Goal: Complete application form

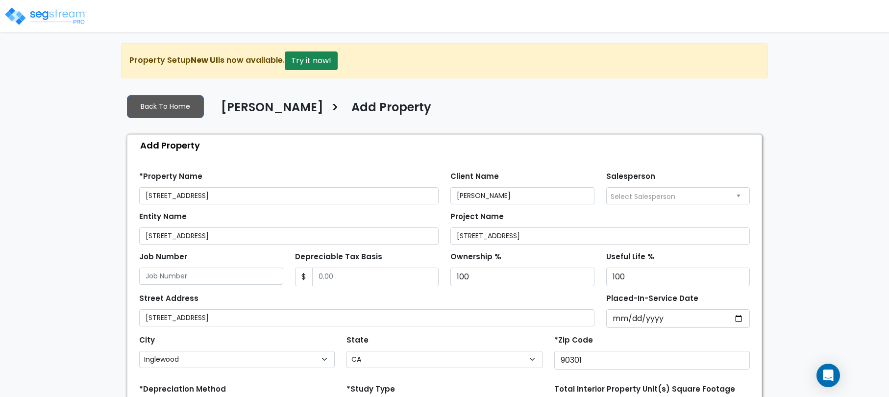
select select "Inglewood"
select select "CA"
select select "RRM(_2"
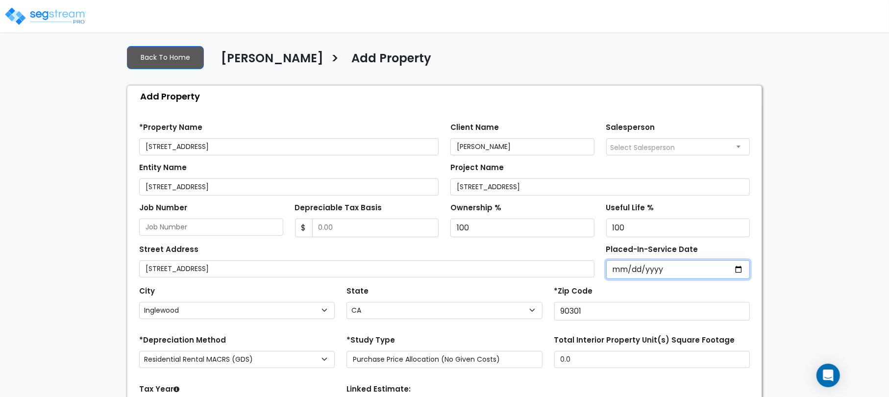
click at [618, 269] on input "Placed-In-Service Date" at bounding box center [678, 269] width 144 height 19
type input "0020-10-21"
select select "20"
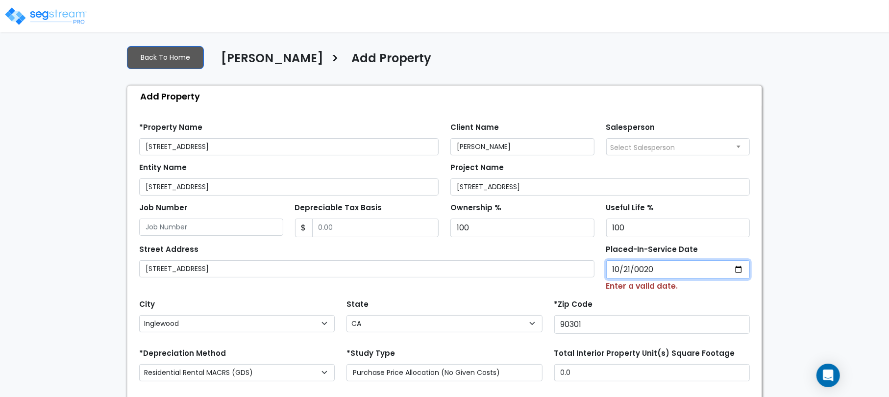
type input "0202-10-21"
select select "202"
type input "2024-10-21"
select select "2024"
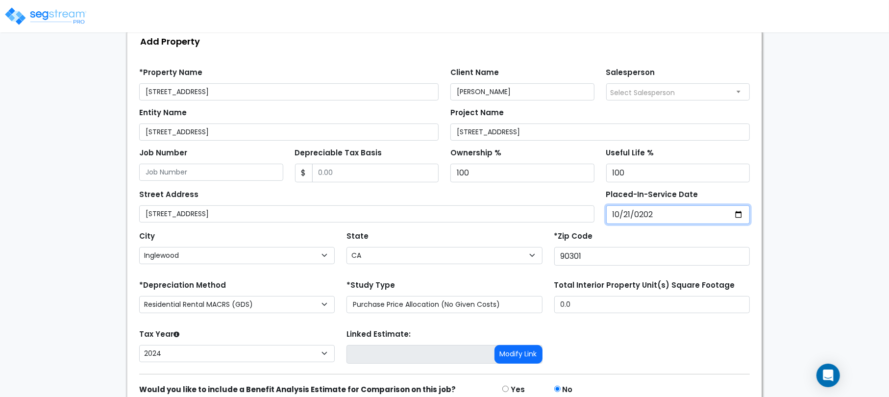
scroll to position [98, 0]
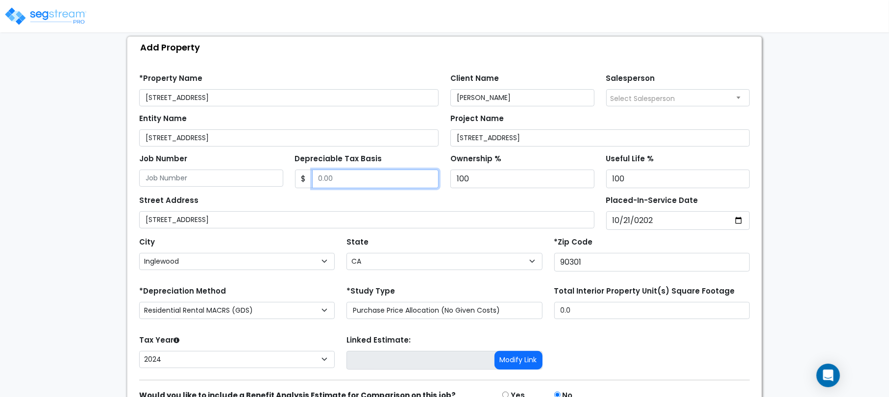
click at [315, 177] on input "Depreciable Tax Basis" at bounding box center [375, 179] width 127 height 19
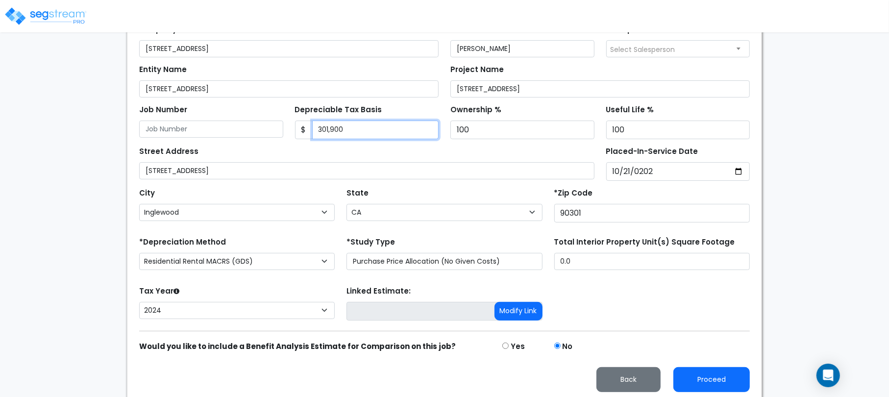
scroll to position [149, 0]
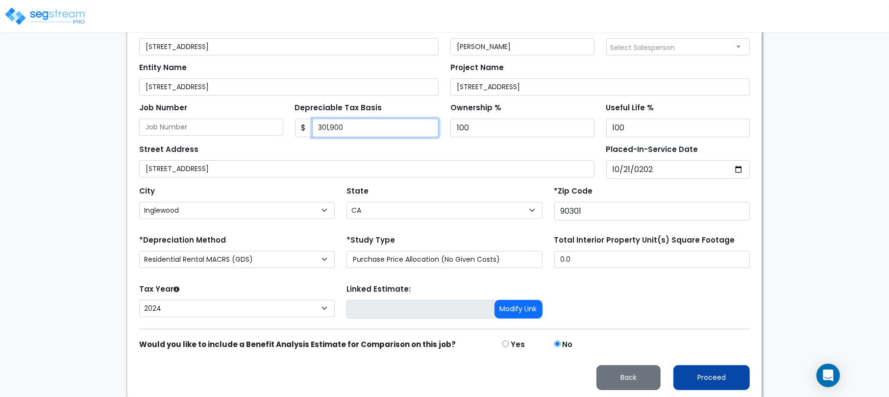
type input "301,900"
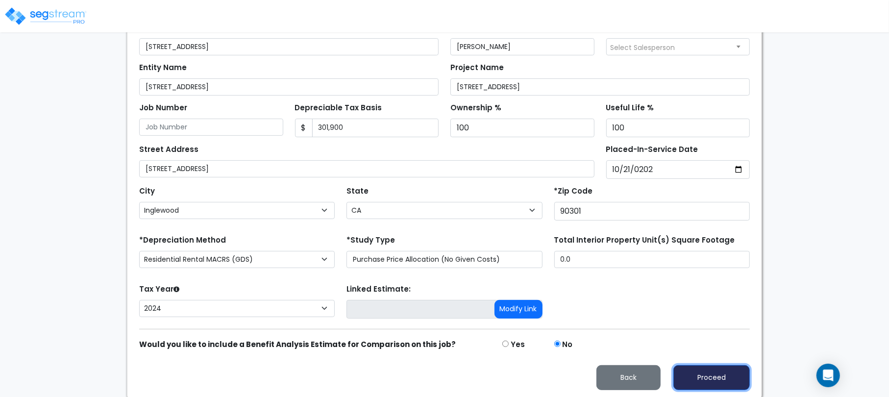
click at [694, 374] on button "Proceed" at bounding box center [711, 377] width 76 height 25
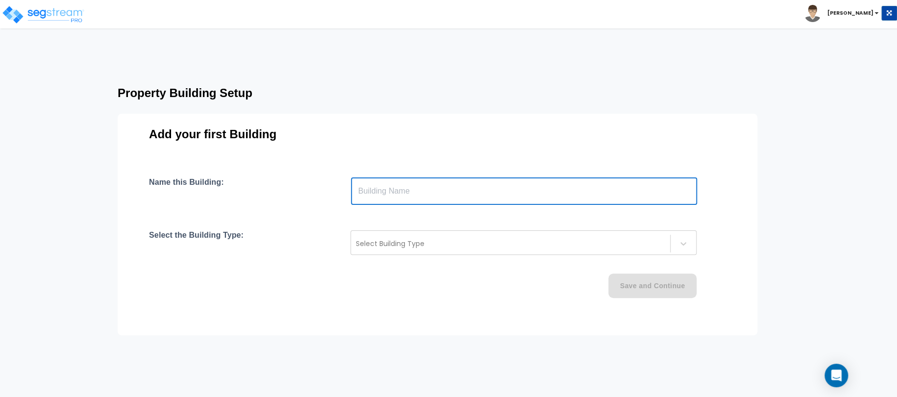
click at [451, 198] on input "text" at bounding box center [524, 190] width 346 height 27
paste input "text"
type input "[STREET_ADDRESS]"
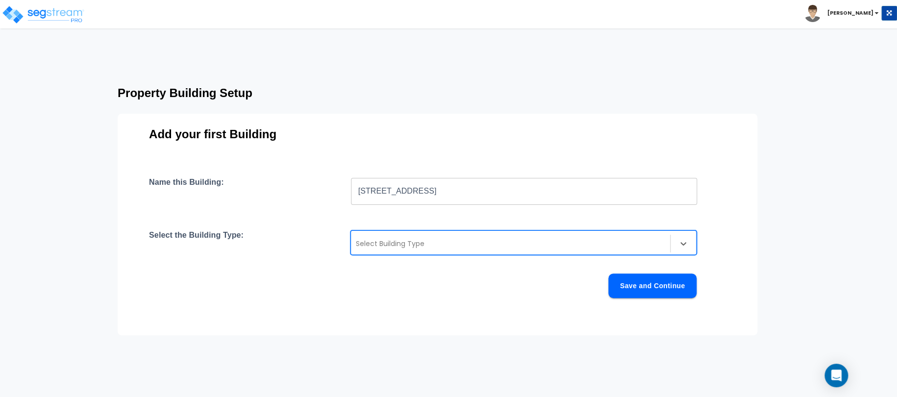
click at [417, 238] on div "Select Building Type" at bounding box center [510, 244] width 319 height 16
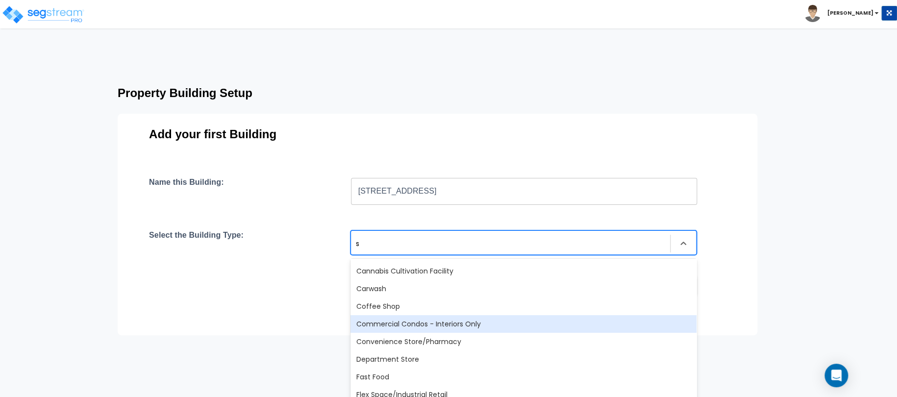
scroll to position [98, 0]
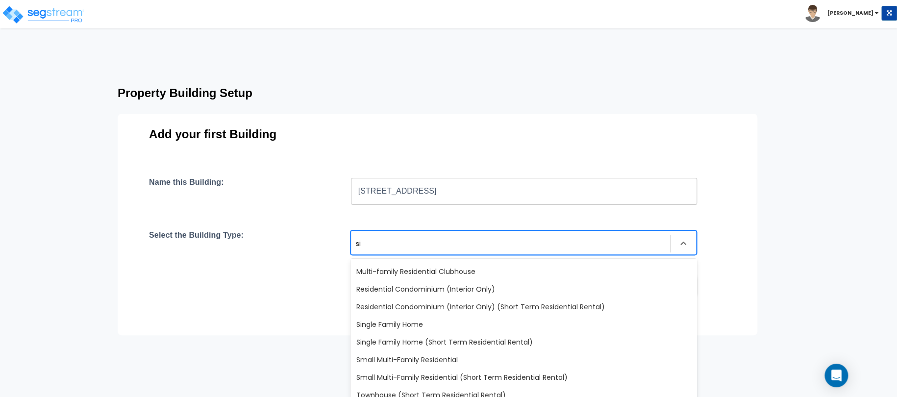
type input "sin"
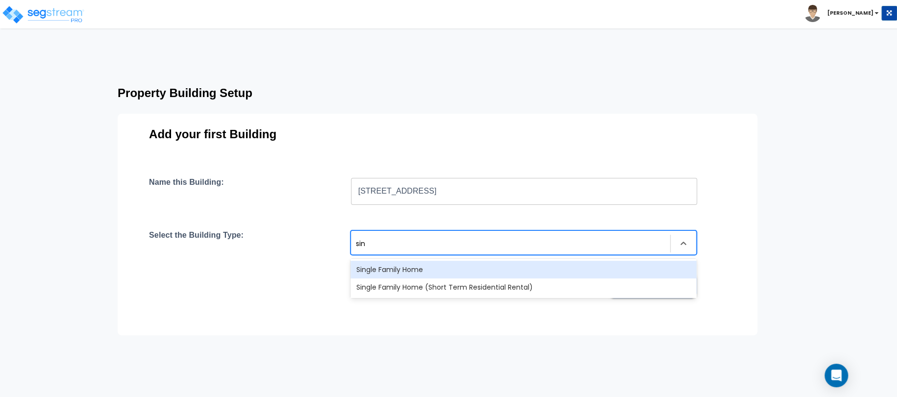
click at [409, 268] on div "Single Family Home" at bounding box center [523, 270] width 346 height 18
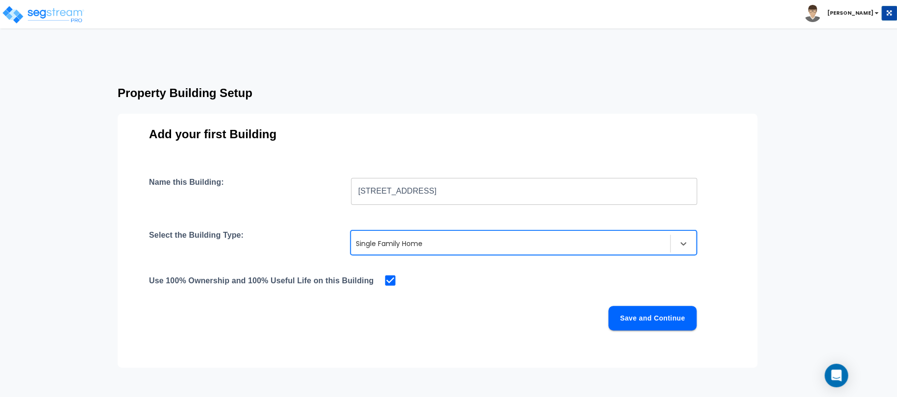
click at [649, 313] on button "Save and Continue" at bounding box center [652, 318] width 88 height 25
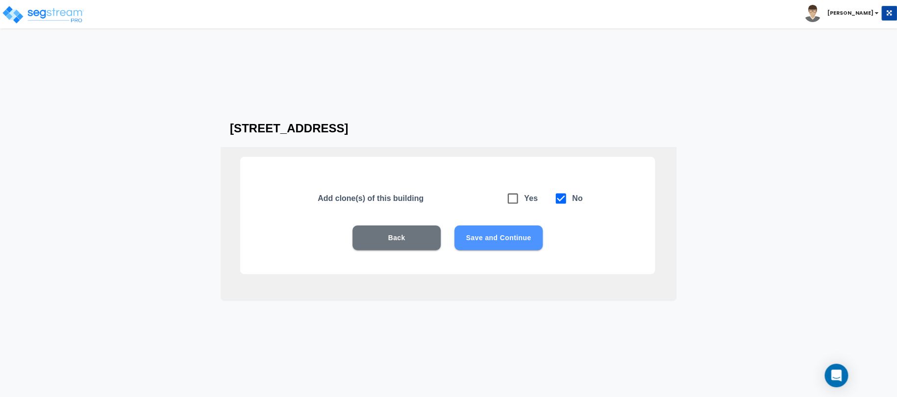
click at [509, 238] on button "Save and Continue" at bounding box center [498, 237] width 88 height 25
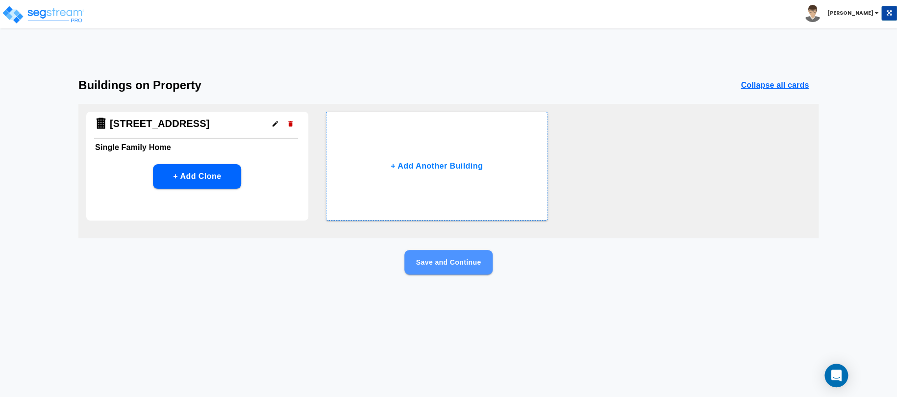
click at [453, 261] on button "Save and Continue" at bounding box center [448, 262] width 88 height 25
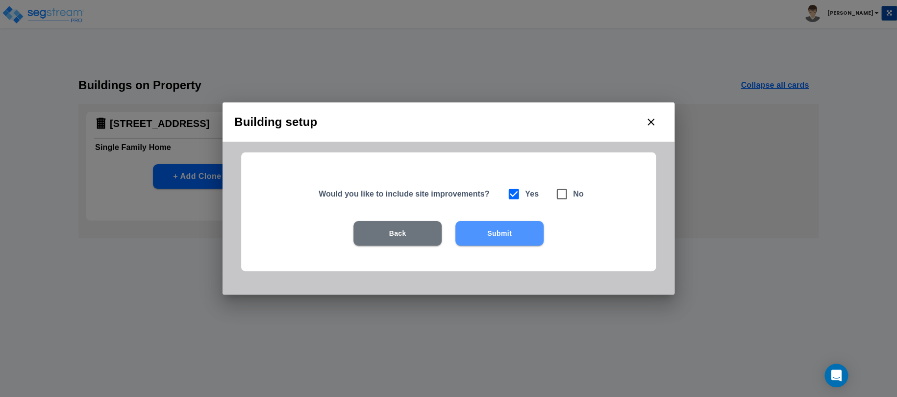
click at [503, 236] on button "Submit" at bounding box center [499, 233] width 88 height 25
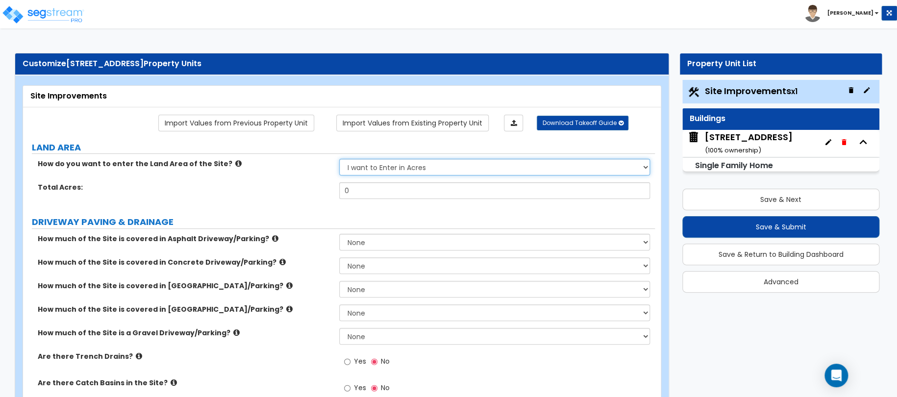
click at [380, 168] on select "I want to Enter in [GEOGRAPHIC_DATA] I want to Enter in Square Feet" at bounding box center [494, 167] width 311 height 17
select select "2"
click at [339, 159] on select "I want to Enter in [GEOGRAPHIC_DATA] I want to Enter in Square Feet" at bounding box center [494, 167] width 311 height 17
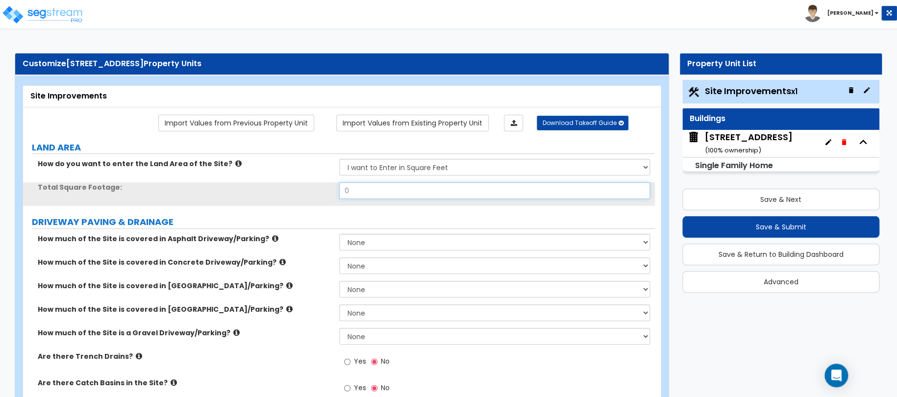
click at [377, 190] on input "0" at bounding box center [494, 190] width 311 height 17
click at [335, 190] on div "Total Square Footage: 0" at bounding box center [339, 194] width 632 height 24
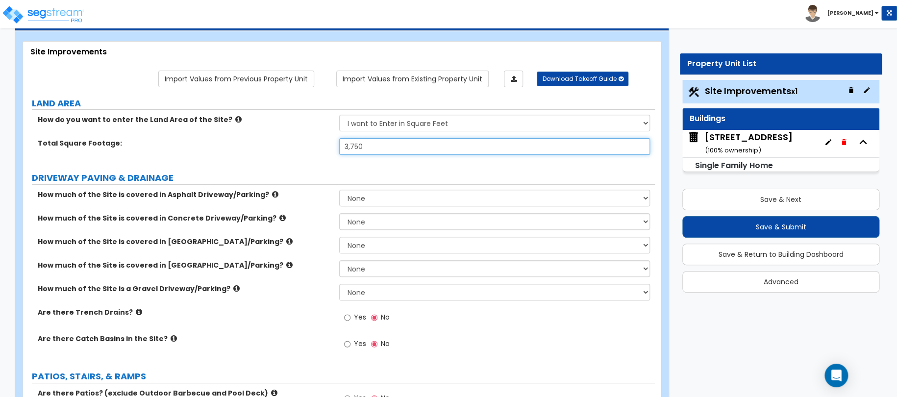
scroll to position [49, 0]
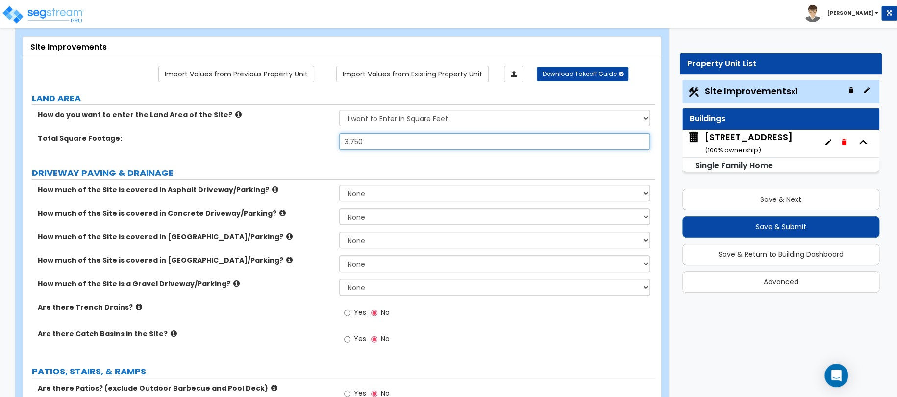
type input "3,750"
click at [367, 215] on select "None I want to Enter an Approximate Percentage I want to Enter the Square Foota…" at bounding box center [494, 216] width 311 height 17
select select "2"
click at [339, 208] on select "None I want to Enter an Approximate Percentage I want to Enter the Square Foota…" at bounding box center [494, 216] width 311 height 17
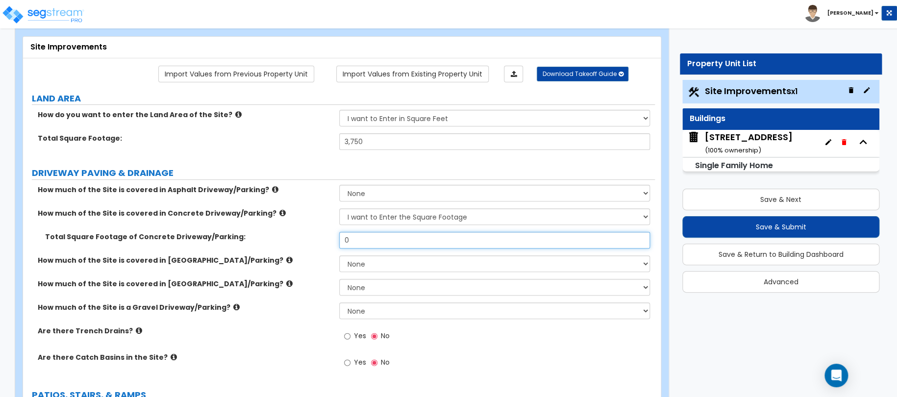
drag, startPoint x: 384, startPoint y: 242, endPoint x: 267, endPoint y: 239, distance: 117.2
click at [306, 239] on div "Total Square Footage of Concrete Driveway/Parking: 0" at bounding box center [339, 244] width 632 height 24
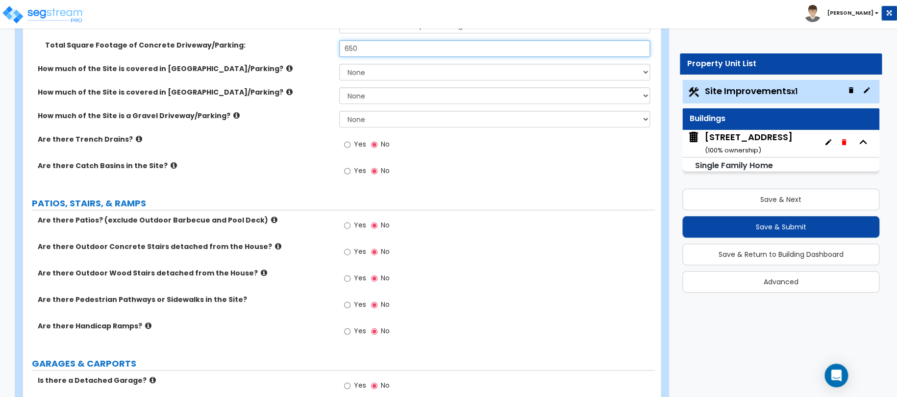
scroll to position [245, 0]
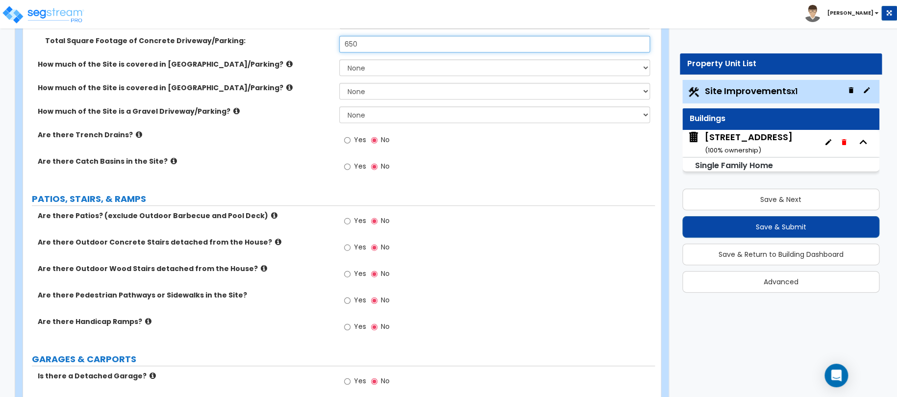
type input "650"
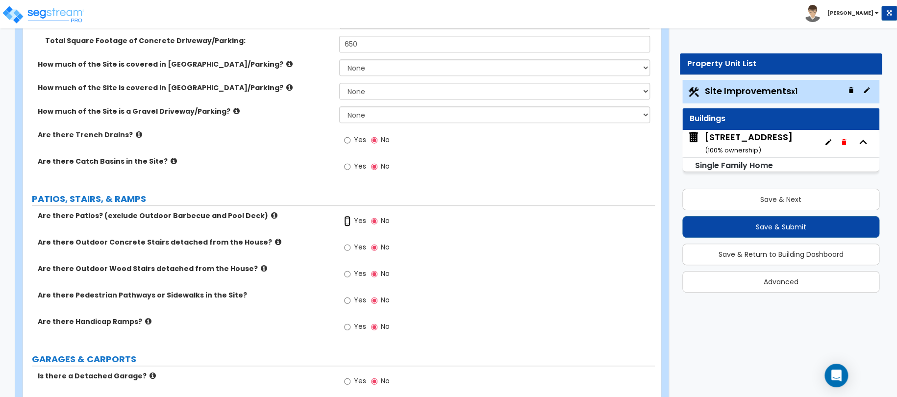
click at [346, 220] on input "Yes" at bounding box center [347, 221] width 6 height 11
radio input "true"
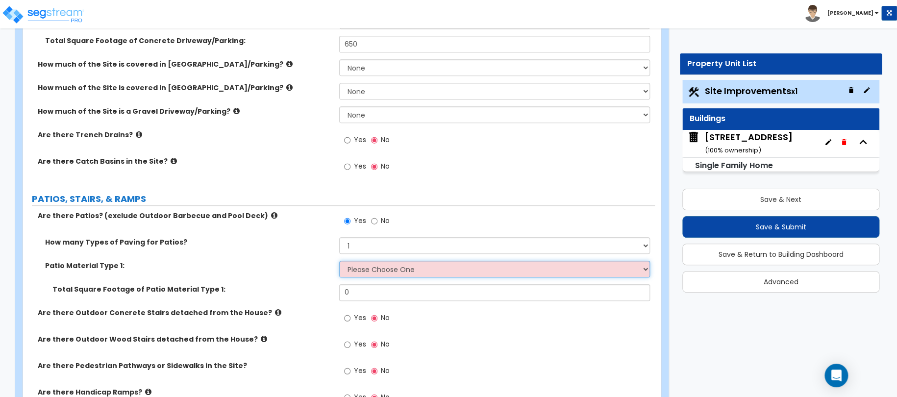
click at [362, 266] on select "Please Choose One Bare Concrete Stamped Concrete Brick Pavers Stone Pavers Tile…" at bounding box center [494, 269] width 311 height 17
select select "4"
click at [339, 261] on select "Please Choose One Bare Concrete Stamped Concrete Brick Pavers Stone Pavers Tile…" at bounding box center [494, 269] width 311 height 17
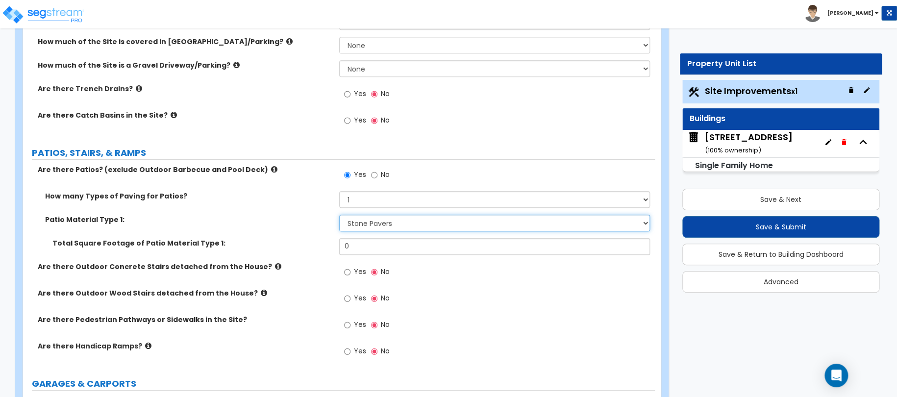
scroll to position [294, 0]
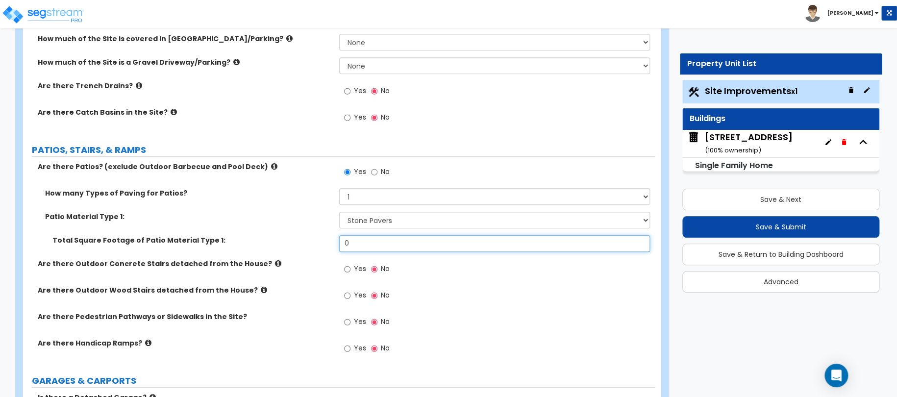
drag, startPoint x: 362, startPoint y: 239, endPoint x: 300, endPoint y: 245, distance: 62.5
click at [304, 245] on div "Total Square Footage of Patio Material Type 1: 0" at bounding box center [339, 247] width 632 height 24
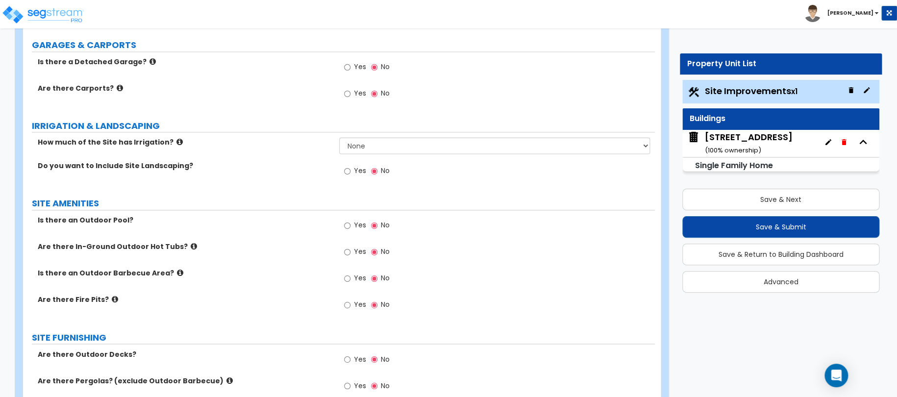
scroll to position [637, 0]
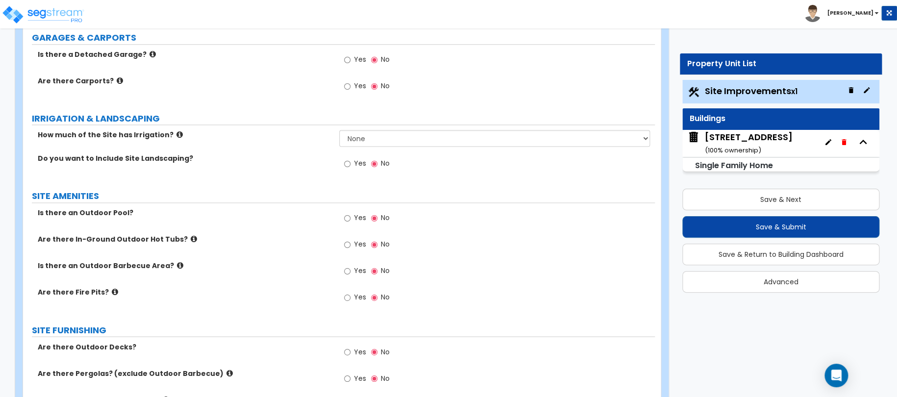
type input "300"
click at [349, 163] on input "Yes" at bounding box center [347, 163] width 6 height 11
radio input "true"
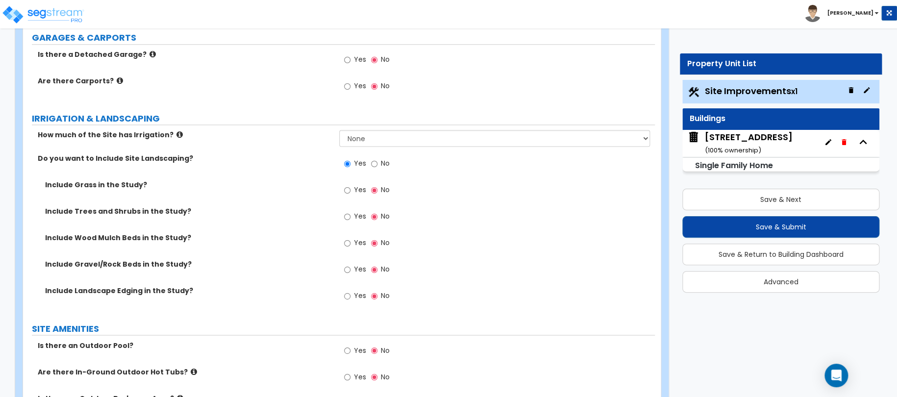
click at [352, 190] on label "Yes" at bounding box center [355, 191] width 22 height 17
click at [350, 190] on input "Yes" at bounding box center [347, 190] width 6 height 11
radio input "true"
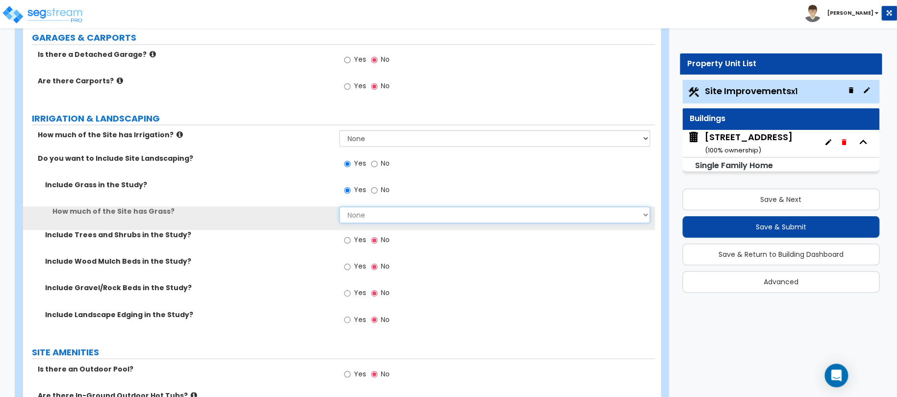
click at [367, 214] on select "None I want to Enter an Approximate Percentage I want to Enter the Square Foota…" at bounding box center [494, 214] width 311 height 17
select select "2"
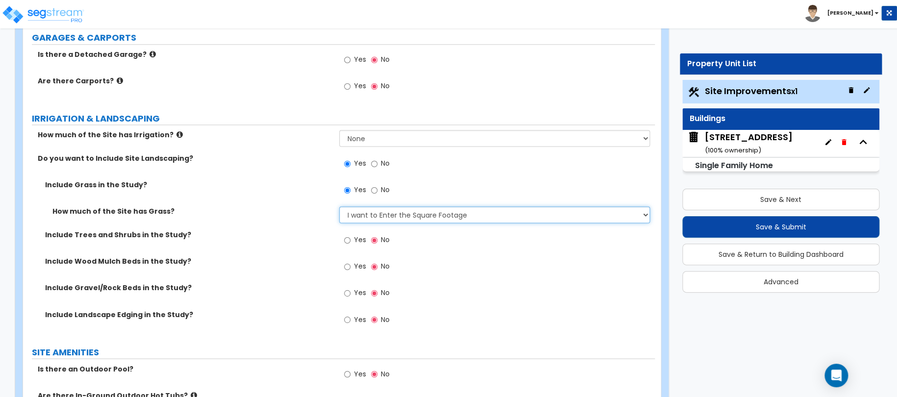
click at [339, 206] on select "None I want to Enter an Approximate Percentage I want to Enter the Square Foota…" at bounding box center [494, 214] width 311 height 17
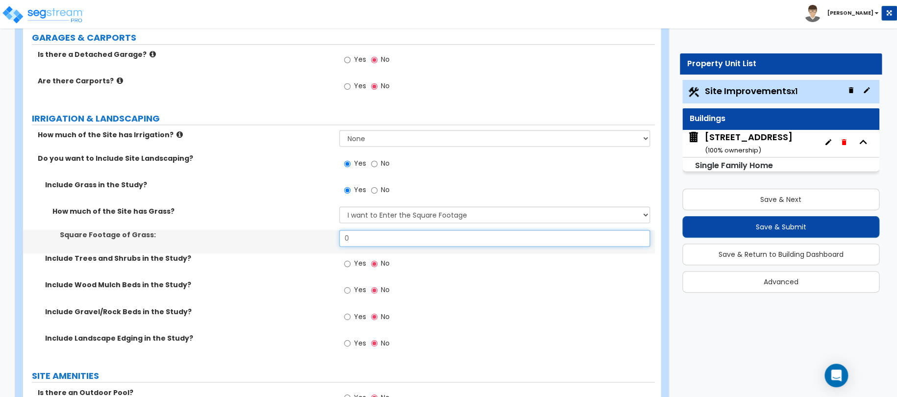
drag, startPoint x: 378, startPoint y: 240, endPoint x: 264, endPoint y: 234, distance: 114.4
click at [264, 233] on div "Square Footage of Grass: 0" at bounding box center [339, 242] width 632 height 24
type input "300"
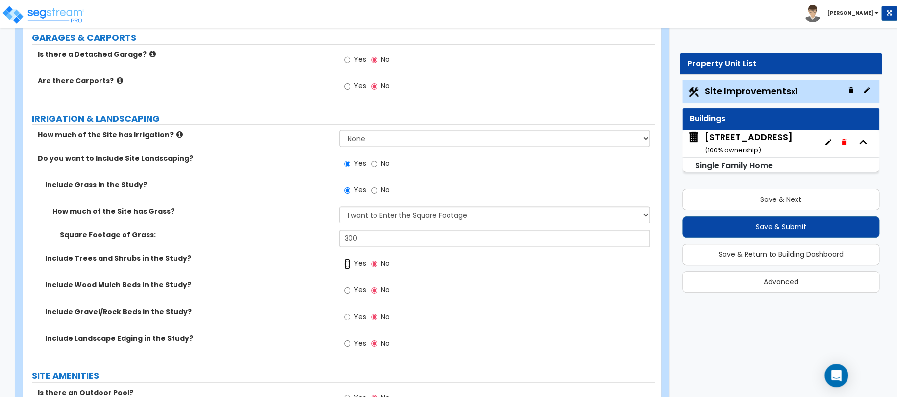
click at [344, 264] on input "Yes" at bounding box center [347, 263] width 6 height 11
radio input "true"
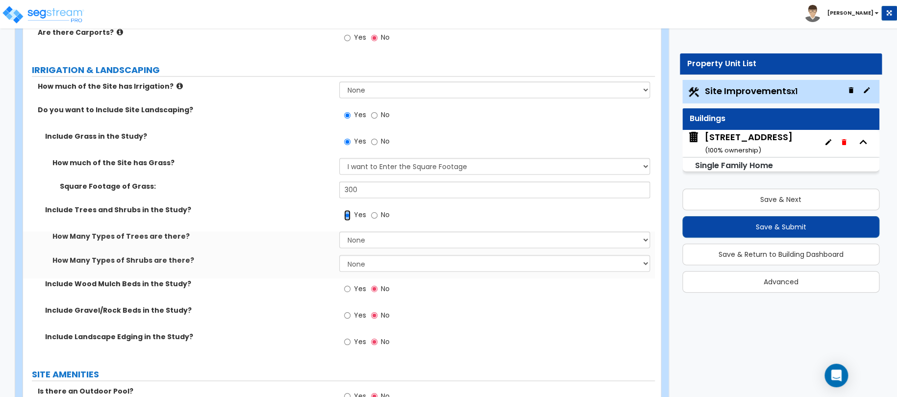
scroll to position [686, 0]
click at [362, 268] on select "None 1 2 3" at bounding box center [494, 262] width 311 height 17
select select "1"
click at [339, 254] on select "None 1 2 3" at bounding box center [494, 262] width 311 height 17
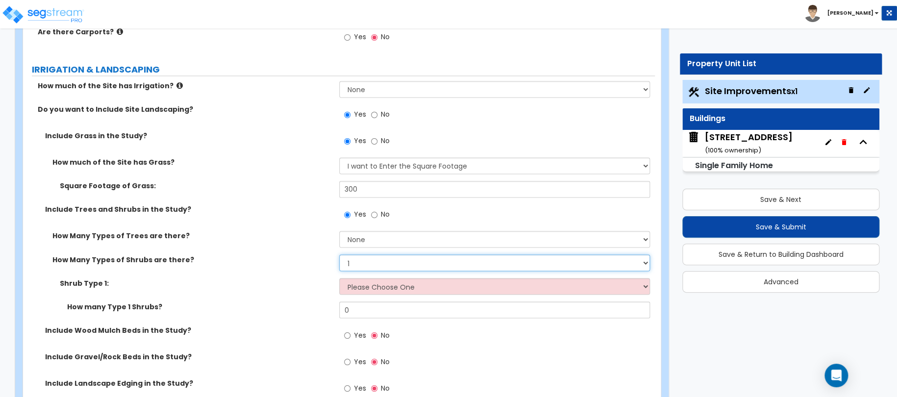
drag, startPoint x: 367, startPoint y: 263, endPoint x: 285, endPoint y: 264, distance: 81.4
click at [289, 264] on div "How Many Types of Shrubs are there? None 1 2 3" at bounding box center [339, 266] width 632 height 24
click at [339, 254] on select "None 1 2 3" at bounding box center [494, 262] width 311 height 17
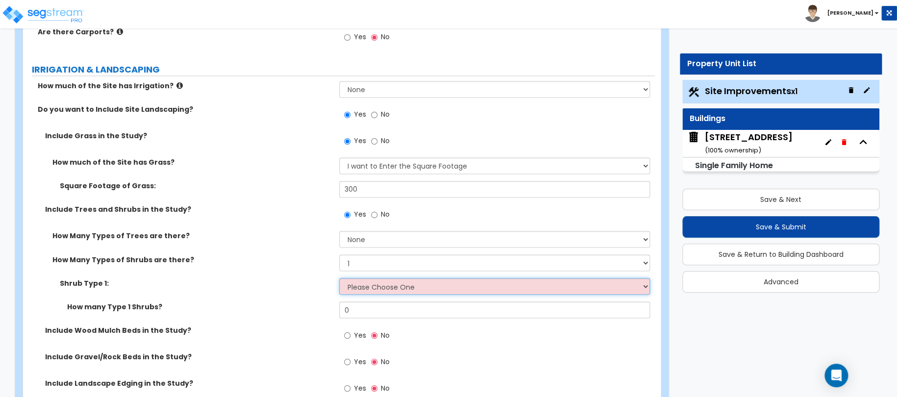
click at [354, 291] on select "Please Choose One Arborvitae Azalea Yew Boxwood Juniper [PERSON_NAME] Cotoneast…" at bounding box center [494, 286] width 311 height 17
select select "3"
click at [339, 278] on select "Please Choose One Arborvitae Azalea Yew Boxwood Juniper [PERSON_NAME] Cotoneast…" at bounding box center [494, 286] width 311 height 17
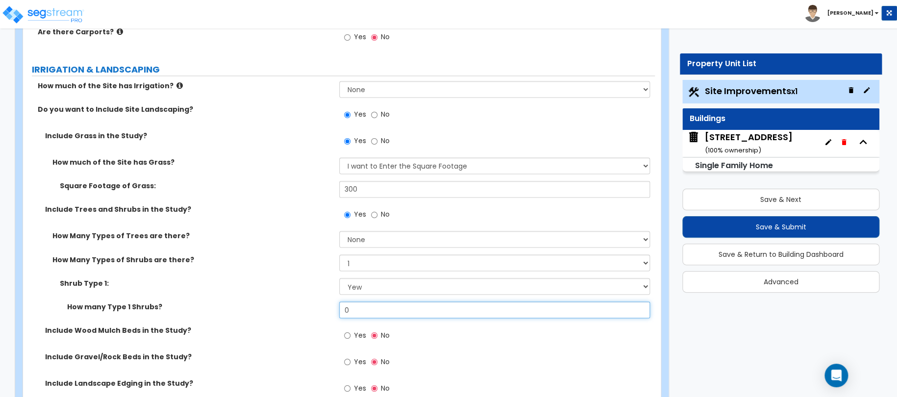
drag, startPoint x: 342, startPoint y: 307, endPoint x: 308, endPoint y: 304, distance: 33.9
click at [309, 305] on div "How many Type 1 Shrubs? 0" at bounding box center [339, 313] width 632 height 24
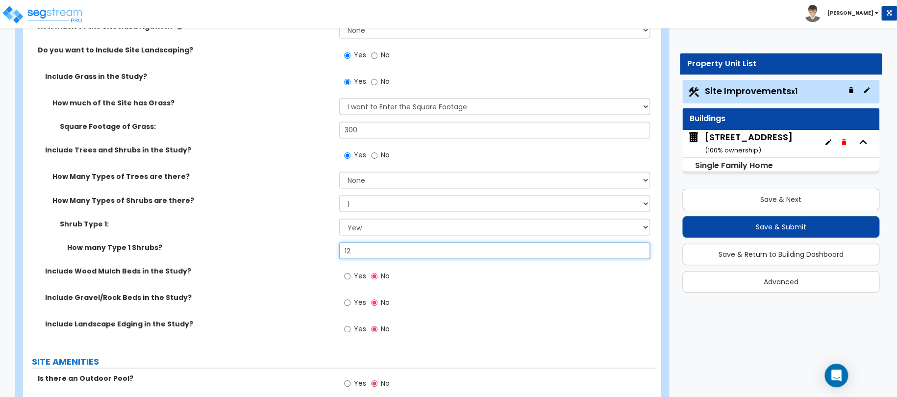
scroll to position [784, 0]
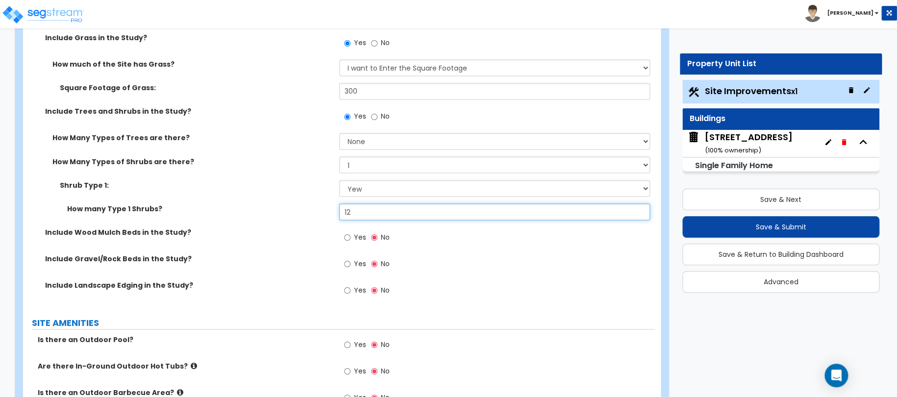
type input "12"
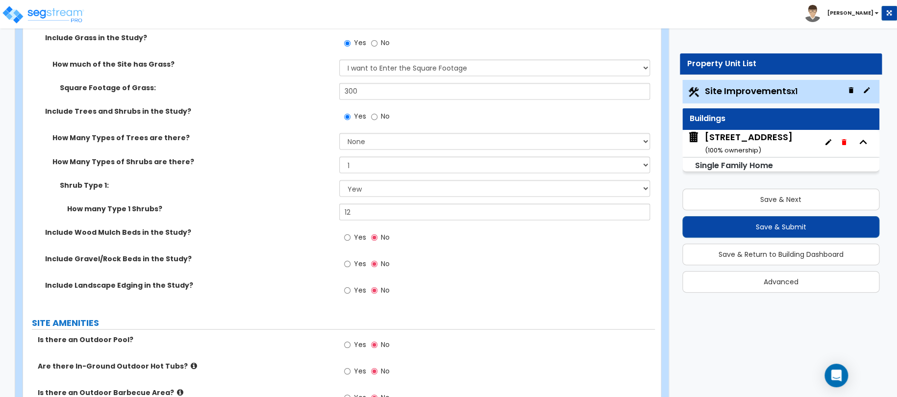
click at [354, 236] on span "Yes" at bounding box center [360, 237] width 12 height 10
click at [350, 236] on input "Yes" at bounding box center [347, 237] width 6 height 11
radio input "true"
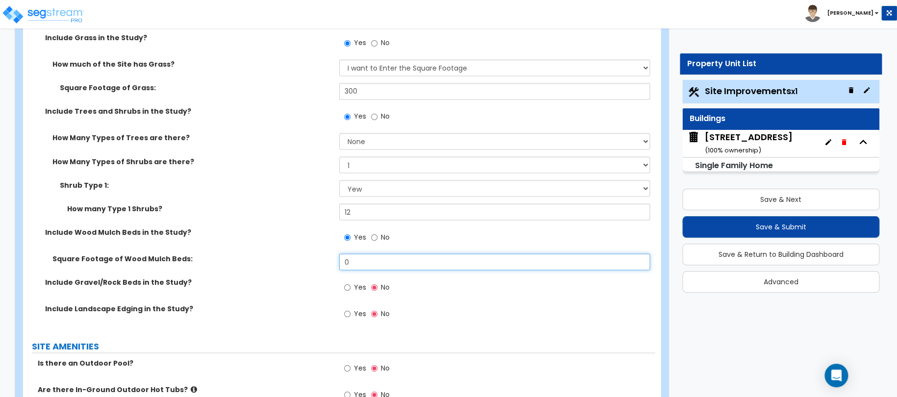
drag, startPoint x: 364, startPoint y: 261, endPoint x: 246, endPoint y: 286, distance: 120.8
click at [317, 265] on div "Square Footage of Wood Mulch Beds: 0" at bounding box center [339, 265] width 632 height 24
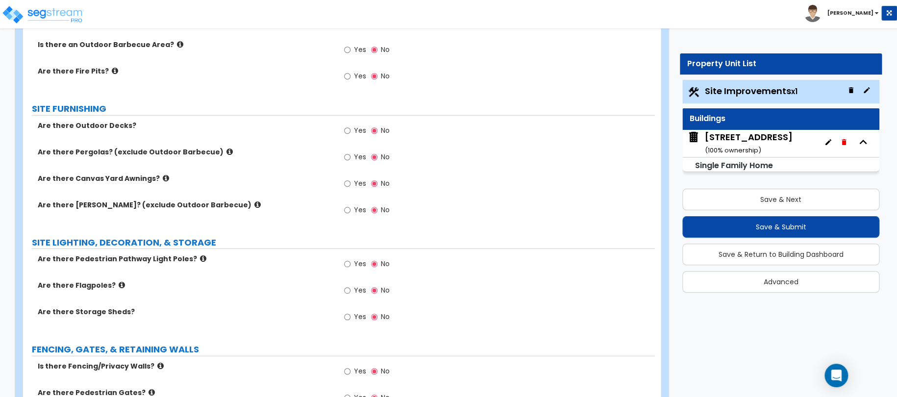
scroll to position [1127, 0]
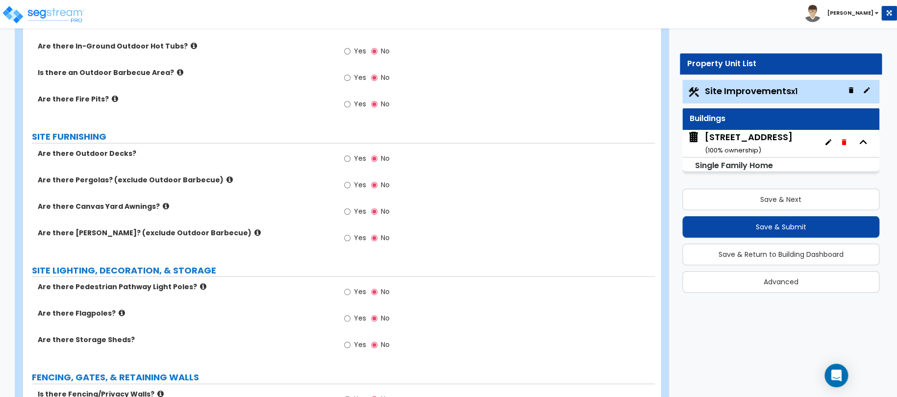
type input "140"
click at [226, 177] on icon at bounding box center [229, 179] width 6 height 7
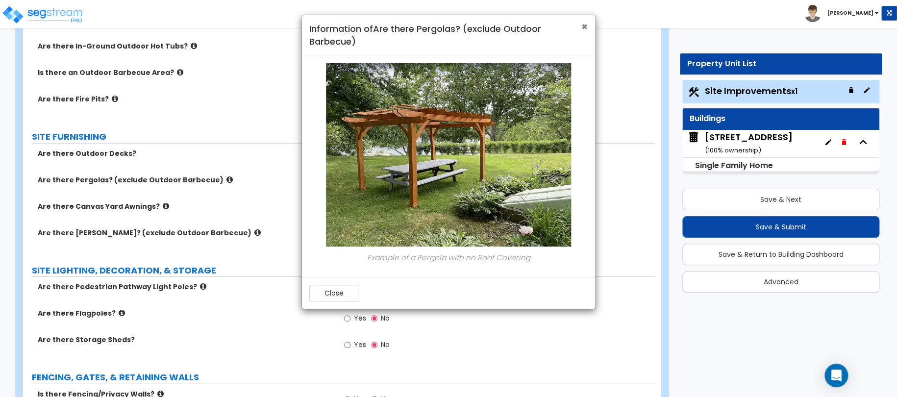
click at [582, 26] on span "×" at bounding box center [584, 27] width 6 height 14
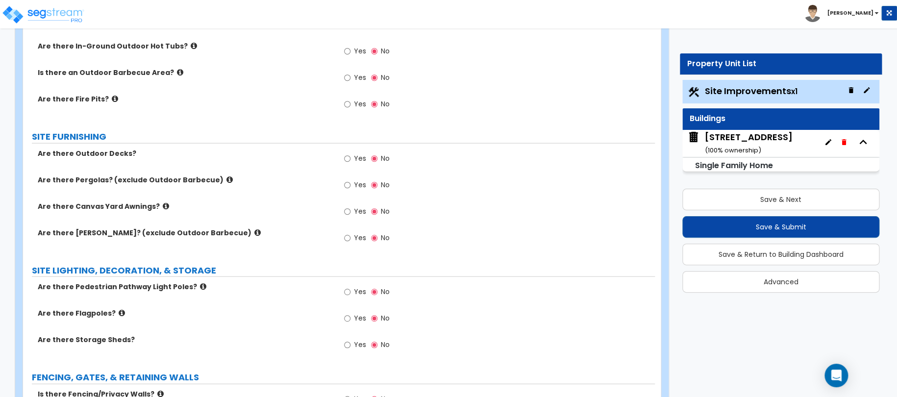
click at [352, 182] on label "Yes" at bounding box center [355, 186] width 22 height 17
click at [350, 182] on input "Yes" at bounding box center [347, 185] width 6 height 11
radio input "true"
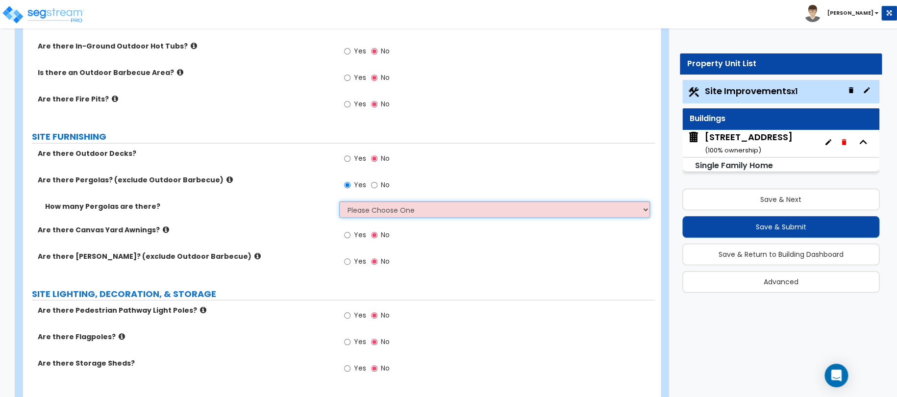
click at [365, 209] on select "Please Choose One 1 2 3" at bounding box center [494, 209] width 311 height 17
select select "1"
click at [339, 201] on select "Please Choose One 1 2 3" at bounding box center [494, 209] width 311 height 17
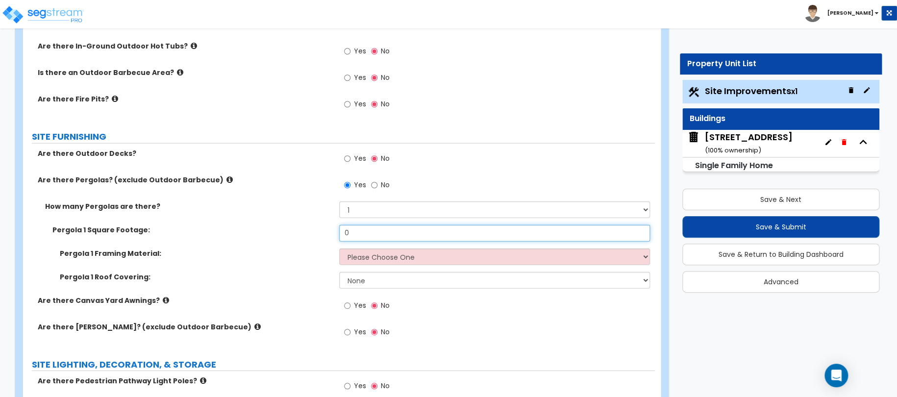
drag, startPoint x: 373, startPoint y: 236, endPoint x: 293, endPoint y: 239, distance: 80.4
click at [294, 239] on div "Pergola 1 Square Footage: 0" at bounding box center [339, 237] width 632 height 24
type input "170"
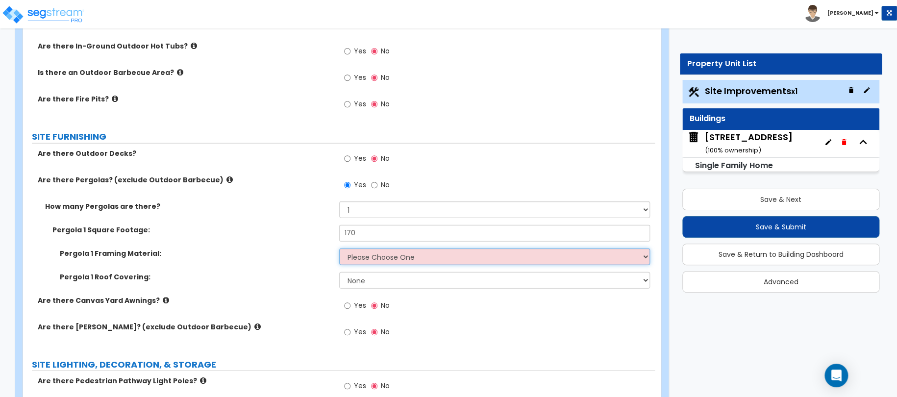
click at [361, 250] on select "Please Choose One Wood Metal" at bounding box center [494, 256] width 311 height 17
select select "2"
click at [339, 248] on select "Please Choose One Wood Metal" at bounding box center [494, 256] width 311 height 17
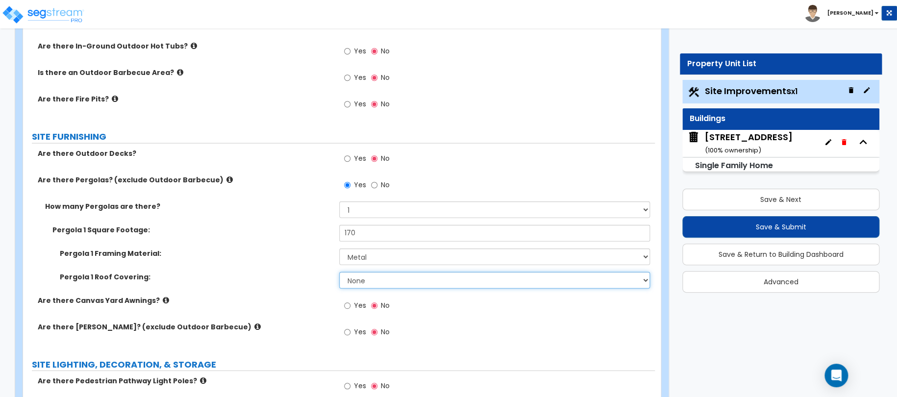
click at [361, 281] on select "None Plastic Fiberglass Metal" at bounding box center [494, 280] width 311 height 17
select select "1"
click at [339, 272] on select "None Plastic Fiberglass Metal" at bounding box center [494, 280] width 311 height 17
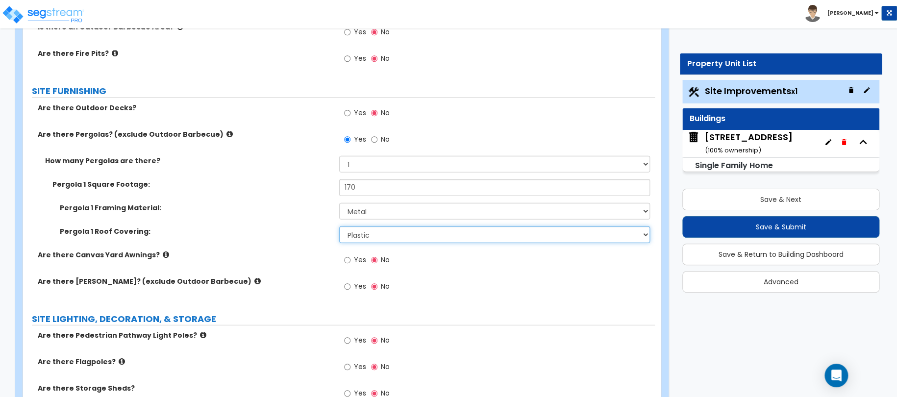
scroll to position [1176, 0]
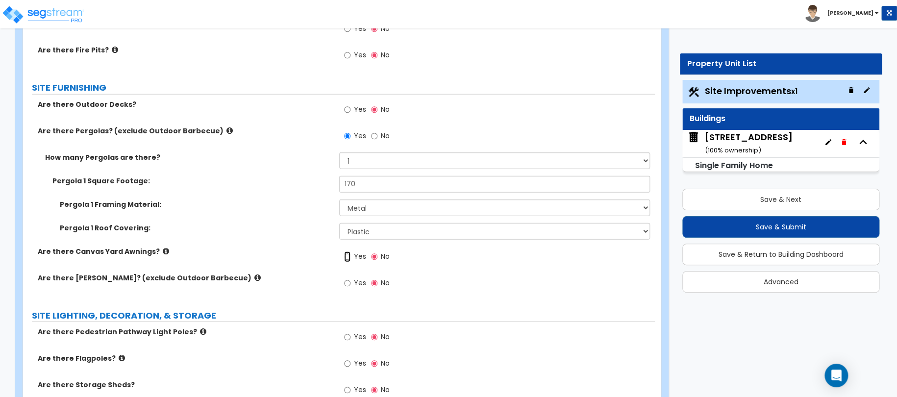
click at [346, 257] on input "Yes" at bounding box center [347, 256] width 6 height 11
radio input "true"
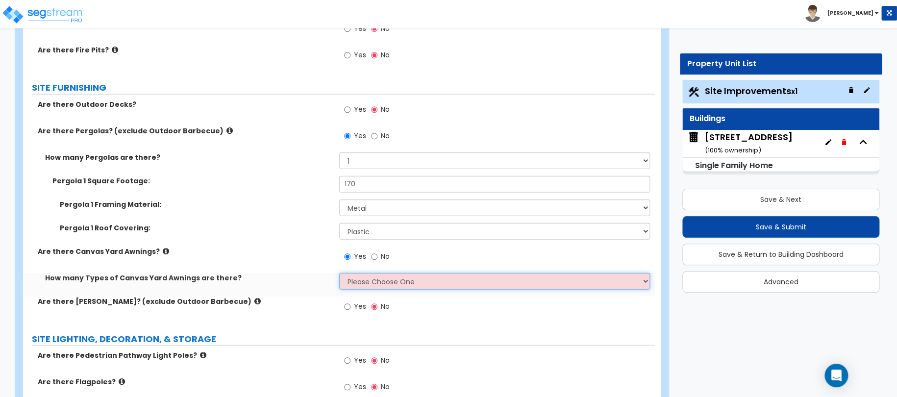
click at [361, 273] on select "Please Choose One 1 2" at bounding box center [494, 281] width 311 height 17
select select "1"
click at [339, 273] on select "Please Choose One 1 2" at bounding box center [494, 281] width 311 height 17
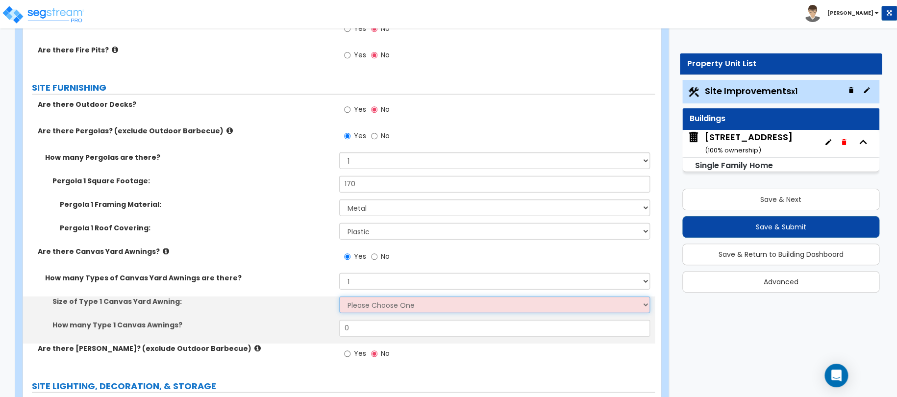
click at [367, 303] on select "Please Choose One 12' x 12' 16' x 14'" at bounding box center [494, 305] width 311 height 17
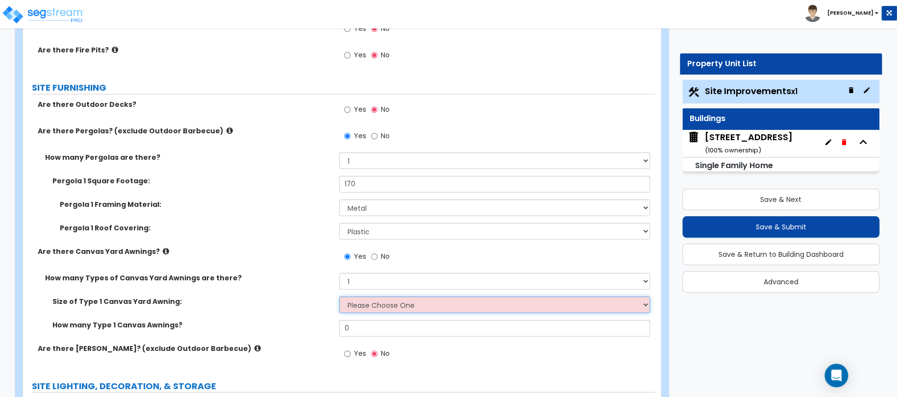
click at [372, 309] on select "Please Choose One 12' x 12' 16' x 14'" at bounding box center [494, 305] width 311 height 17
click at [367, 310] on select "Please Choose One 12' x 12' 16' x 14'" at bounding box center [494, 305] width 311 height 17
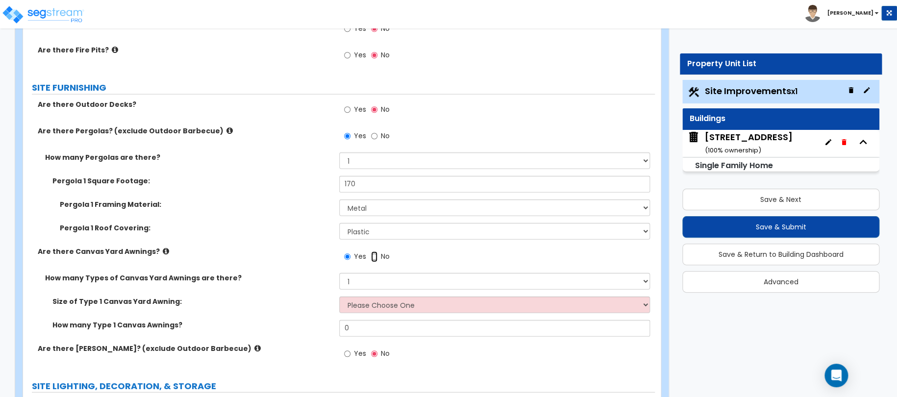
click at [373, 256] on input "No" at bounding box center [374, 256] width 6 height 11
radio input "false"
radio input "true"
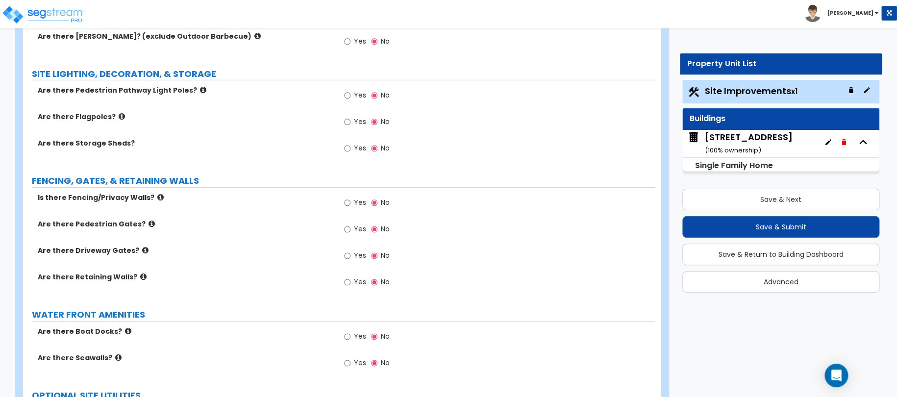
scroll to position [1421, 0]
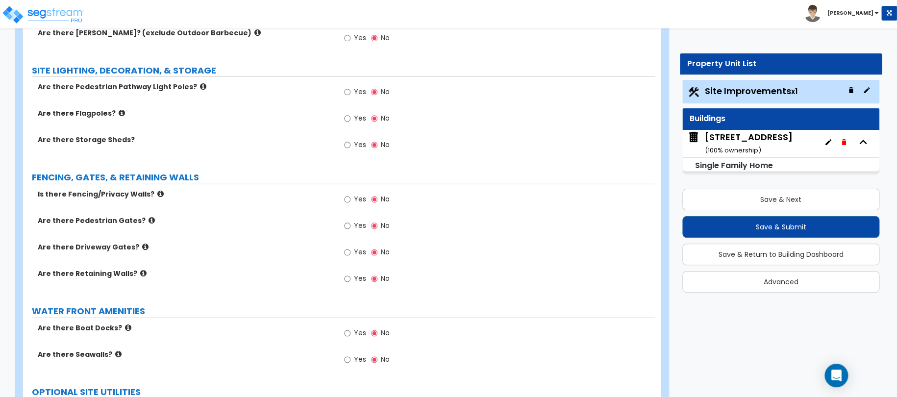
click at [354, 227] on span "Yes" at bounding box center [360, 226] width 12 height 10
click at [350, 227] on input "Yes" at bounding box center [347, 226] width 6 height 11
radio input "true"
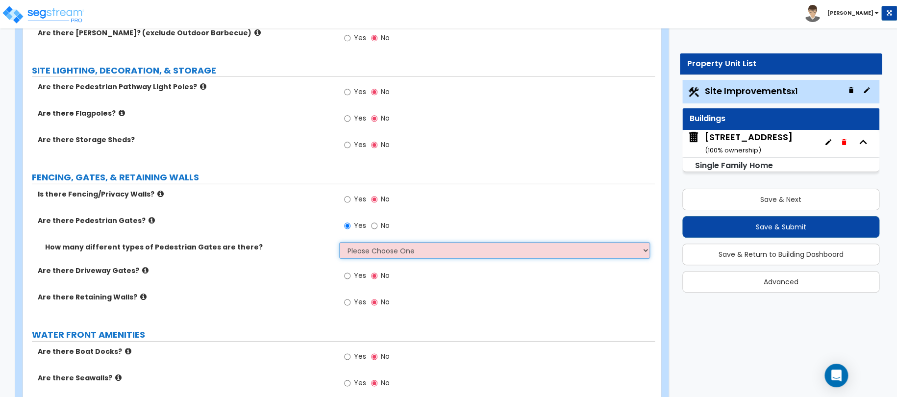
click at [366, 252] on select "Please Choose One 1 2 3" at bounding box center [494, 250] width 311 height 17
select select "2"
click at [339, 242] on select "Please Choose One 1 2 3" at bounding box center [494, 250] width 311 height 17
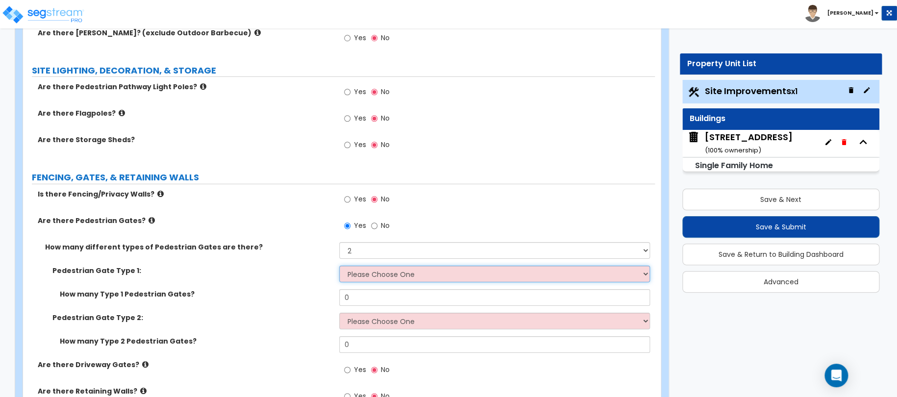
click at [369, 270] on select "Please Choose One Chain Link, 3 ft Height Chain Link, 4 ft Height Chain Link, 6…" at bounding box center [494, 274] width 311 height 17
select select "6"
click at [339, 266] on select "Please Choose One Chain Link, 3 ft Height Chain Link, 4 ft Height Chain Link, 6…" at bounding box center [494, 274] width 311 height 17
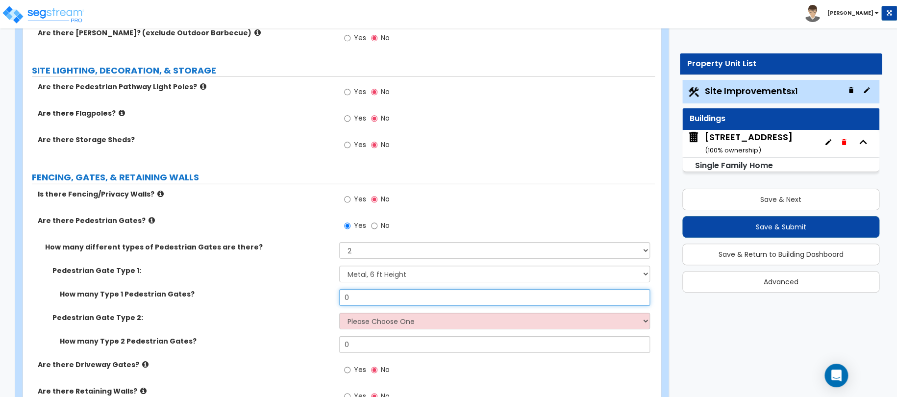
drag, startPoint x: 362, startPoint y: 295, endPoint x: 323, endPoint y: 292, distance: 39.3
click at [329, 291] on div "How many Type 1 Pedestrian Gates? 0" at bounding box center [339, 301] width 632 height 24
type input "1"
click at [370, 318] on select "Please Choose One Chain Link, 3 ft Height Chain Link, 4 ft Height Chain Link, 6…" at bounding box center [494, 321] width 311 height 17
select select "6"
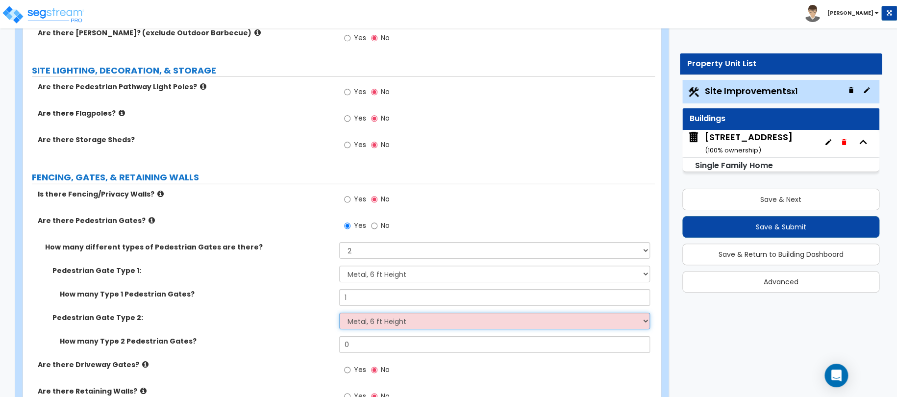
click at [339, 313] on select "Please Choose One Chain Link, 3 ft Height Chain Link, 4 ft Height Chain Link, 6…" at bounding box center [494, 321] width 311 height 17
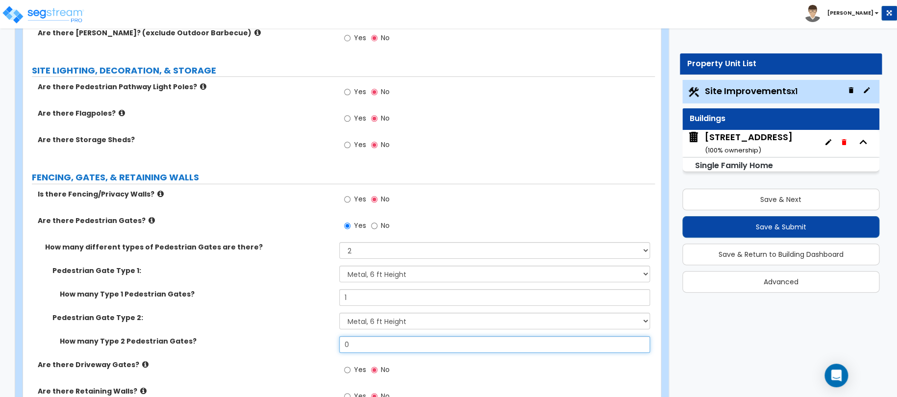
drag, startPoint x: 364, startPoint y: 341, endPoint x: 319, endPoint y: 337, distance: 45.3
click at [327, 337] on div "How many Type 2 Pedestrian Gates? 0" at bounding box center [339, 348] width 632 height 24
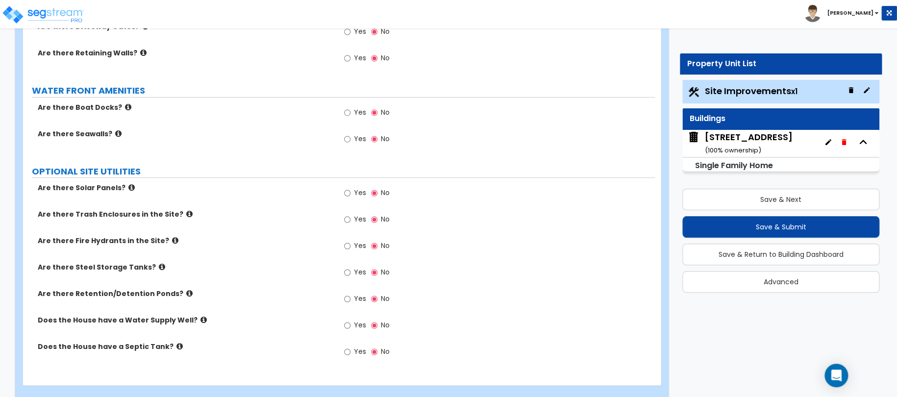
scroll to position [1764, 0]
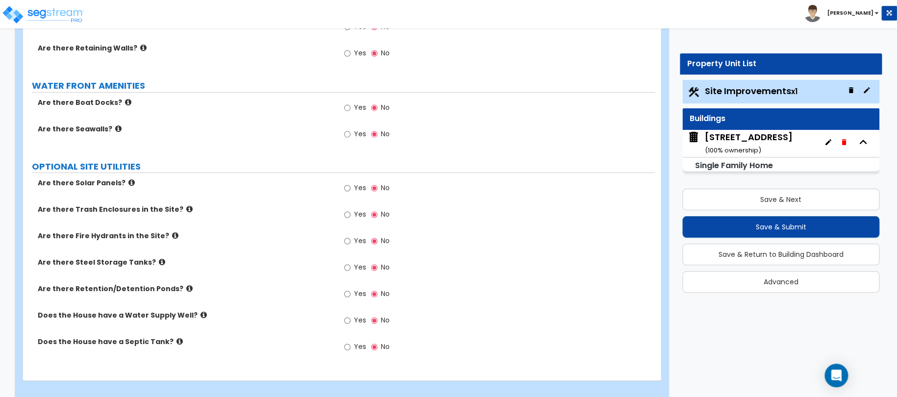
type input "1"
click at [738, 138] on div "[STREET_ADDRESS] ( 100 % ownership)" at bounding box center [749, 143] width 88 height 25
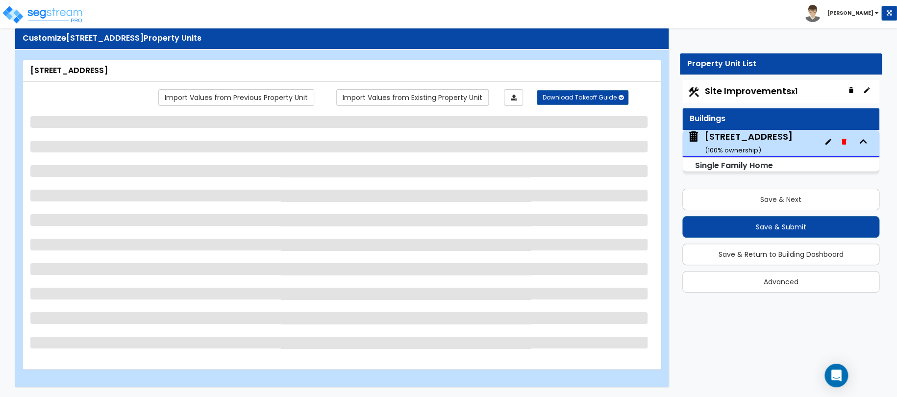
scroll to position [25, 0]
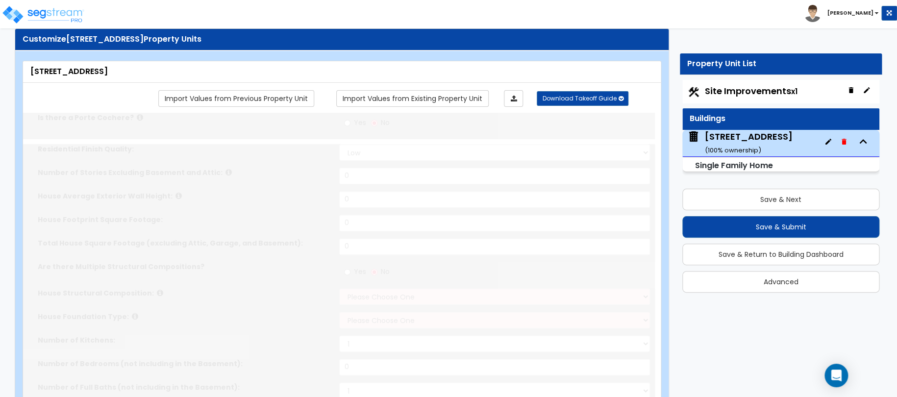
type input "1"
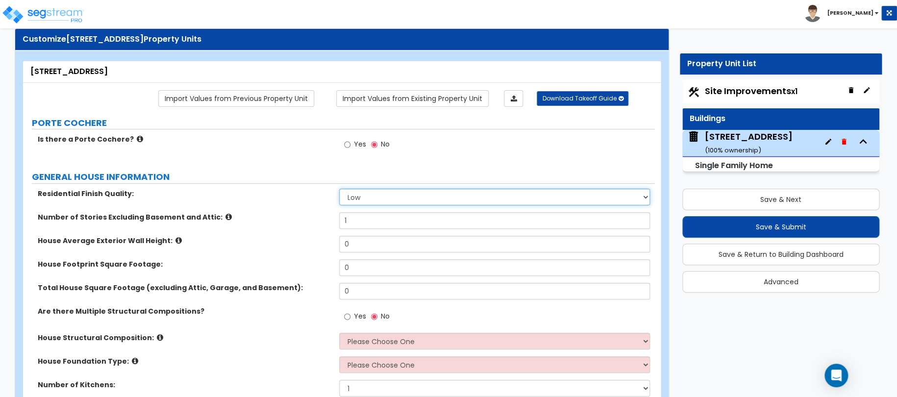
click at [396, 199] on select "Low Average High" at bounding box center [494, 197] width 311 height 17
select select "1"
click at [339, 189] on select "Low Average High" at bounding box center [494, 197] width 311 height 17
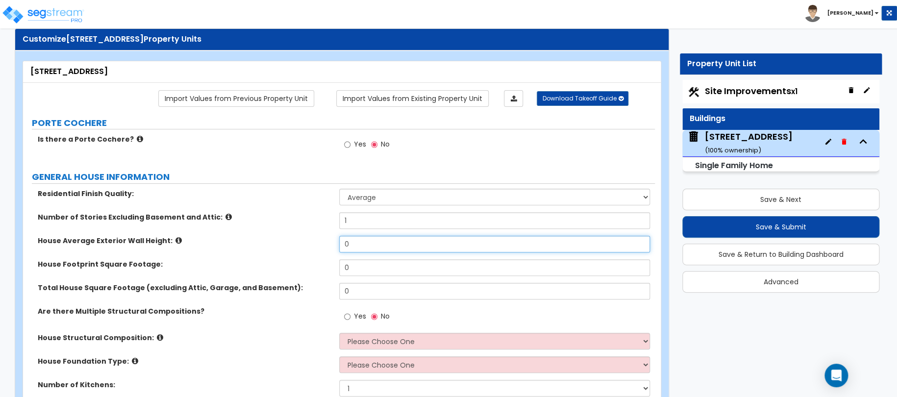
drag, startPoint x: 353, startPoint y: 241, endPoint x: 313, endPoint y: 240, distance: 40.2
click at [316, 240] on div "House Average Exterior Wall Height: 0" at bounding box center [339, 248] width 632 height 24
type input "12"
drag, startPoint x: 374, startPoint y: 272, endPoint x: 174, endPoint y: 241, distance: 202.8
click at [233, 248] on div "Residential Finish Quality: Low Average High Number of Stories Excluding Baseme…" at bounding box center [338, 345] width 617 height 312
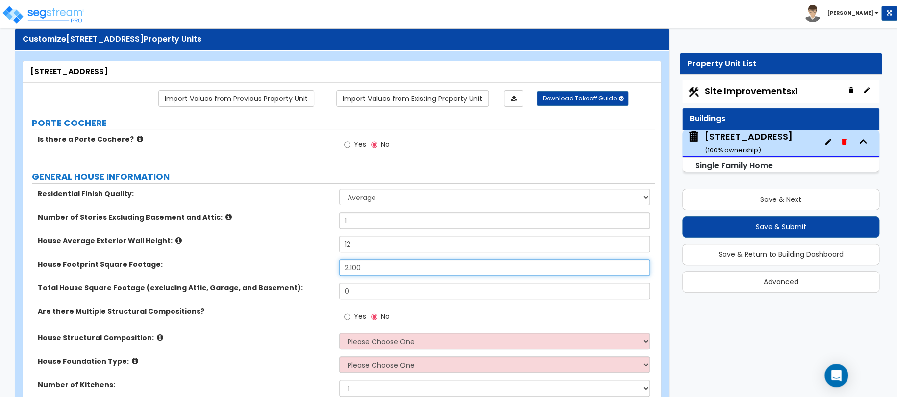
type input "2,100"
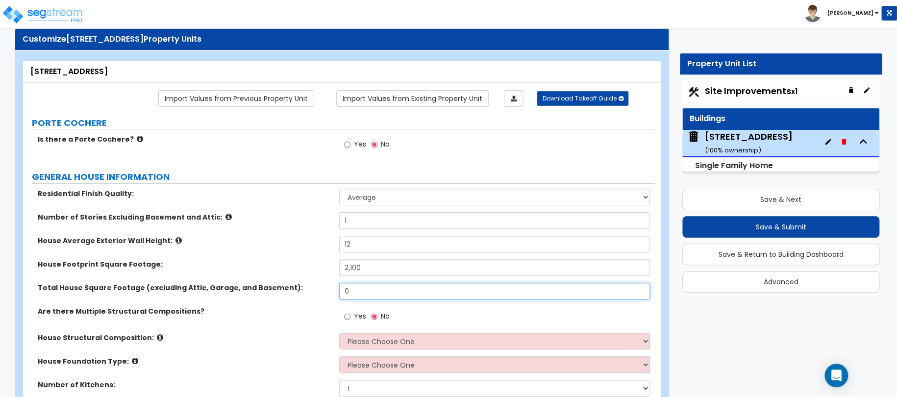
drag, startPoint x: 347, startPoint y: 288, endPoint x: 294, endPoint y: 278, distance: 54.7
click at [321, 284] on div "Total House Square Footage (excluding Attic, Garage, and Basement): 0" at bounding box center [339, 295] width 632 height 24
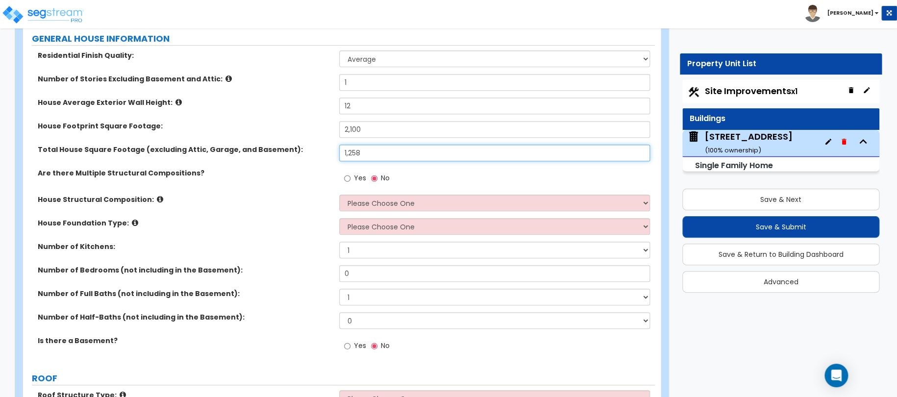
scroll to position [172, 0]
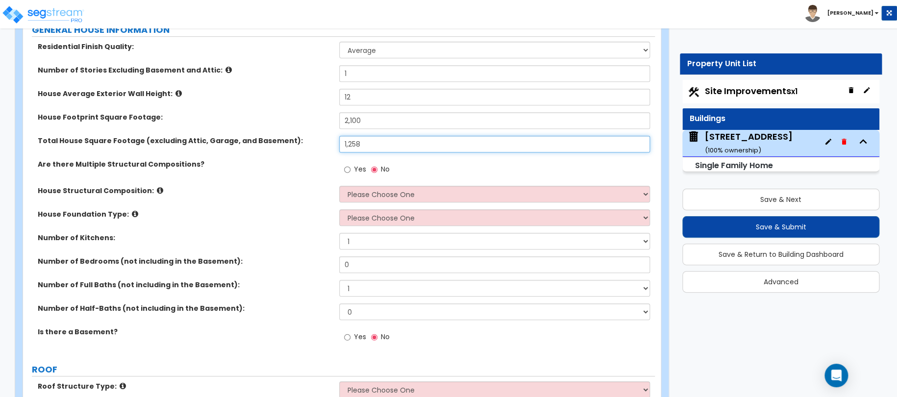
type input "1,258"
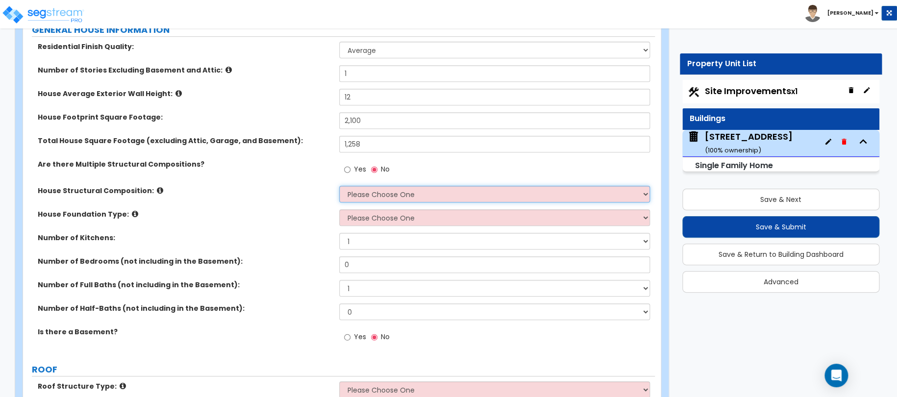
click at [376, 197] on select "Please Choose One Reinforced Concrete Structural Steel Brick Masonry CMU Masonr…" at bounding box center [494, 194] width 311 height 17
select select "7"
click at [339, 186] on select "Please Choose One Reinforced Concrete Structural Steel Brick Masonry CMU Masonr…" at bounding box center [494, 194] width 311 height 17
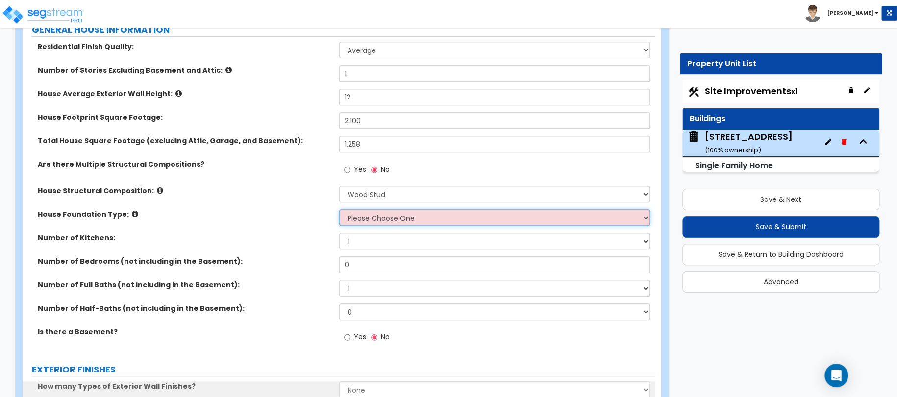
click at [376, 220] on select "Please Choose One Crawl Space Pier-Elevated First floor Slab on Grade" at bounding box center [494, 217] width 311 height 17
select select "3"
click at [339, 209] on select "Please Choose One Crawl Space Pier-Elevated First floor Slab on Grade" at bounding box center [494, 217] width 311 height 17
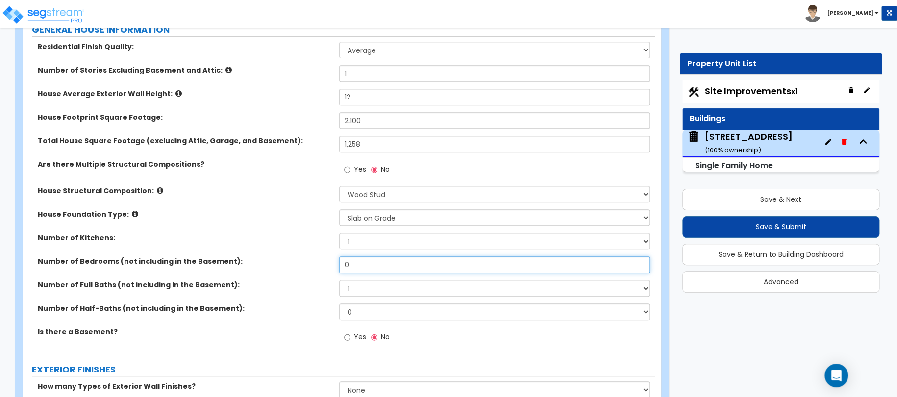
drag, startPoint x: 373, startPoint y: 264, endPoint x: 310, endPoint y: 263, distance: 63.2
click at [333, 266] on div "Number of Bedrooms (not including in the Basement): 0" at bounding box center [339, 268] width 632 height 24
type input "3"
drag, startPoint x: 376, startPoint y: 287, endPoint x: 336, endPoint y: 281, distance: 40.6
click at [348, 283] on select "1 2 3 4 5 6 7 8 9 10" at bounding box center [494, 288] width 311 height 17
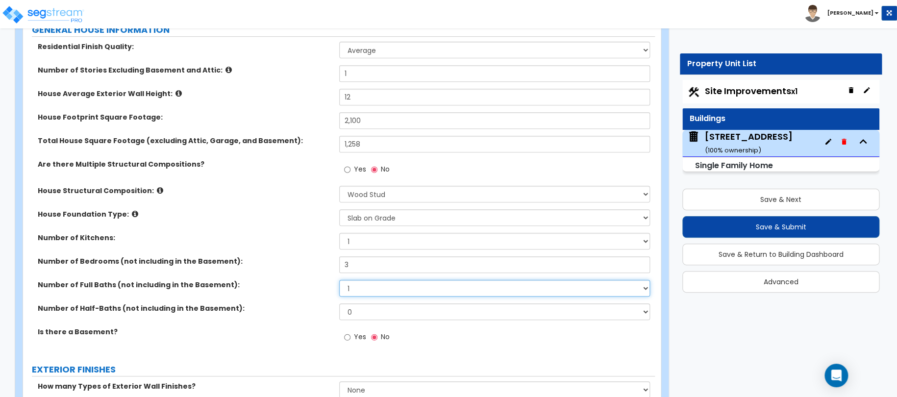
select select "2"
click at [339, 280] on select "1 2 3 4 5 6 7 8 9 10" at bounding box center [494, 288] width 311 height 17
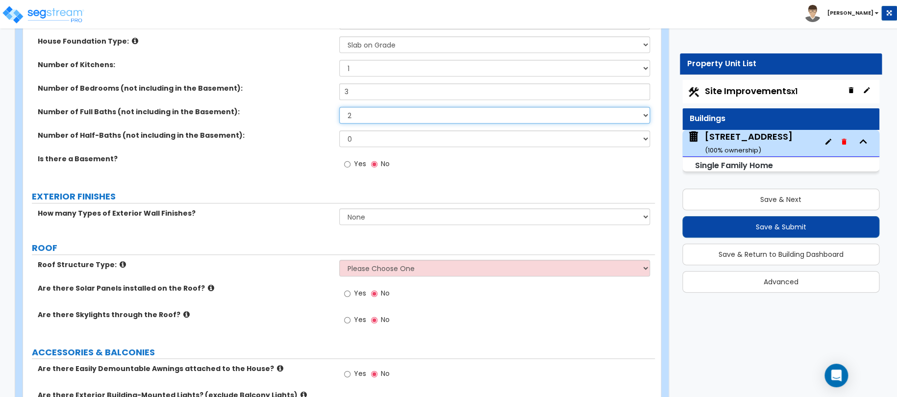
scroll to position [368, 0]
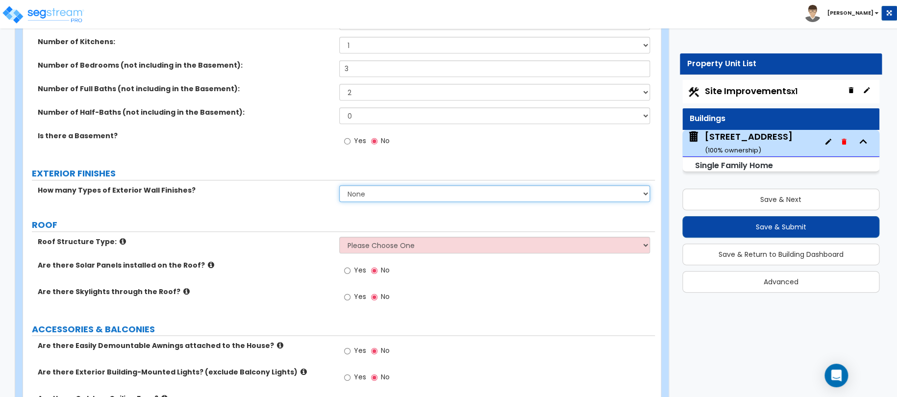
click at [382, 194] on select "None 1 2 3" at bounding box center [494, 193] width 311 height 17
select select "1"
click at [339, 185] on select "None 1 2 3" at bounding box center [494, 193] width 311 height 17
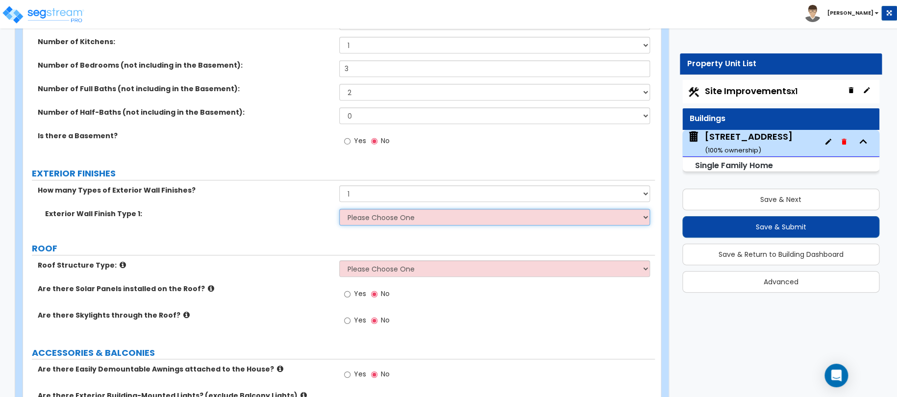
click at [370, 220] on select "Please Choose One No Finish/Shared Wall No Wall Brick Finish Stone Finish Wood …" at bounding box center [494, 217] width 311 height 17
select select "7"
click at [339, 209] on select "Please Choose One No Finish/Shared Wall No Wall Brick Finish Stone Finish Wood …" at bounding box center [494, 217] width 311 height 17
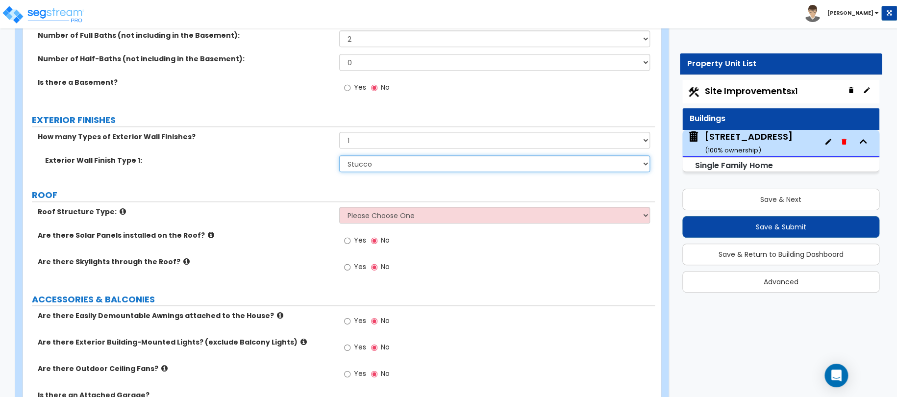
scroll to position [466, 0]
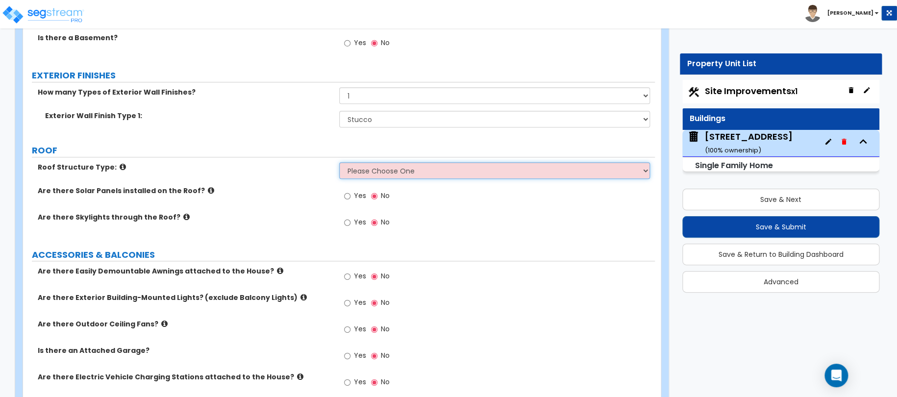
click at [348, 174] on select "Please Choose One [PERSON_NAME] Roof Flat Roof Hybrid [PERSON_NAME] & Flat Roof" at bounding box center [494, 170] width 311 height 17
click at [339, 162] on select "Please Choose One [PERSON_NAME] Roof Flat Roof Hybrid [PERSON_NAME] & Flat Roof" at bounding box center [494, 170] width 311 height 17
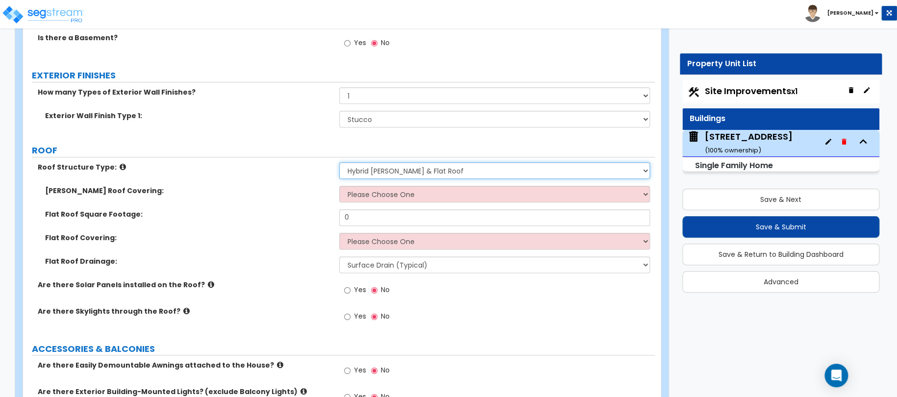
click at [383, 171] on select "Please Choose One [PERSON_NAME] Roof Flat Roof Hybrid [PERSON_NAME] & Flat Roof" at bounding box center [494, 170] width 311 height 17
select select "1"
click at [339, 162] on select "Please Choose One [PERSON_NAME] Roof Flat Roof Hybrid [PERSON_NAME] & Flat Roof" at bounding box center [494, 170] width 311 height 17
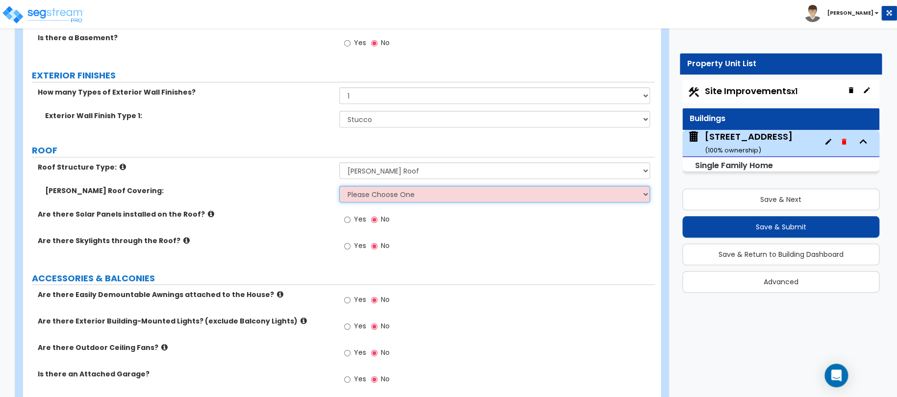
click at [381, 197] on select "Please Choose One Asphalt Shingle Clay Tile Wood Shingle Metal Shingle Standing…" at bounding box center [494, 194] width 311 height 17
select select "4"
click at [339, 186] on select "Please Choose One Asphalt Shingle Clay Tile Wood Shingle Metal Shingle Standing…" at bounding box center [494, 194] width 311 height 17
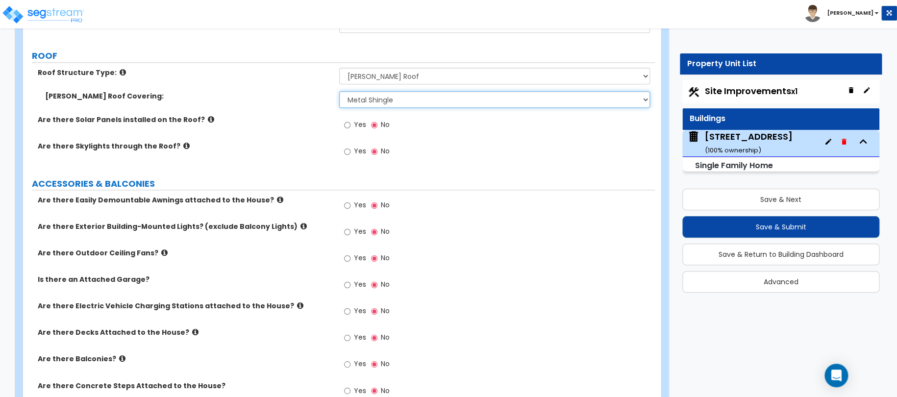
scroll to position [564, 0]
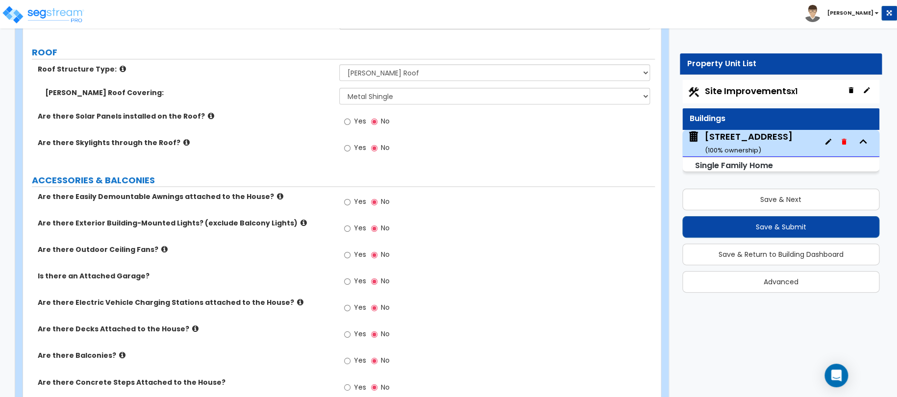
click at [354, 229] on span "Yes" at bounding box center [360, 228] width 12 height 10
click at [350, 229] on input "Yes" at bounding box center [347, 228] width 6 height 11
radio input "true"
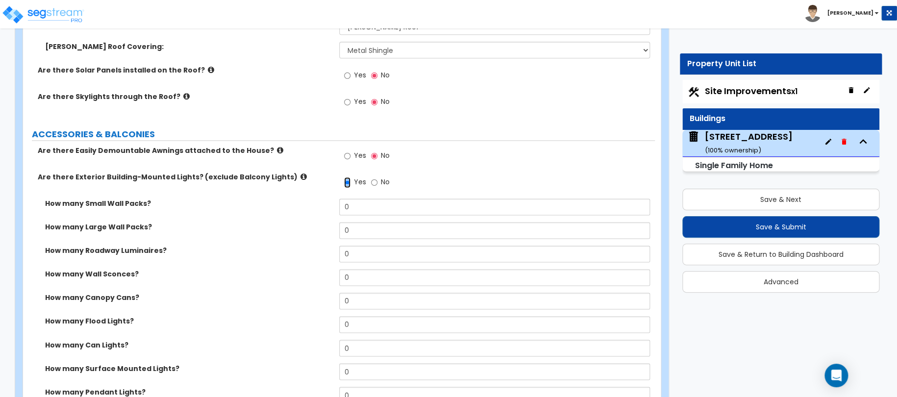
scroll to position [613, 0]
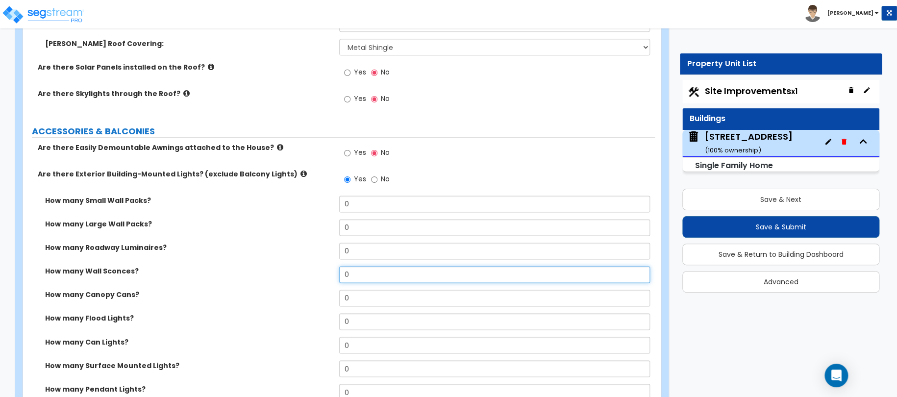
drag, startPoint x: 371, startPoint y: 270, endPoint x: 311, endPoint y: 269, distance: 59.8
click at [316, 269] on div "How many Wall Sconces? 0" at bounding box center [339, 278] width 632 height 24
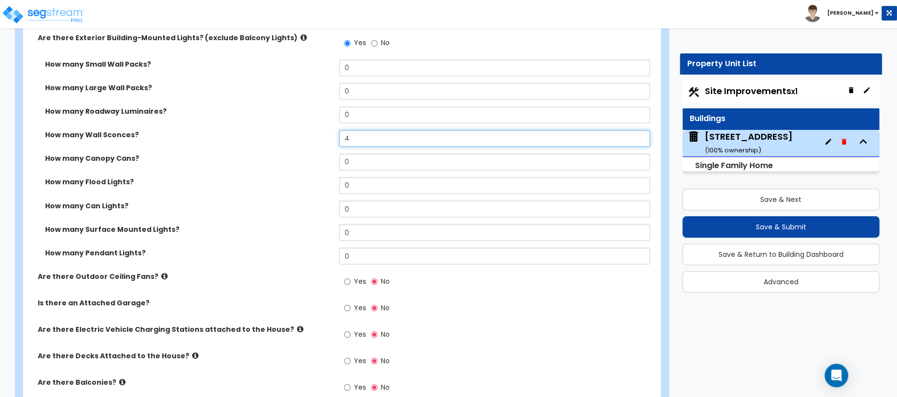
scroll to position [858, 0]
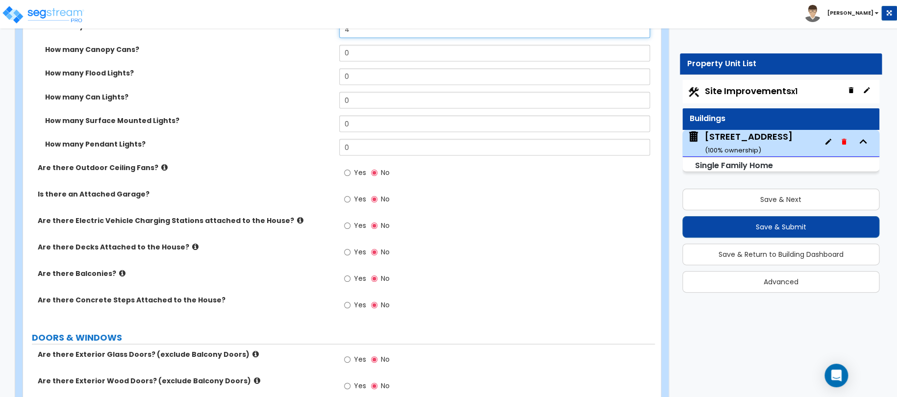
type input "4"
click at [354, 198] on span "Yes" at bounding box center [360, 199] width 12 height 10
click at [350, 198] on input "Yes" at bounding box center [347, 199] width 6 height 11
radio input "true"
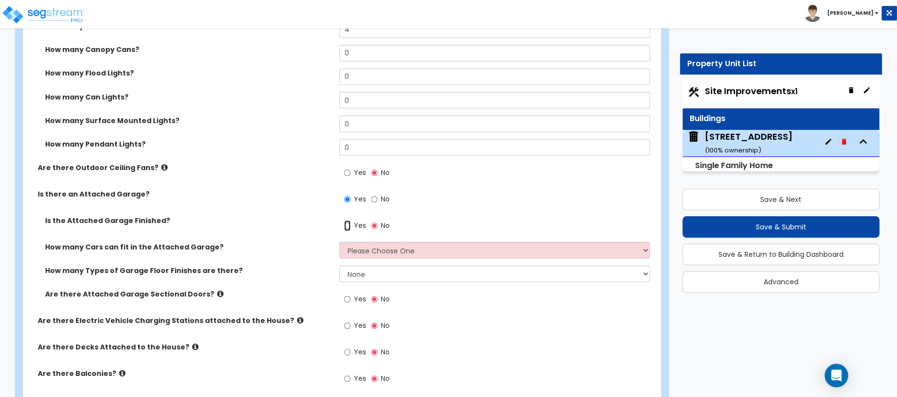
click at [349, 223] on input "Yes" at bounding box center [347, 225] width 6 height 11
radio input "true"
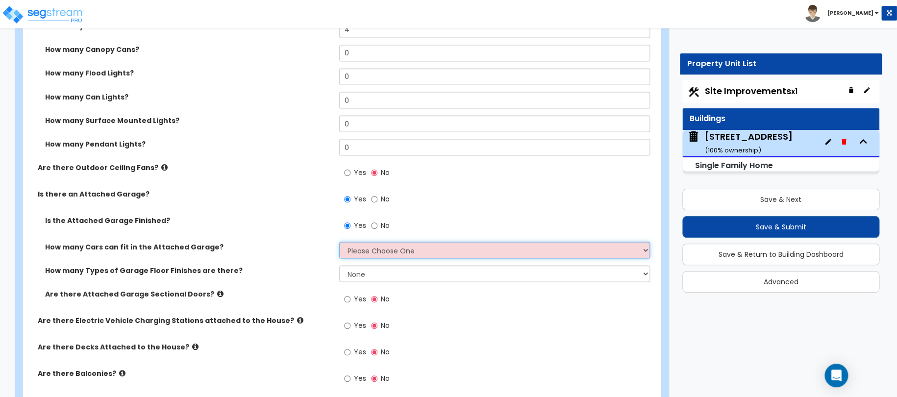
click at [362, 248] on select "Please Choose One 1 2 3 4 5" at bounding box center [494, 250] width 311 height 17
select select "2"
click at [339, 242] on select "Please Choose One 1 2 3 4 5" at bounding box center [494, 250] width 311 height 17
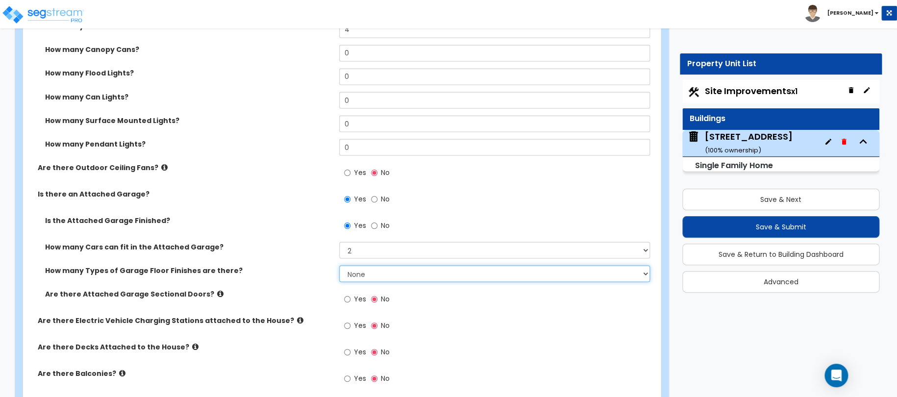
click at [372, 266] on select "None 1 2 3 4" at bounding box center [494, 273] width 311 height 17
select select "1"
click at [339, 265] on select "None 1 2 3 4" at bounding box center [494, 273] width 311 height 17
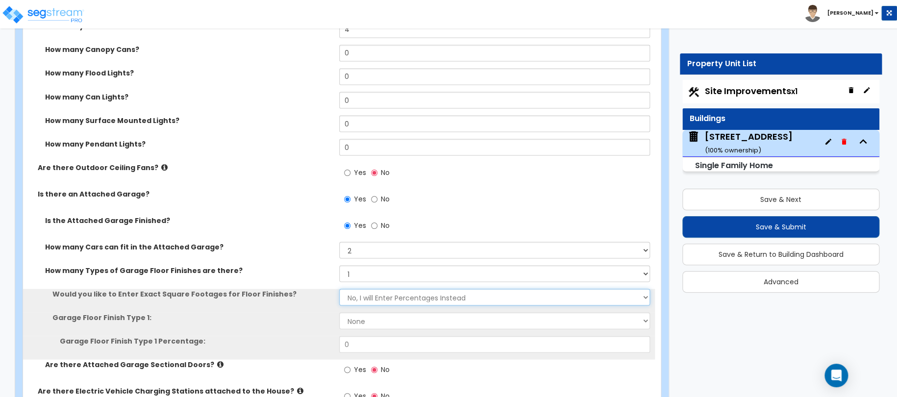
click at [365, 298] on select "No, I will Enter Percentages Instead Yes, I will Enter Exact Square Footages" at bounding box center [494, 297] width 311 height 17
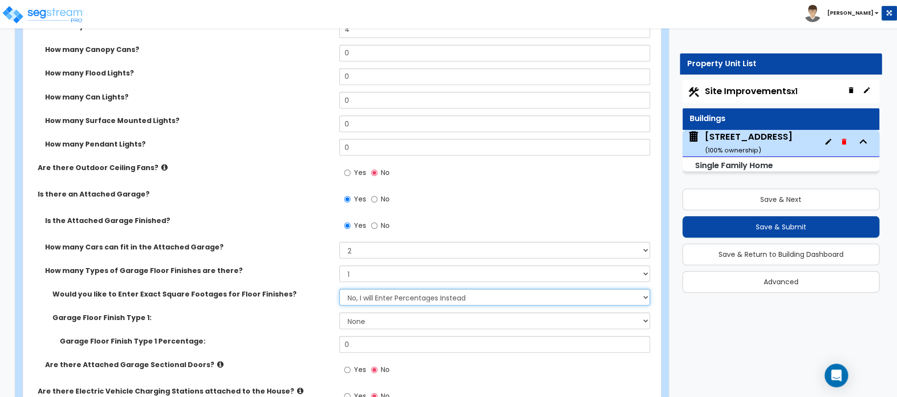
click at [364, 298] on select "No, I will Enter Percentages Instead Yes, I will Enter Exact Square Footages" at bounding box center [494, 297] width 311 height 17
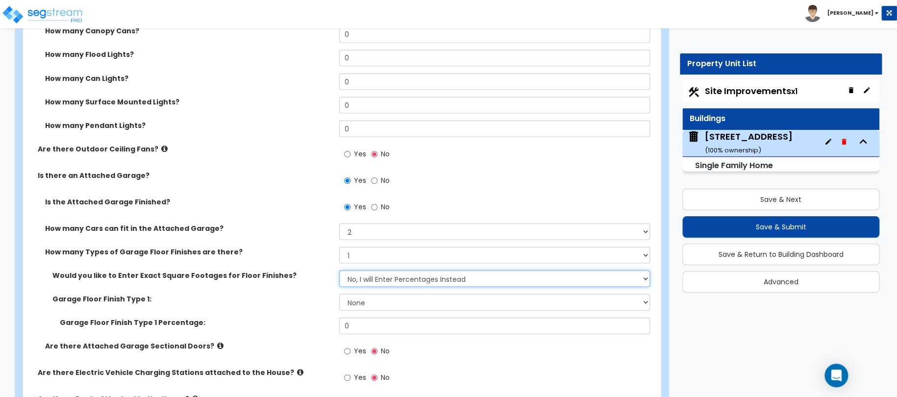
scroll to position [907, 0]
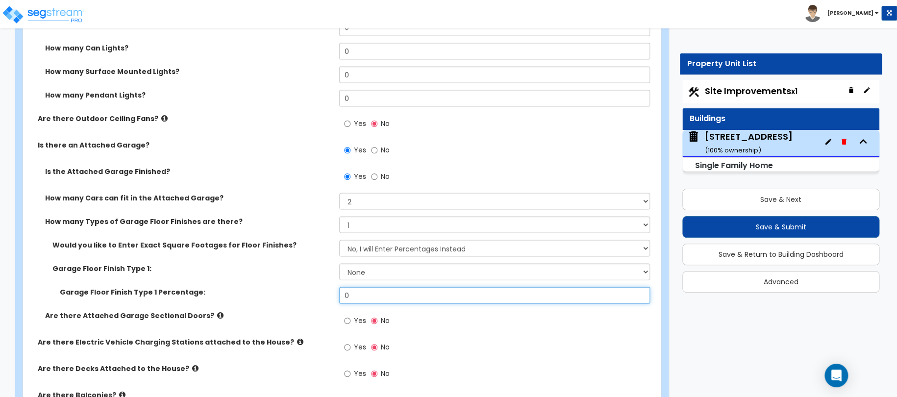
drag, startPoint x: 368, startPoint y: 295, endPoint x: 314, endPoint y: 293, distance: 54.4
click at [315, 293] on div "Garage Floor Finish Type 1 Percentage: 0" at bounding box center [339, 299] width 632 height 24
type input "100"
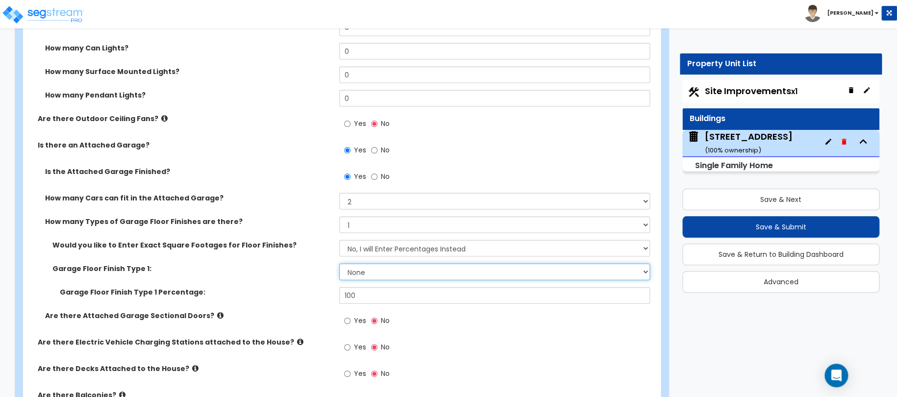
click at [373, 267] on select "None Polished Concrete Flooring Ceramic Tile Flooring Rubber Tile Flooring Epox…" at bounding box center [494, 271] width 311 height 17
select select "1"
click at [339, 263] on select "None Polished Concrete Flooring Ceramic Tile Flooring Rubber Tile Flooring Epox…" at bounding box center [494, 271] width 311 height 17
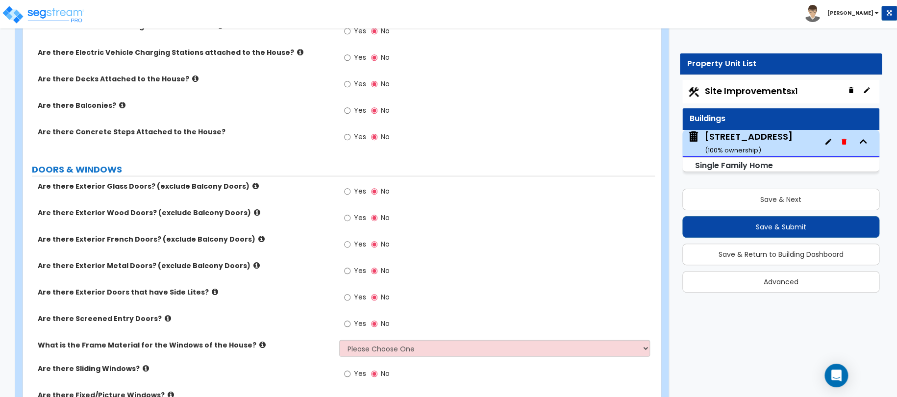
scroll to position [1201, 0]
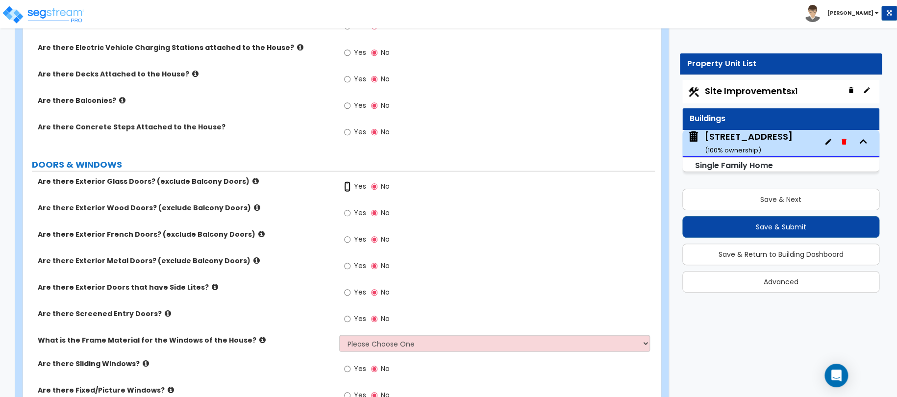
click at [347, 184] on input "Yes" at bounding box center [347, 186] width 6 height 11
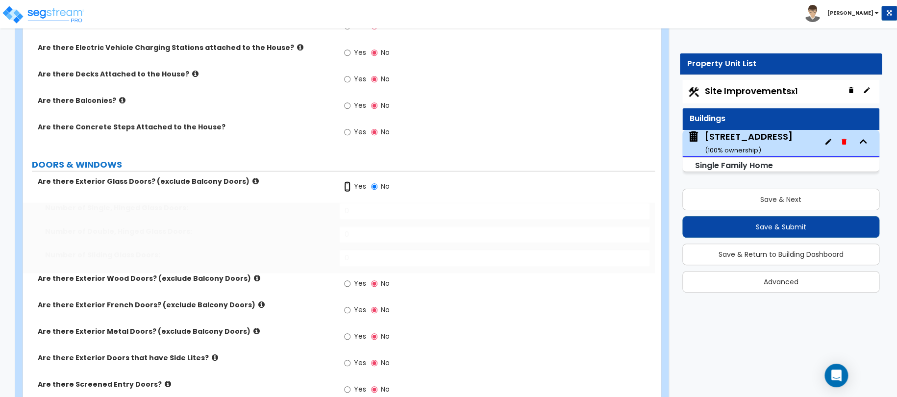
radio input "true"
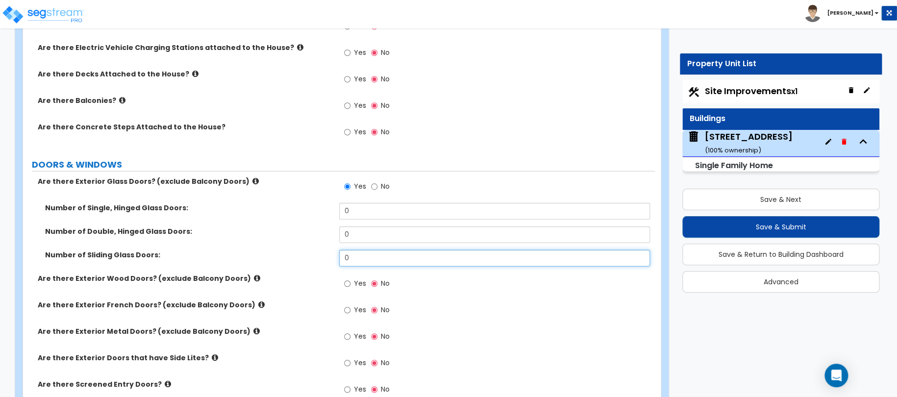
drag, startPoint x: 372, startPoint y: 253, endPoint x: 321, endPoint y: 254, distance: 51.0
click at [328, 254] on div "Number of Sliding Glass Doors: 0" at bounding box center [339, 262] width 632 height 24
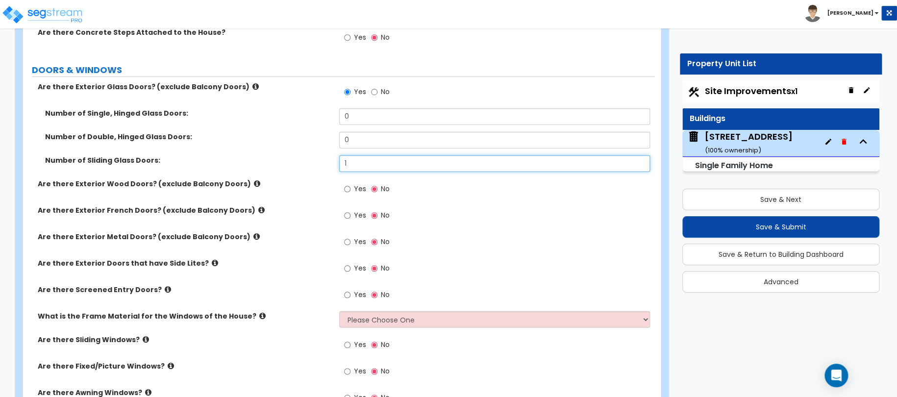
scroll to position [1299, 0]
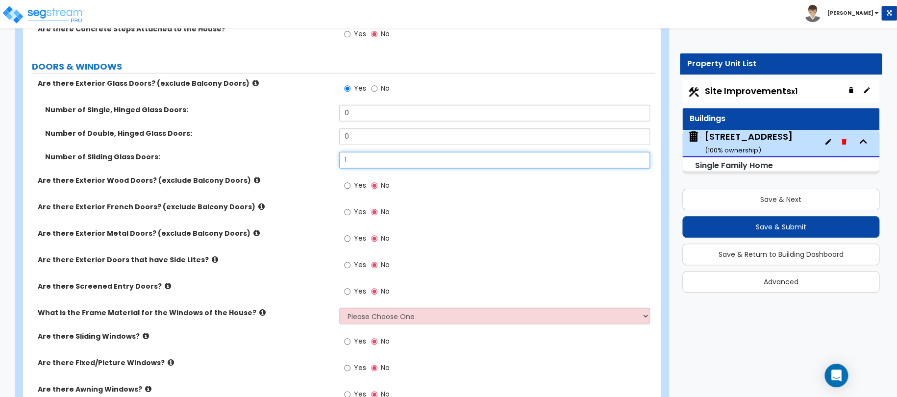
type input "1"
click at [354, 185] on span "Yes" at bounding box center [360, 185] width 12 height 10
click at [350, 185] on input "Yes" at bounding box center [347, 185] width 6 height 11
radio input "true"
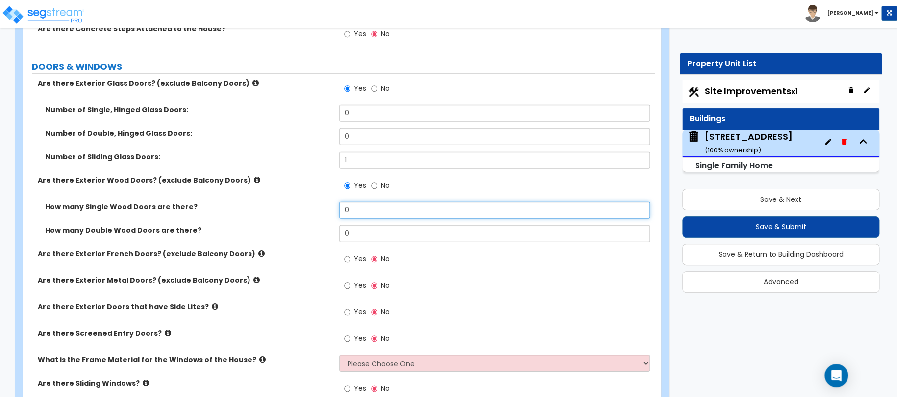
drag, startPoint x: 370, startPoint y: 212, endPoint x: 307, endPoint y: 203, distance: 63.4
click at [330, 204] on div "How many Single Wood Doors are there? 0" at bounding box center [339, 214] width 632 height 24
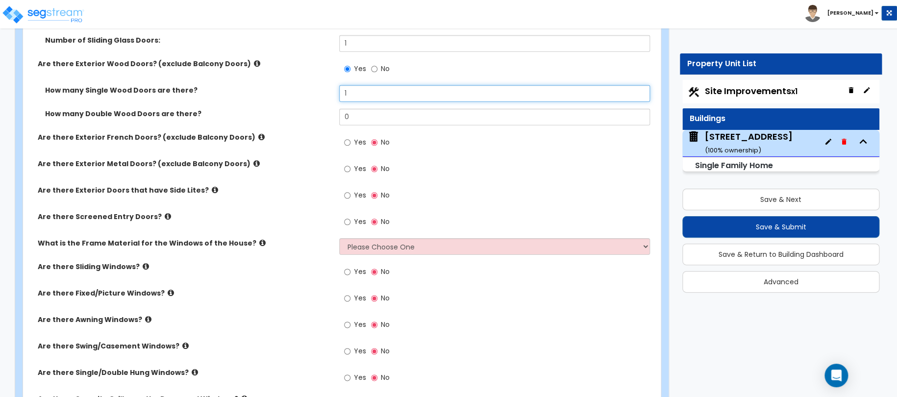
scroll to position [1446, 0]
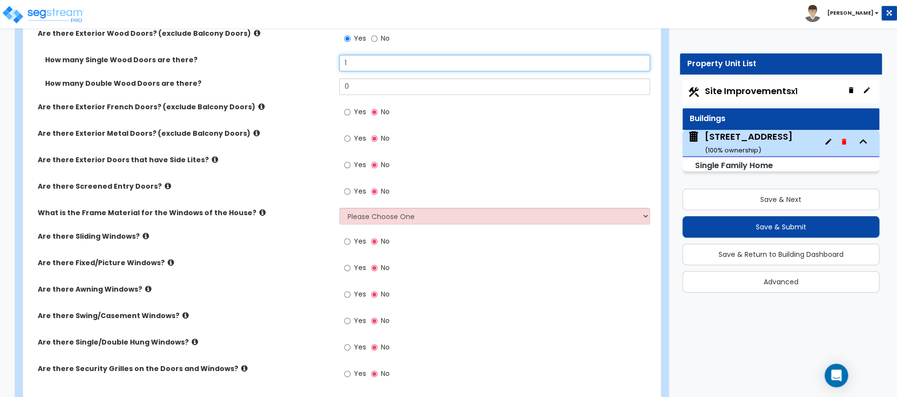
type input "1"
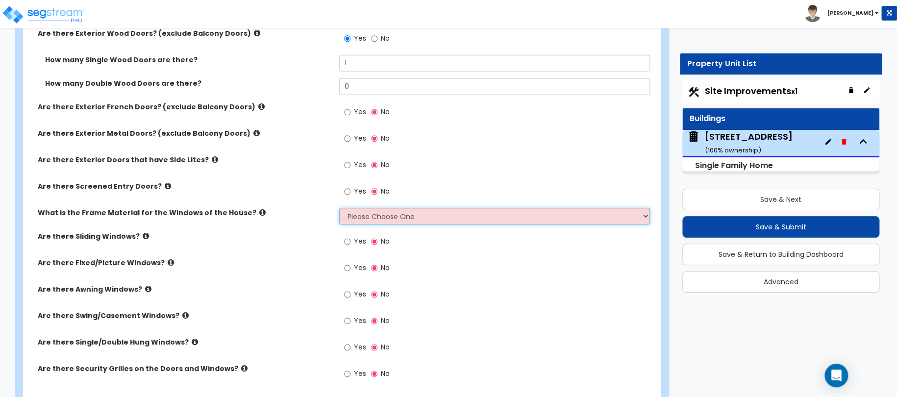
click at [371, 211] on select "Please Choose One Vinyl Aluminum Wood" at bounding box center [494, 216] width 311 height 17
select select "1"
click at [339, 208] on select "Please Choose One Vinyl Aluminum Wood" at bounding box center [494, 216] width 311 height 17
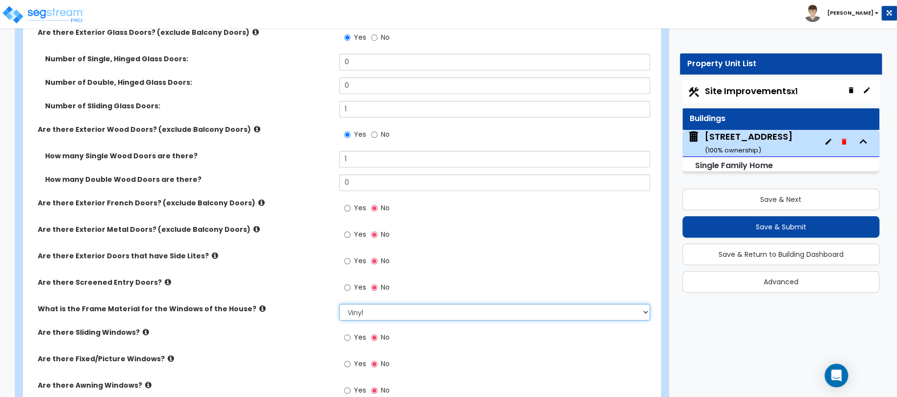
scroll to position [1348, 0]
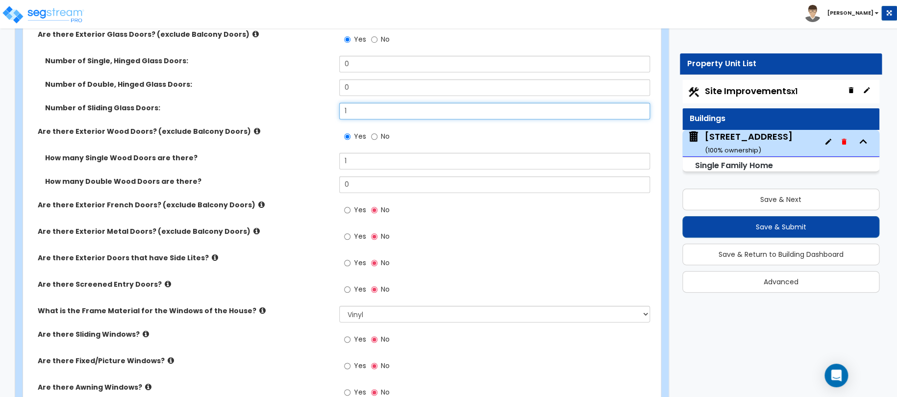
drag, startPoint x: 378, startPoint y: 106, endPoint x: 333, endPoint y: 105, distance: 44.6
click at [339, 106] on input "1" at bounding box center [494, 111] width 311 height 17
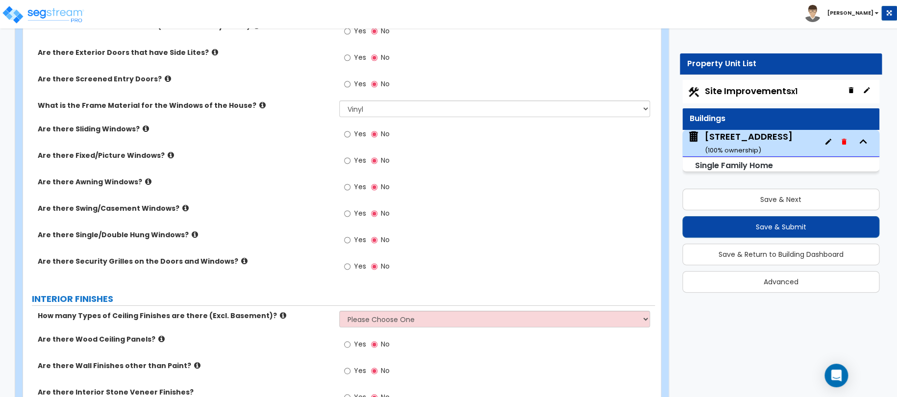
scroll to position [1593, 0]
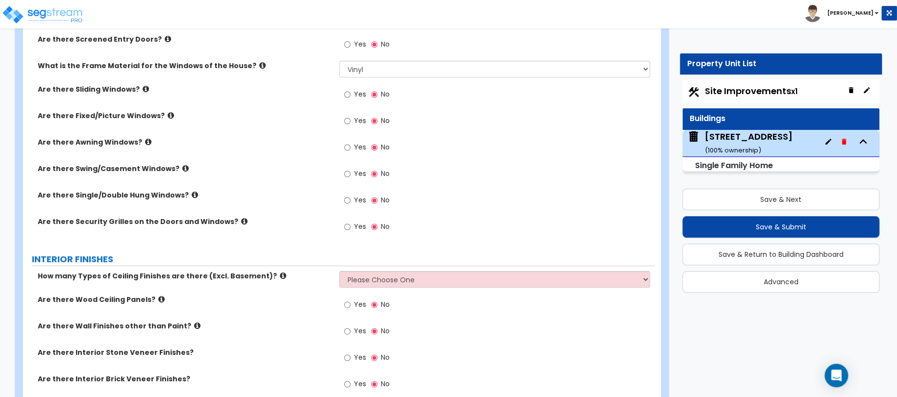
type input "2"
click at [357, 92] on span "Yes" at bounding box center [360, 94] width 12 height 10
click at [350, 92] on input "Yes" at bounding box center [347, 94] width 6 height 11
radio input "true"
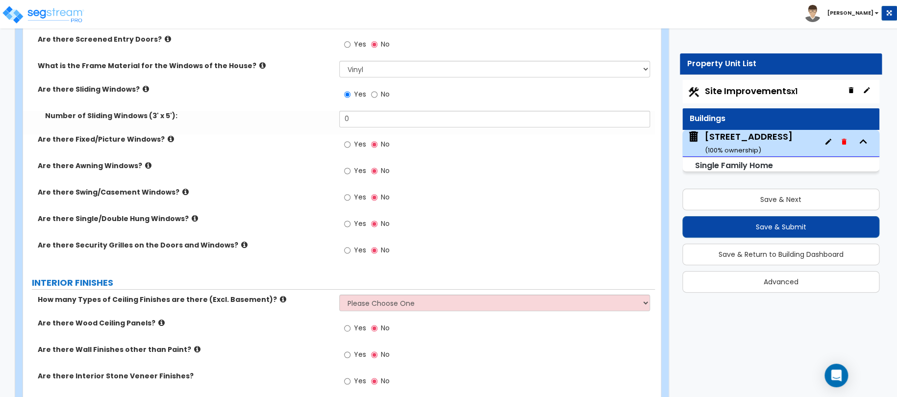
drag, startPoint x: 357, startPoint y: 92, endPoint x: 315, endPoint y: 92, distance: 42.6
click at [315, 92] on label "Are there Sliding Windows?" at bounding box center [185, 89] width 294 height 10
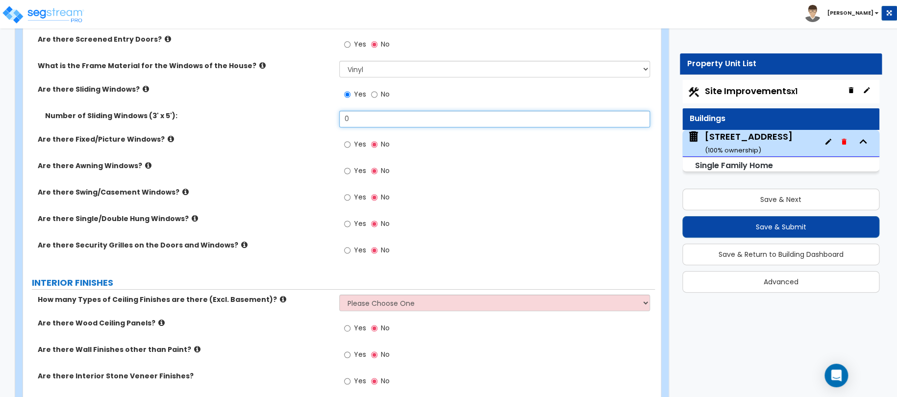
drag, startPoint x: 361, startPoint y: 114, endPoint x: 317, endPoint y: 116, distance: 43.7
click at [333, 115] on div "Number of Sliding Windows (3' x 5'): 0" at bounding box center [339, 123] width 632 height 24
type input "6"
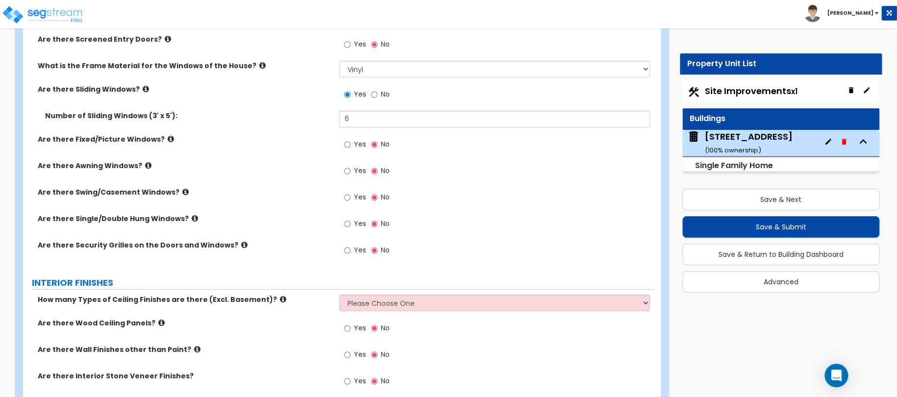
click at [182, 190] on icon at bounding box center [185, 191] width 6 height 7
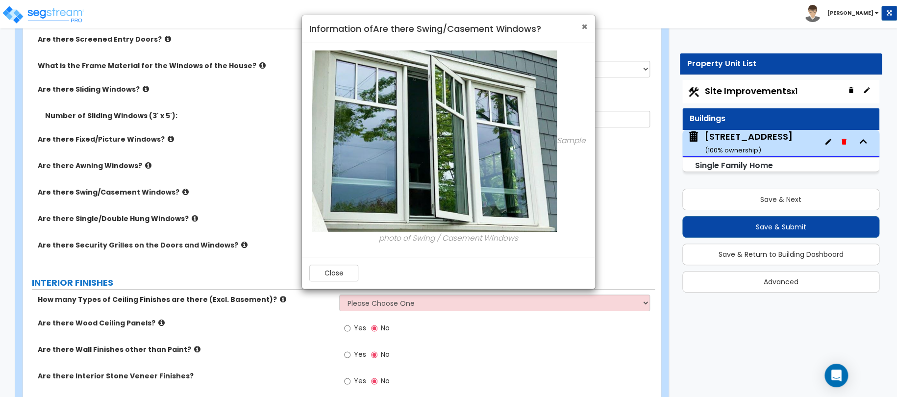
click at [584, 27] on span "×" at bounding box center [584, 27] width 6 height 14
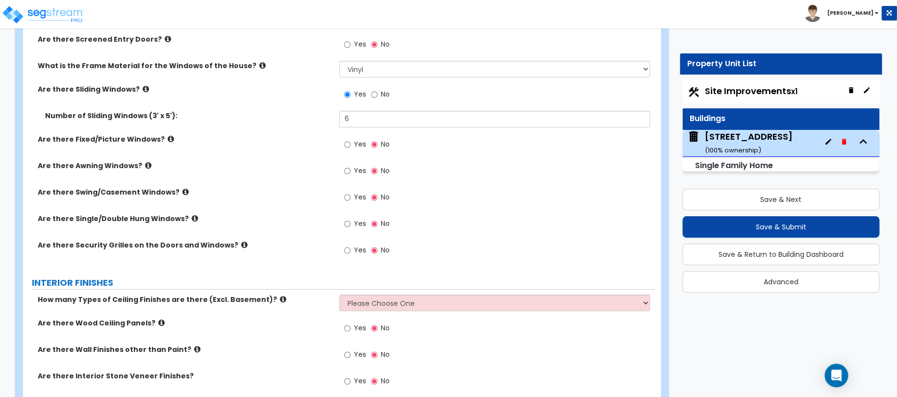
drag, startPoint x: 349, startPoint y: 196, endPoint x: 318, endPoint y: 197, distance: 30.9
click at [318, 197] on div "Are there Swing/Casement Windows? Yes No" at bounding box center [339, 200] width 632 height 26
click at [354, 194] on span "Yes" at bounding box center [360, 197] width 12 height 10
click at [349, 196] on input "Yes" at bounding box center [347, 197] width 6 height 11
radio input "true"
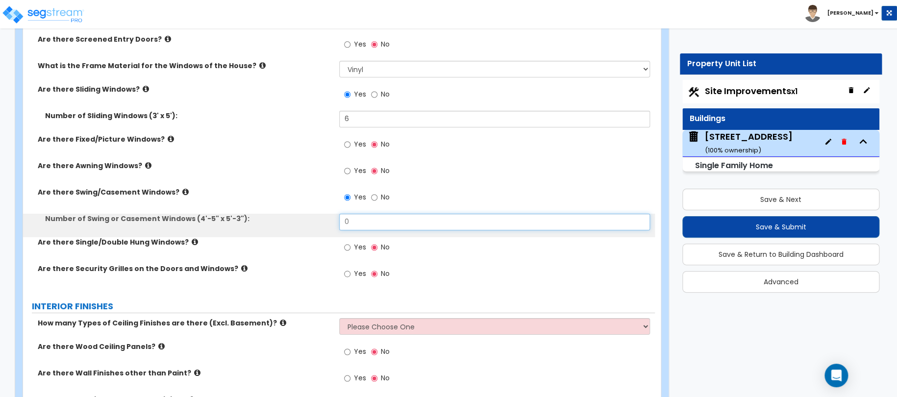
drag, startPoint x: 357, startPoint y: 220, endPoint x: 305, endPoint y: 217, distance: 52.0
click at [333, 220] on div "Number of Swing or Casement Windows (4'-5" x 5'-3"): 0" at bounding box center [339, 226] width 632 height 24
type input "6"
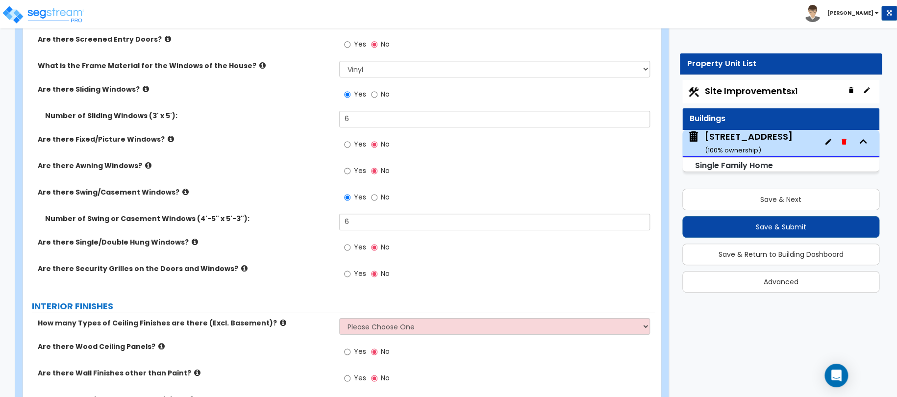
click at [377, 93] on label "No" at bounding box center [380, 95] width 19 height 17
click at [377, 93] on input "No" at bounding box center [374, 94] width 6 height 11
radio input "false"
radio input "true"
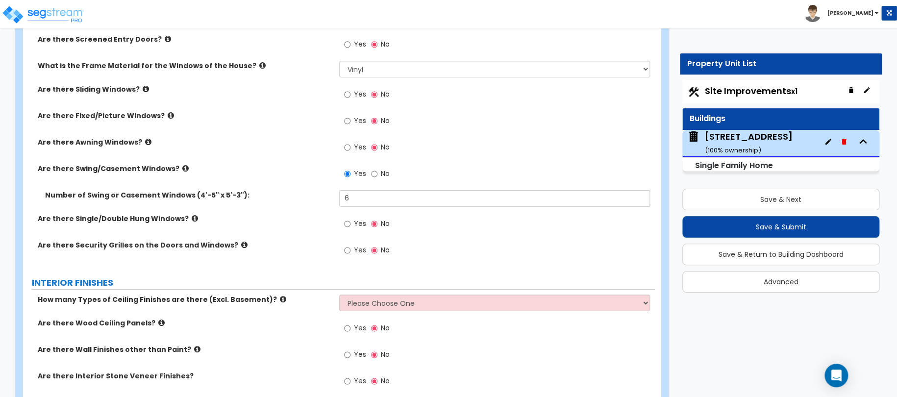
click at [145, 141] on icon at bounding box center [148, 141] width 6 height 7
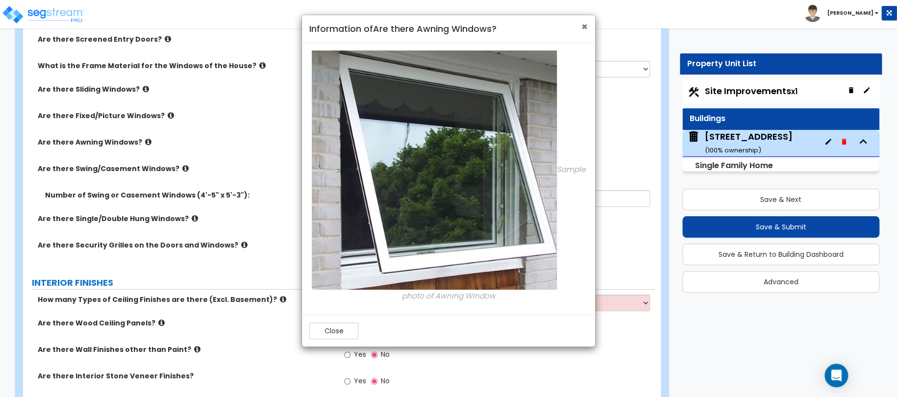
click at [581, 25] on span "×" at bounding box center [584, 27] width 6 height 14
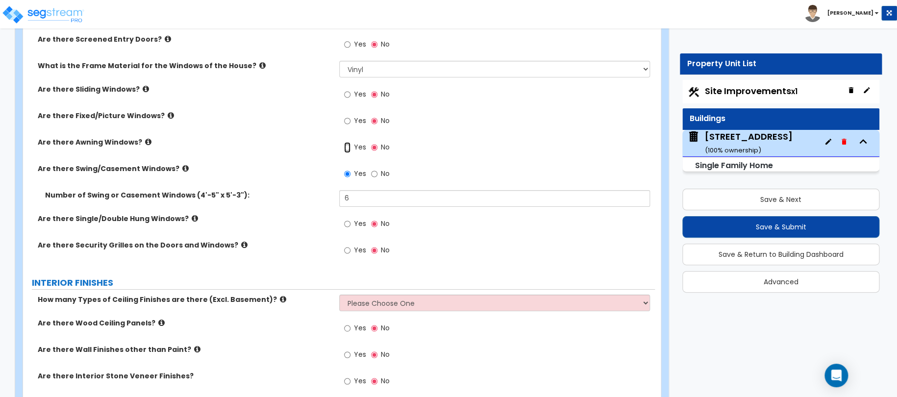
click at [348, 144] on input "Yes" at bounding box center [347, 147] width 6 height 11
radio input "true"
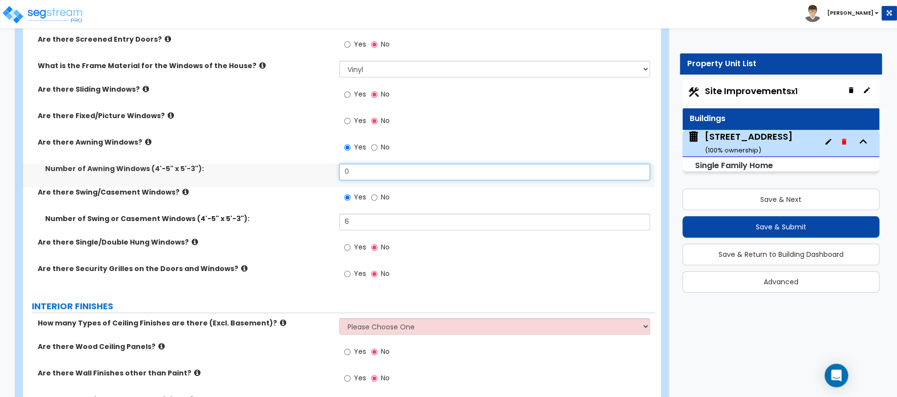
drag, startPoint x: 355, startPoint y: 175, endPoint x: 284, endPoint y: 153, distance: 74.3
click at [330, 168] on div "Number of Awning Windows (4'-5" x 5'-3"): 0" at bounding box center [339, 176] width 632 height 24
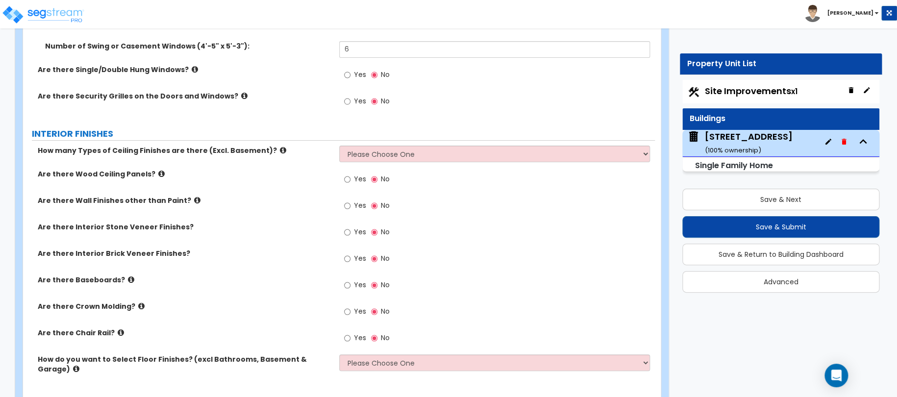
scroll to position [1789, 0]
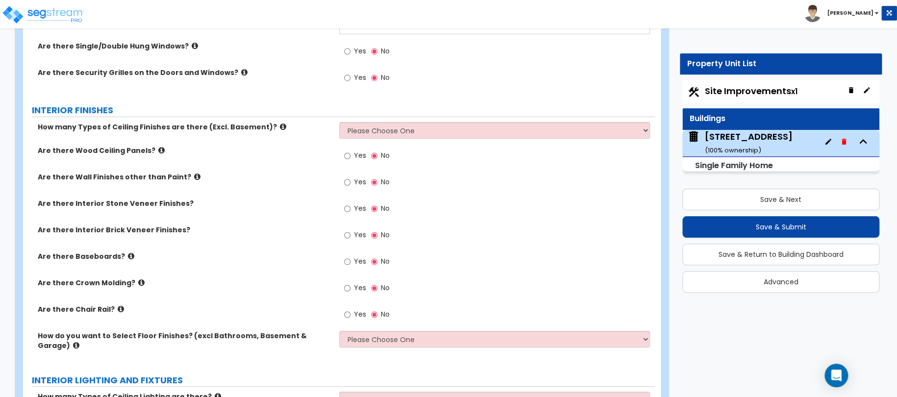
type input "1"
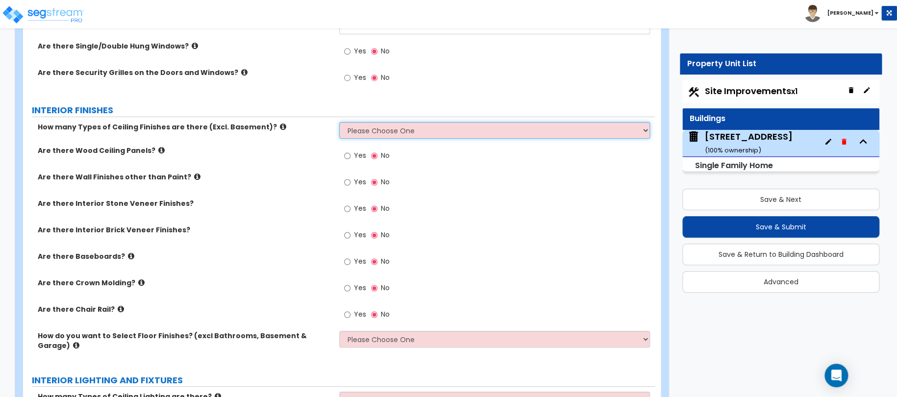
click at [368, 128] on select "Please Choose One 1 2 3" at bounding box center [494, 130] width 311 height 17
select select "1"
click at [339, 122] on select "Please Choose One 1 2 3" at bounding box center [494, 130] width 311 height 17
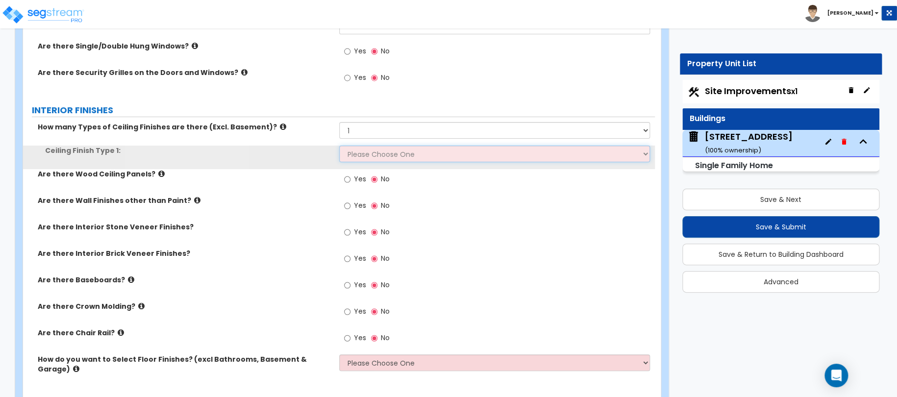
click at [358, 150] on select "Please Choose One Drop Ceiling Drywall Ceiling Open Ceiling" at bounding box center [494, 154] width 311 height 17
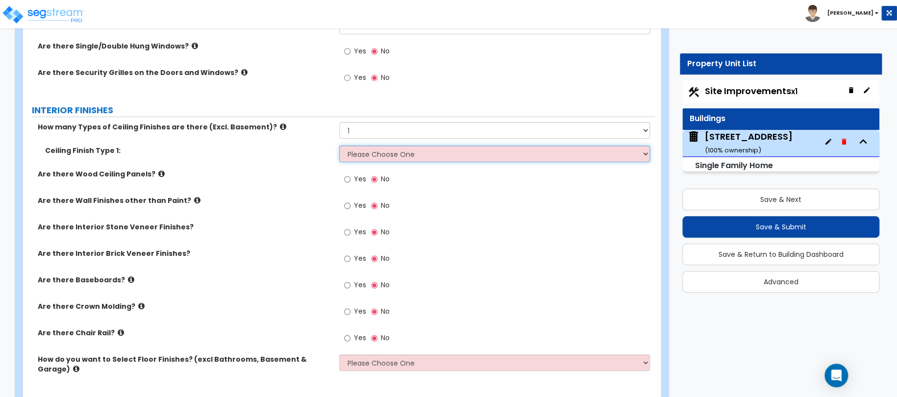
select select "2"
click at [339, 146] on select "Please Choose One Drop Ceiling Drywall Ceiling Open Ceiling" at bounding box center [494, 154] width 311 height 17
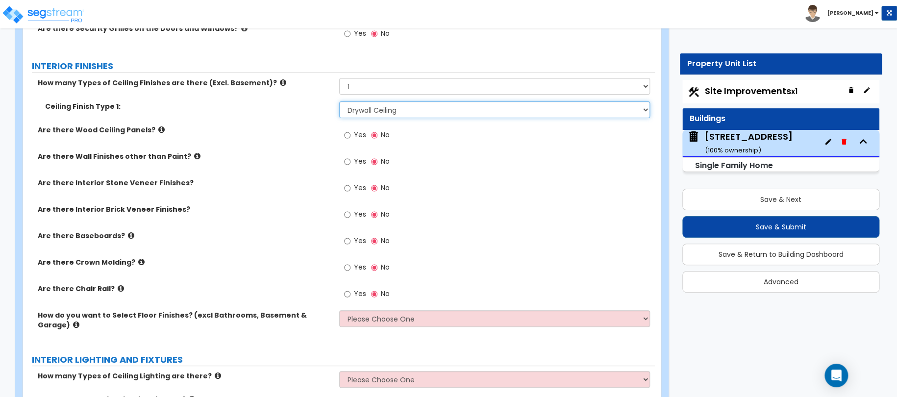
scroll to position [1838, 0]
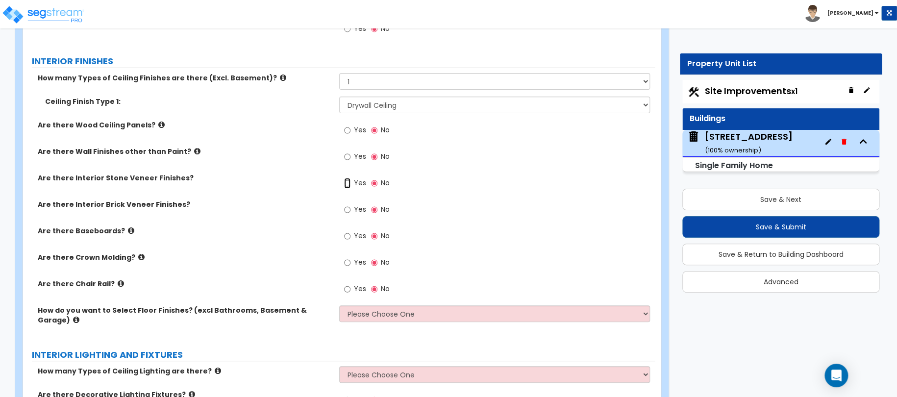
click at [349, 183] on input "Yes" at bounding box center [347, 183] width 6 height 11
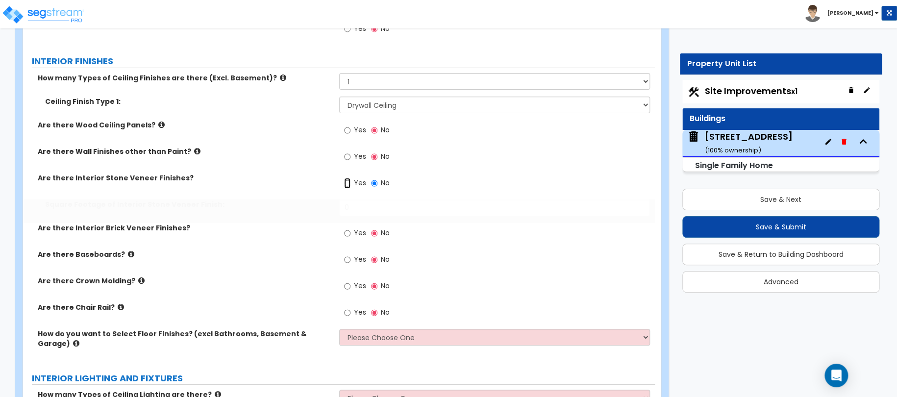
radio input "true"
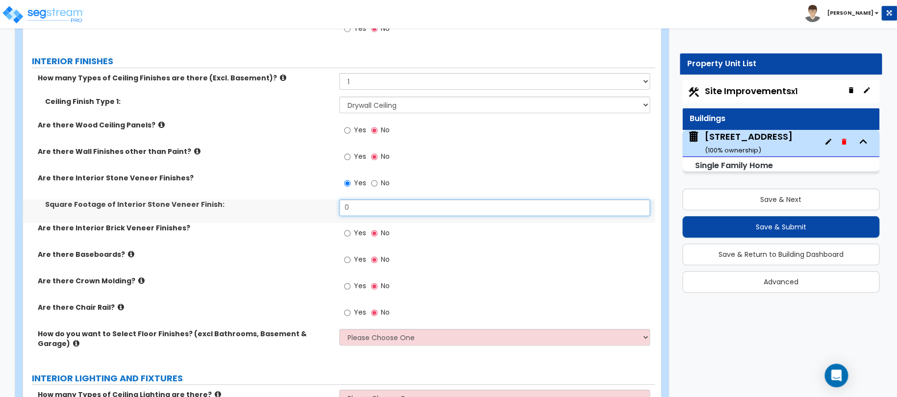
click at [362, 204] on input "0" at bounding box center [494, 207] width 311 height 17
type input "50"
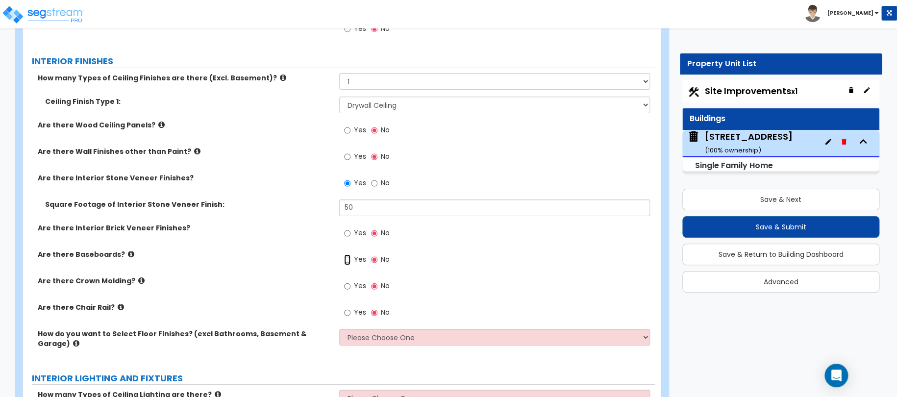
click at [348, 259] on input "Yes" at bounding box center [347, 259] width 6 height 11
radio input "true"
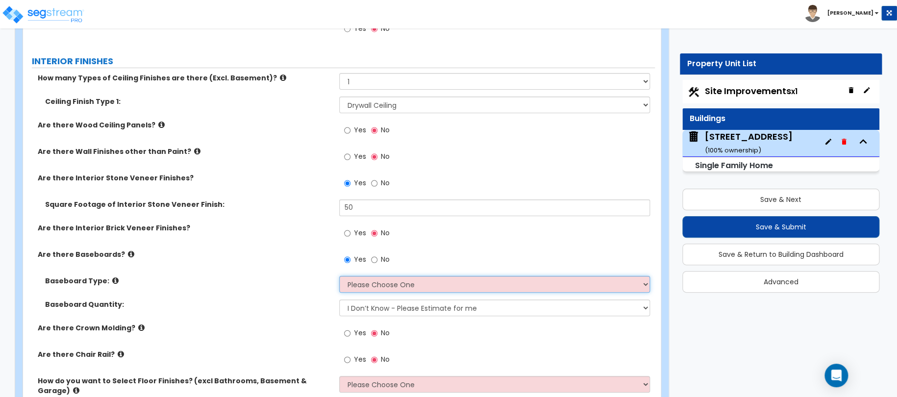
click at [363, 285] on select "Please Choose One Wood Vinyl Carpet Tile" at bounding box center [494, 284] width 311 height 17
select select "1"
click at [339, 276] on select "Please Choose One Wood Vinyl Carpet Tile" at bounding box center [494, 284] width 311 height 17
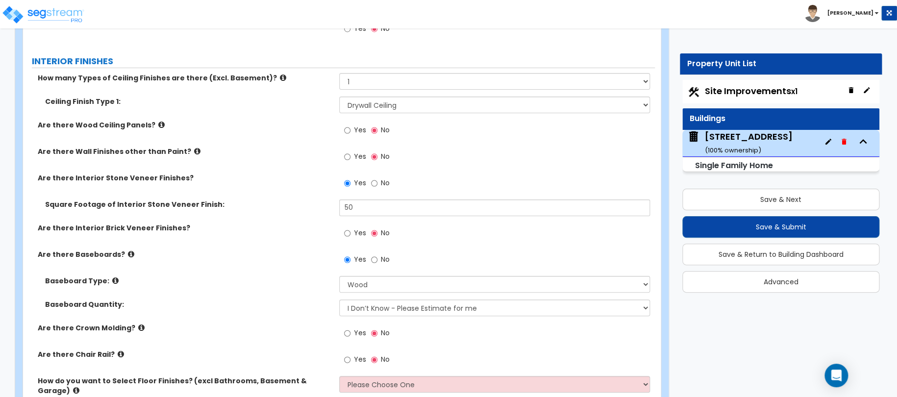
click at [352, 332] on label "Yes" at bounding box center [355, 334] width 22 height 17
click at [350, 332] on input "Yes" at bounding box center [347, 333] width 6 height 11
radio input "true"
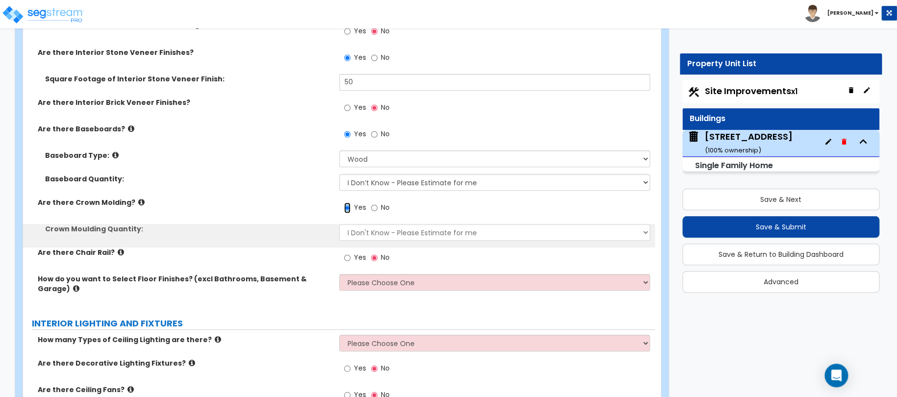
scroll to position [1985, 0]
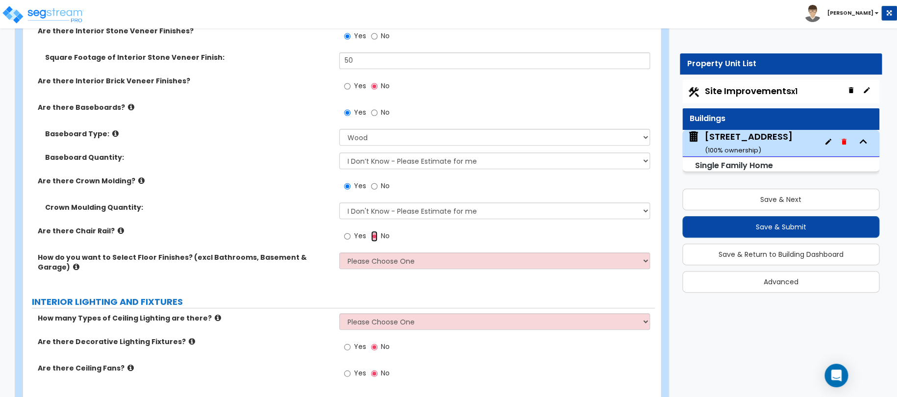
click at [374, 232] on input "No" at bounding box center [374, 236] width 6 height 11
click at [347, 235] on input "Yes" at bounding box center [347, 236] width 6 height 11
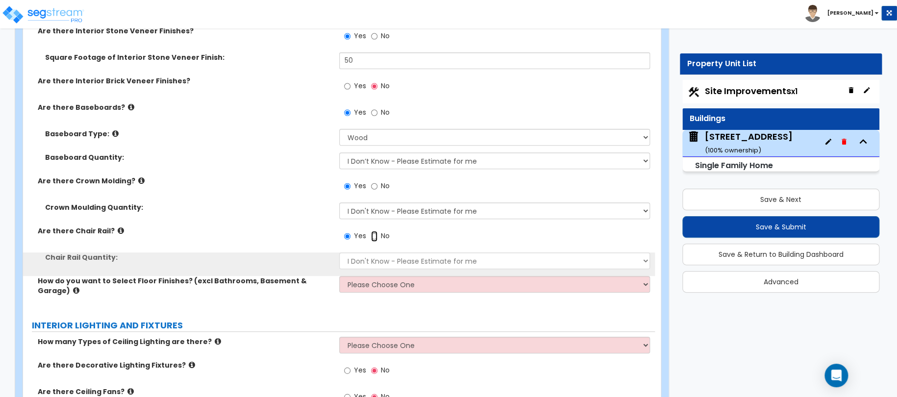
click at [372, 234] on input "No" at bounding box center [374, 236] width 6 height 11
radio input "false"
radio input "true"
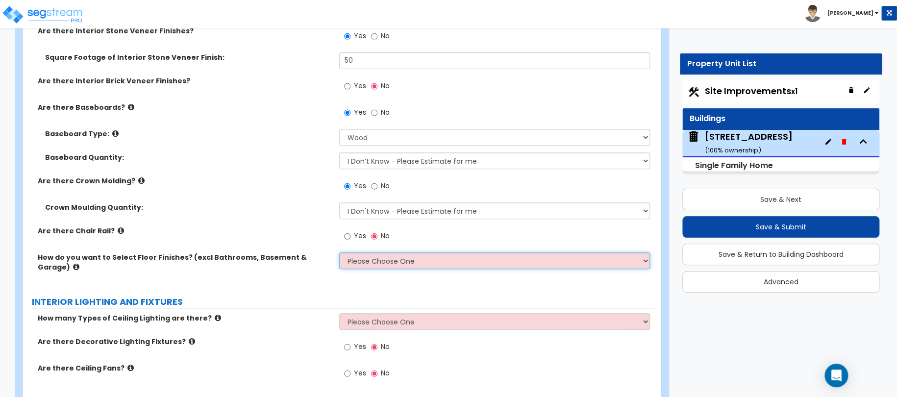
click at [352, 257] on select "Please Choose One I want to Select Floor Finishes for the Areas of the House I …" at bounding box center [494, 260] width 311 height 17
select select "1"
click at [339, 252] on select "Please Choose One I want to Select Floor Finishes for the Areas of the House I …" at bounding box center [494, 260] width 311 height 17
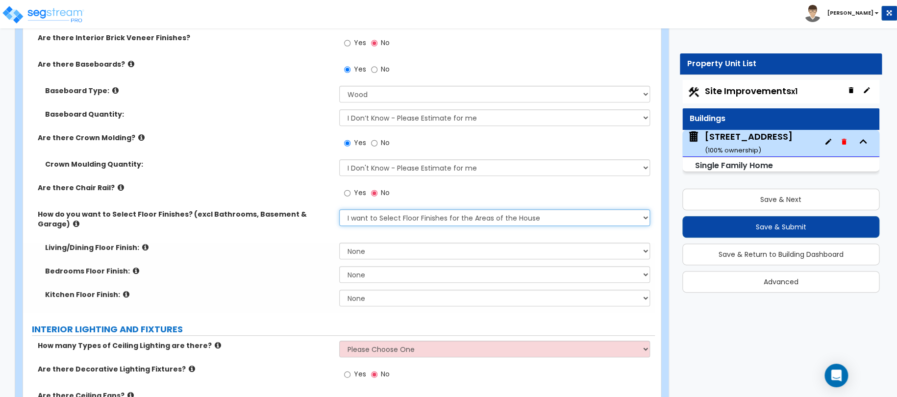
scroll to position [2034, 0]
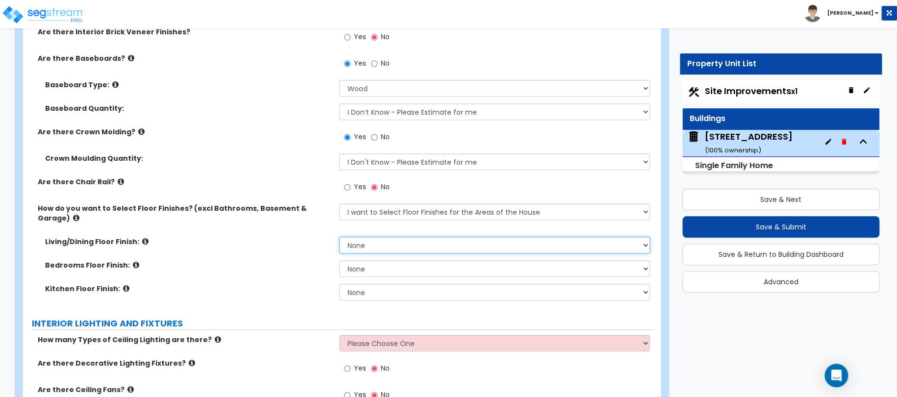
click at [358, 237] on select "None Tile Flooring Hardwood Flooring Resilient Laminate Flooring VCT Flooring S…" at bounding box center [494, 245] width 311 height 17
select select "3"
click at [339, 237] on select "None Tile Flooring Hardwood Flooring Resilient Laminate Flooring VCT Flooring S…" at bounding box center [494, 245] width 311 height 17
click at [379, 260] on select "None Tile Flooring Hardwood Flooring Resilient Laminate Flooring VCT Flooring S…" at bounding box center [494, 268] width 311 height 17
select select "3"
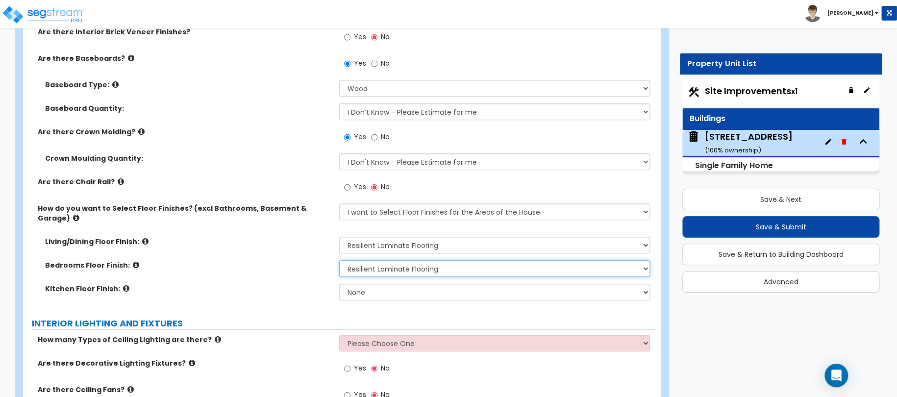
click at [339, 260] on select "None Tile Flooring Hardwood Flooring Resilient Laminate Flooring VCT Flooring S…" at bounding box center [494, 268] width 311 height 17
click at [380, 284] on select "None Tile Flooring Hardwood Flooring Resilient Laminate Flooring VCT Flooring S…" at bounding box center [494, 292] width 311 height 17
select select "1"
click at [339, 284] on select "None Tile Flooring Hardwood Flooring Resilient Laminate Flooring VCT Flooring S…" at bounding box center [494, 292] width 311 height 17
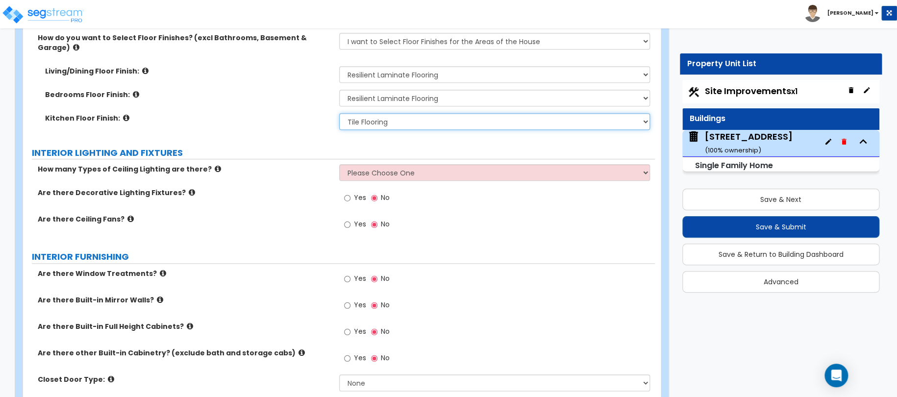
scroll to position [2230, 0]
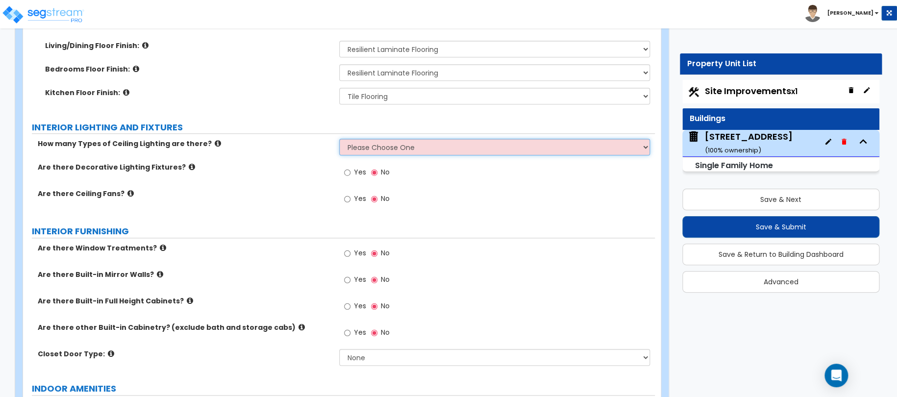
click at [377, 139] on select "Please Choose One 1 2 3" at bounding box center [494, 147] width 311 height 17
click at [339, 139] on select "Please Choose One 1 2 3" at bounding box center [494, 147] width 311 height 17
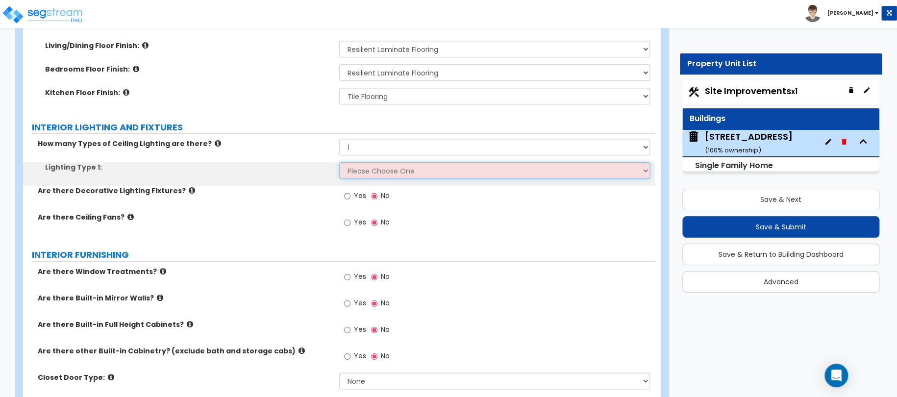
click at [358, 163] on select "Please Choose One LED Surface-Mounted LED Recessed Fluorescent Surface-Mounted …" at bounding box center [494, 170] width 311 height 17
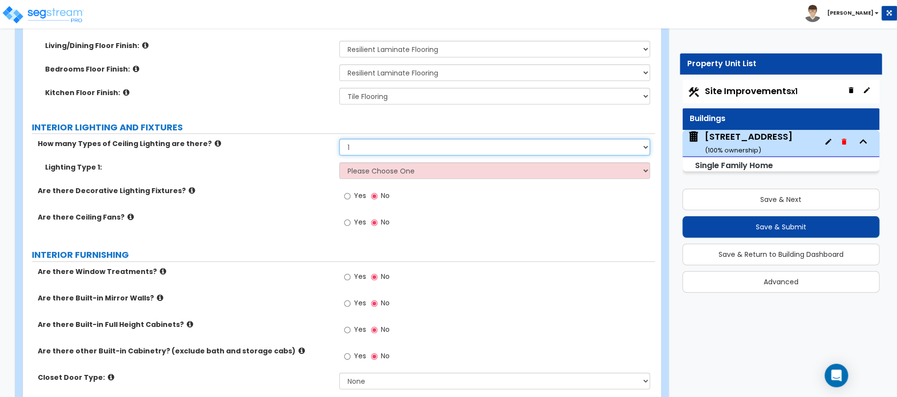
click at [365, 139] on select "Please Choose One 1 2 3" at bounding box center [494, 147] width 311 height 17
select select "0"
click at [339, 139] on select "Please Choose One 1 2 3" at bounding box center [494, 147] width 311 height 17
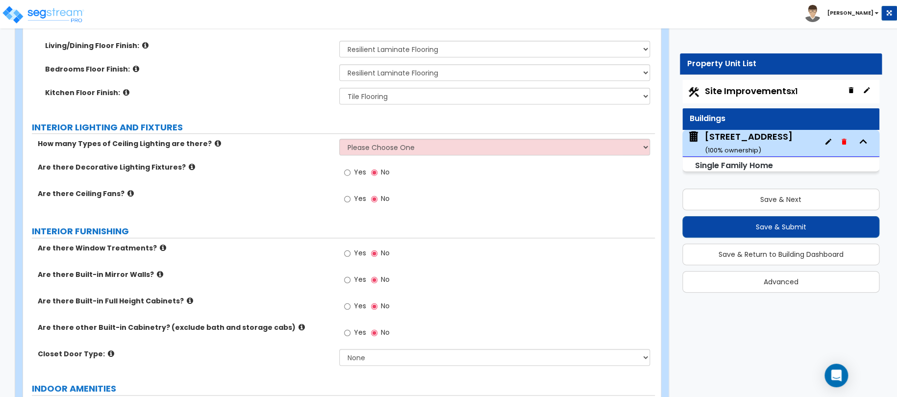
click at [351, 192] on label "Yes" at bounding box center [355, 200] width 22 height 17
click at [350, 194] on input "Yes" at bounding box center [347, 199] width 6 height 11
radio input "true"
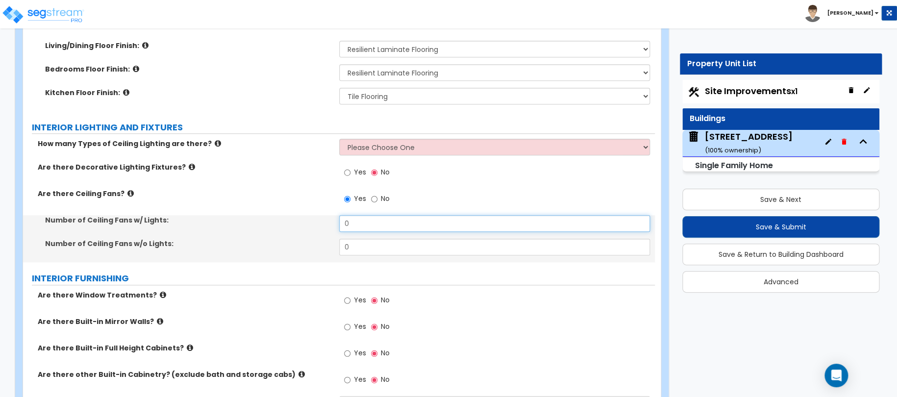
click at [377, 215] on input "0" at bounding box center [494, 223] width 311 height 17
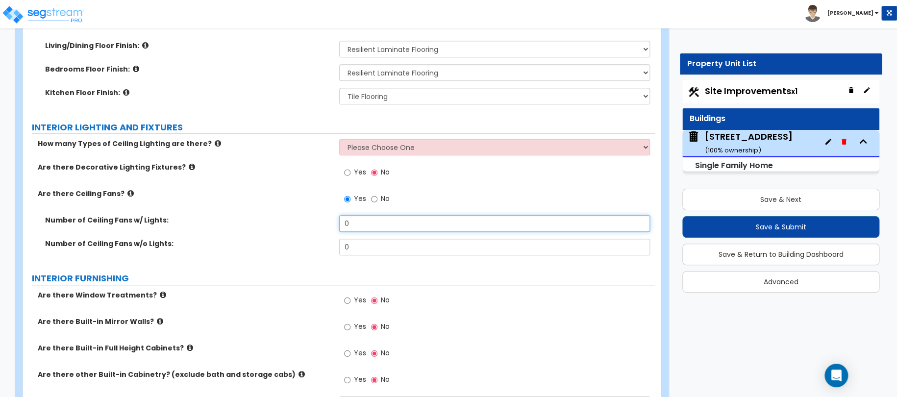
drag, startPoint x: 382, startPoint y: 212, endPoint x: 285, endPoint y: 210, distance: 97.1
click at [308, 215] on div "Number of Ceiling Fans w/ Lights: 0" at bounding box center [339, 227] width 632 height 24
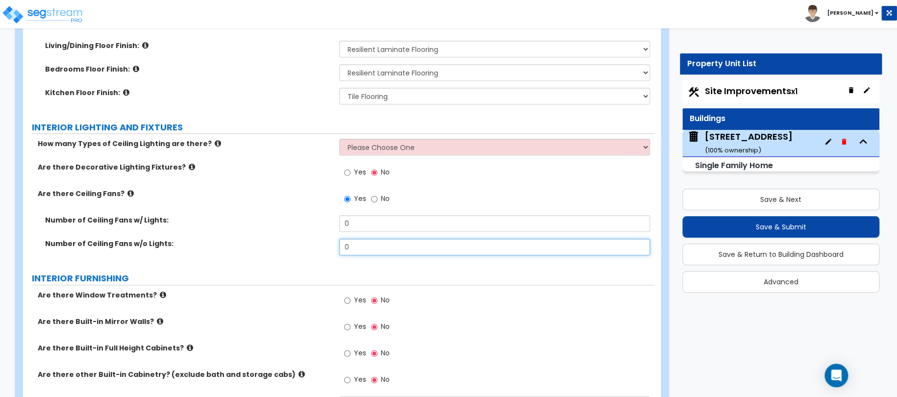
drag, startPoint x: 364, startPoint y: 233, endPoint x: 238, endPoint y: 237, distance: 126.0
click at [296, 239] on div "Number of Ceiling Fans w/o Lights: 0" at bounding box center [339, 251] width 632 height 24
type input "2"
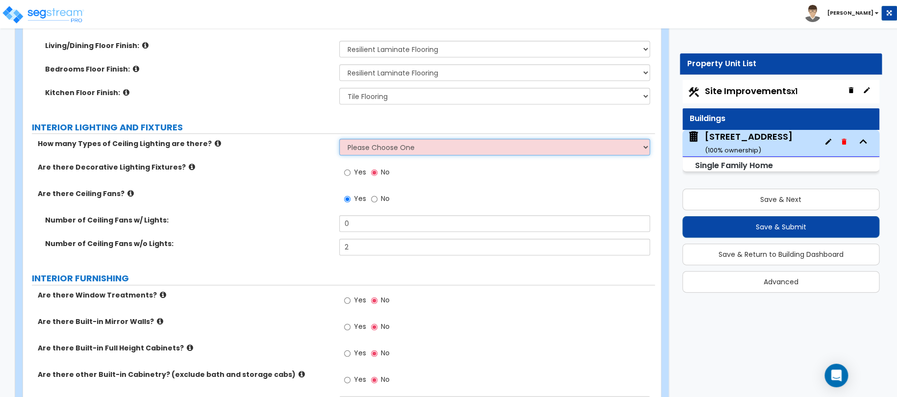
click at [376, 144] on select "Please Choose One 1 2 3" at bounding box center [494, 147] width 311 height 17
select select "1"
click at [339, 139] on select "Please Choose One 1 2 3" at bounding box center [494, 147] width 311 height 17
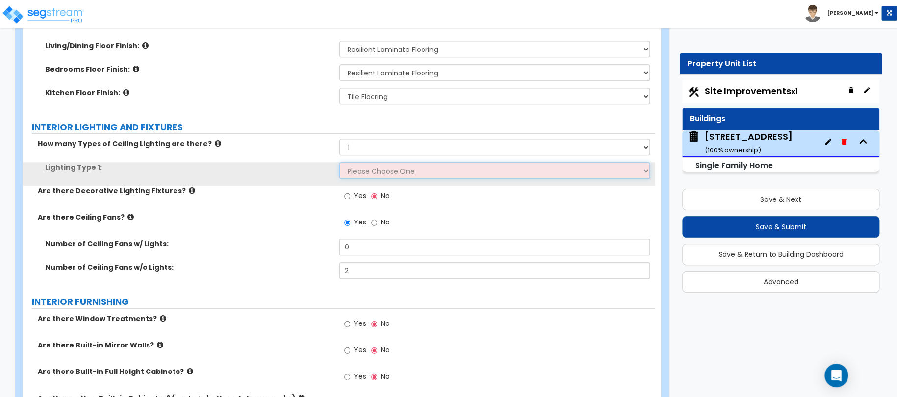
click at [372, 164] on select "Please Choose One LED Surface-Mounted LED Recessed Fluorescent Surface-Mounted …" at bounding box center [494, 170] width 311 height 17
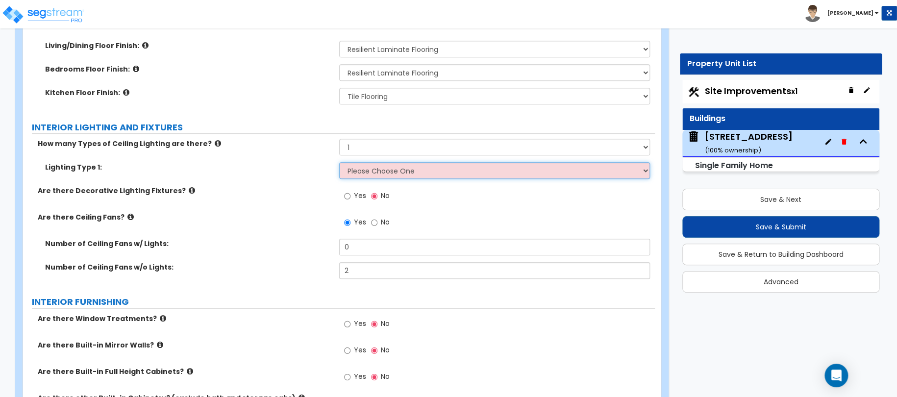
select select "4"
click at [339, 162] on select "Please Choose One LED Surface-Mounted LED Recessed Fluorescent Surface-Mounted …" at bounding box center [494, 170] width 311 height 17
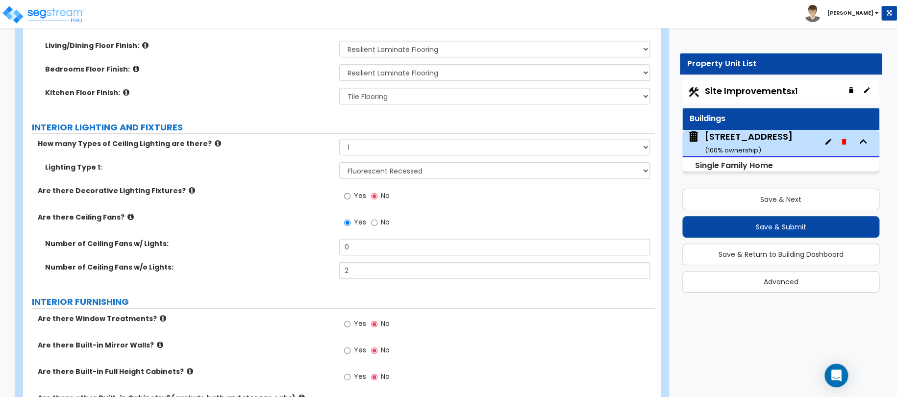
click at [354, 191] on span "Yes" at bounding box center [360, 196] width 12 height 10
click at [350, 191] on input "Yes" at bounding box center [347, 196] width 6 height 11
radio input "true"
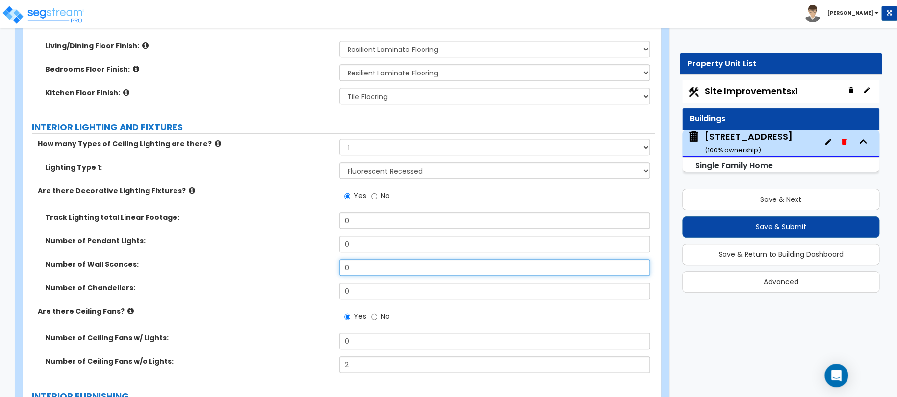
drag, startPoint x: 354, startPoint y: 257, endPoint x: 294, endPoint y: 249, distance: 61.3
click at [329, 259] on div "Number of Wall Sconces: 0" at bounding box center [339, 271] width 632 height 24
type input "2"
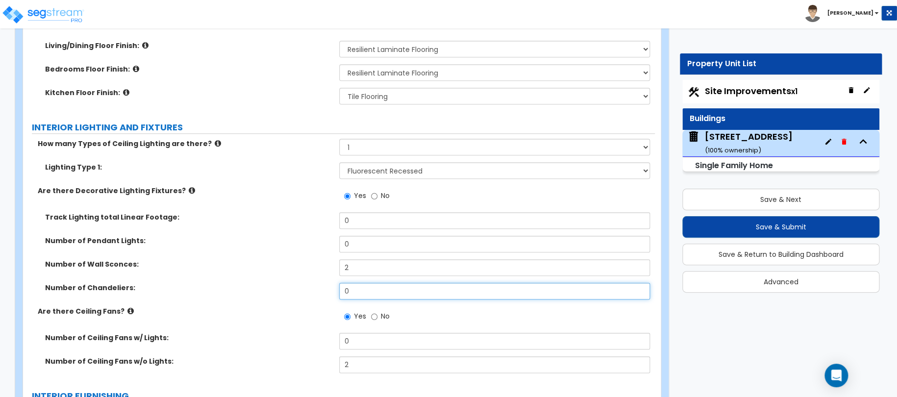
drag, startPoint x: 363, startPoint y: 279, endPoint x: 223, endPoint y: 278, distance: 139.2
click at [277, 283] on div "Number of Chandeliers: 0" at bounding box center [339, 295] width 632 height 24
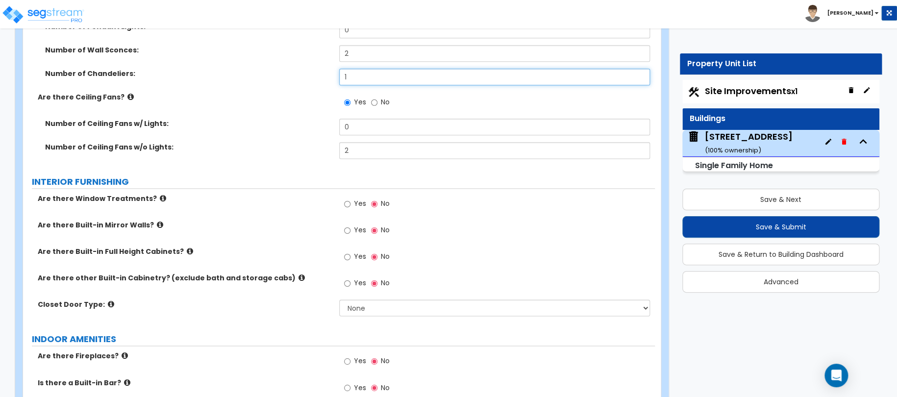
scroll to position [2475, 0]
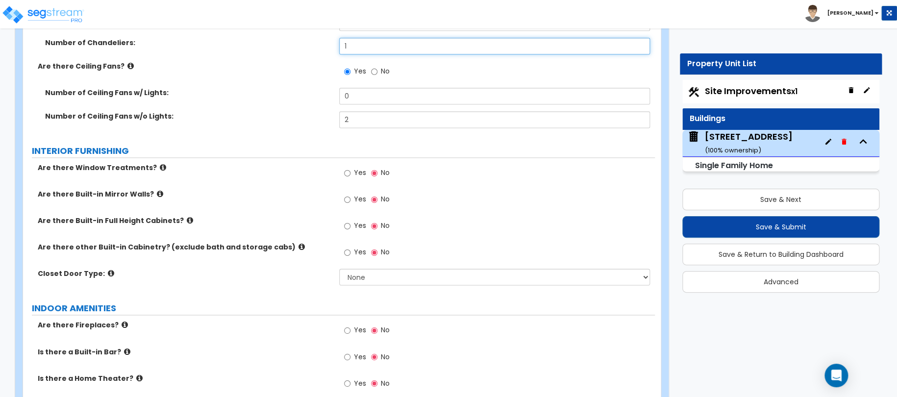
type input "1"
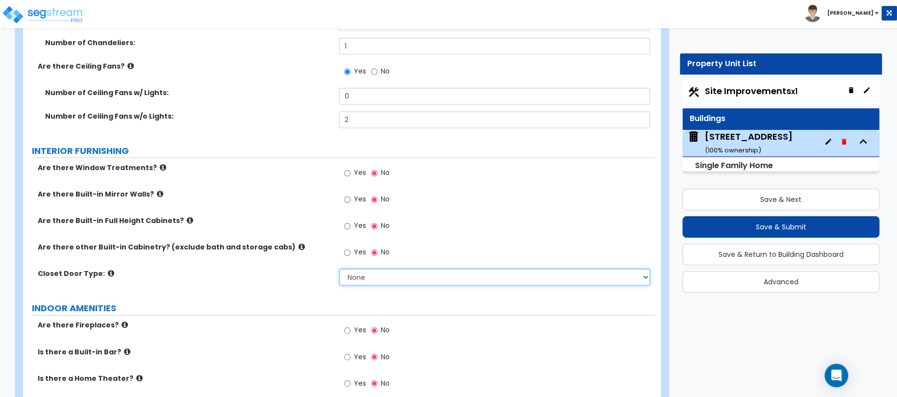
click at [374, 269] on select "None Bi-fold Louvered Doors Bi-fold Panel Doors Sliding Doors Hinged Wood Door" at bounding box center [494, 277] width 311 height 17
select select "3"
click at [339, 269] on select "None Bi-fold Louvered Doors Bi-fold Panel Doors Sliding Doors Hinged Wood Door" at bounding box center [494, 277] width 311 height 17
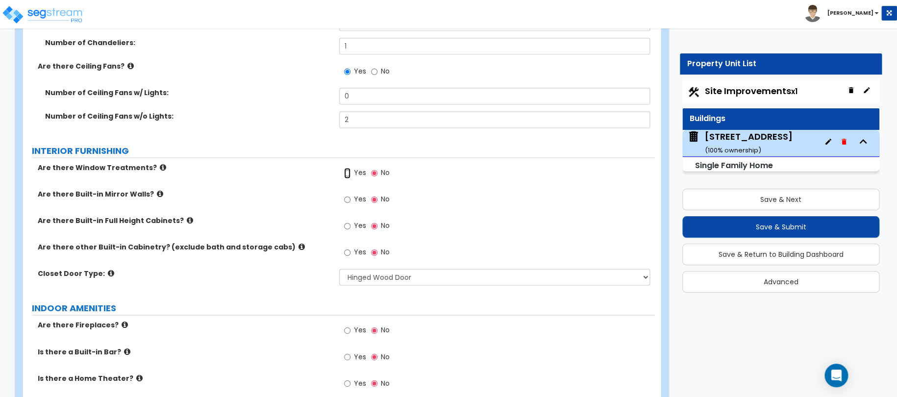
click at [347, 168] on input "Yes" at bounding box center [347, 173] width 6 height 11
radio input "true"
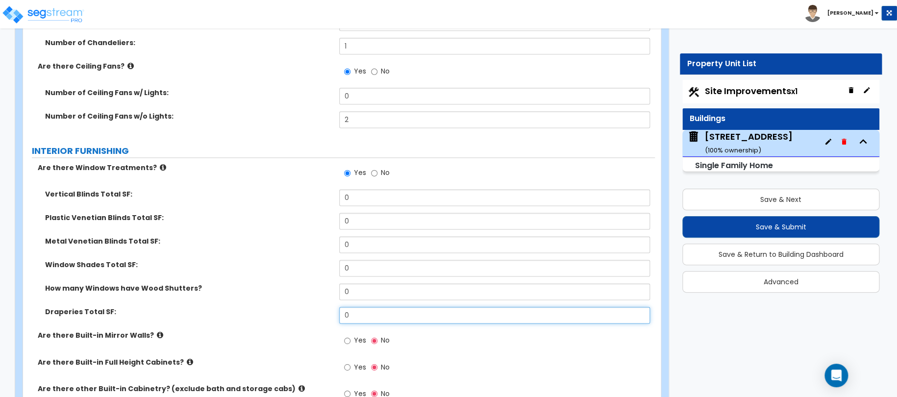
drag, startPoint x: 371, startPoint y: 306, endPoint x: 298, endPoint y: 299, distance: 72.9
click at [314, 307] on div "Draperies Total SF: 0" at bounding box center [339, 319] width 632 height 24
type input "170"
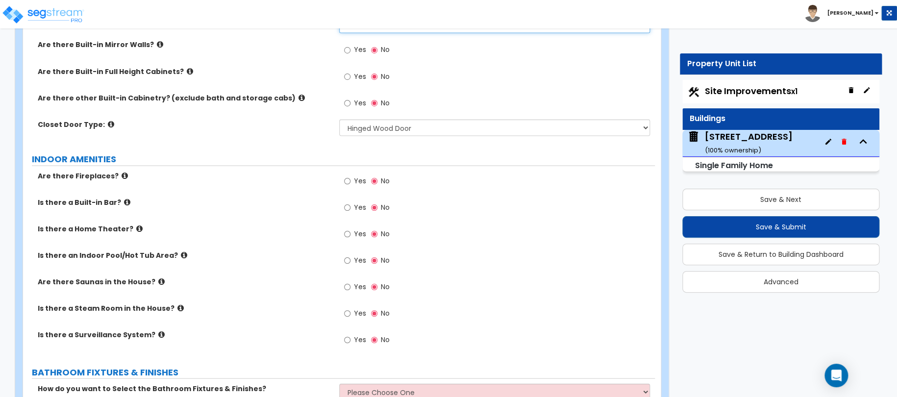
scroll to position [2769, 0]
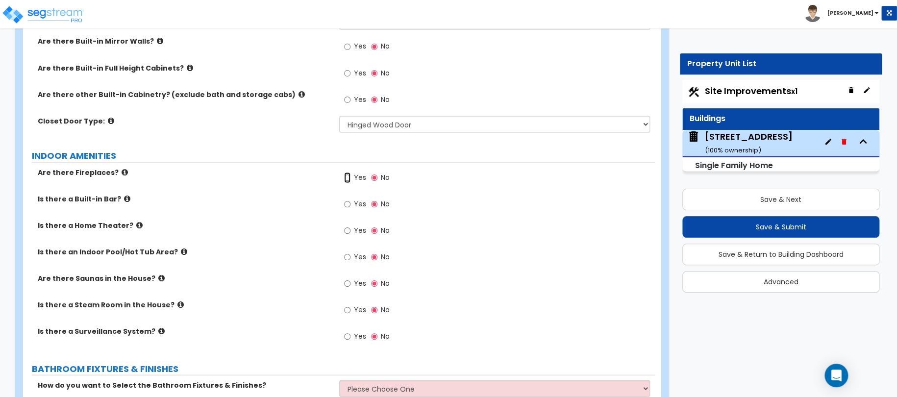
click at [345, 172] on input "Yes" at bounding box center [347, 177] width 6 height 11
radio input "true"
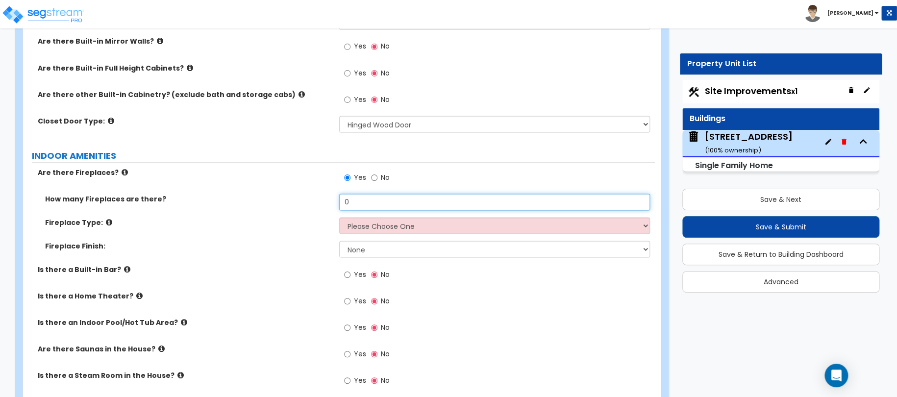
drag, startPoint x: 375, startPoint y: 190, endPoint x: 266, endPoint y: 177, distance: 110.1
click at [304, 177] on div "Are there Fireplaces? Yes No How many Fireplaces are there? 0 Fireplace Type: P…" at bounding box center [338, 295] width 617 height 256
type input "1"
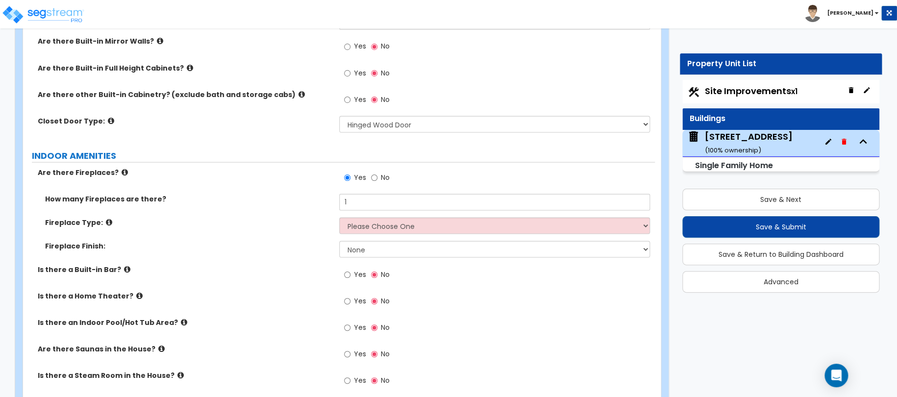
click at [391, 204] on div "How many Fireplaces are there? 1" at bounding box center [339, 206] width 632 height 24
click at [392, 217] on select "Please Choose One Built-in Electric Fireplace Built-in Gas Fireplace Built-in W…" at bounding box center [494, 225] width 311 height 17
select select "3"
click at [339, 217] on select "Please Choose One Built-in Electric Fireplace Built-in Gas Fireplace Built-in W…" at bounding box center [494, 225] width 311 height 17
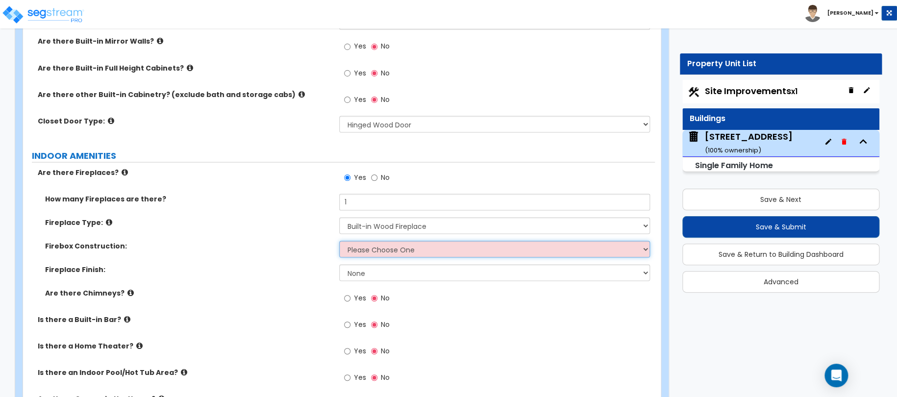
click at [371, 245] on select "Please Choose One Brick Stone I Don't Know, Please Choose for me" at bounding box center [494, 249] width 311 height 17
select select "3"
click at [339, 241] on select "Please Choose One Brick Stone I Don't Know, Please Choose for me" at bounding box center [494, 249] width 311 height 17
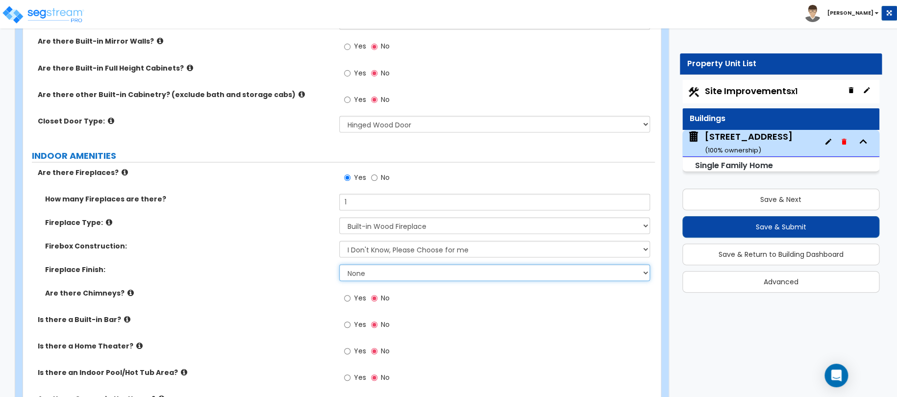
click at [364, 264] on select "None Brick Stone Tile Painted Molding" at bounding box center [494, 272] width 311 height 17
select select "3"
click at [339, 264] on select "None Brick Stone Tile Painted Molding" at bounding box center [494, 272] width 311 height 17
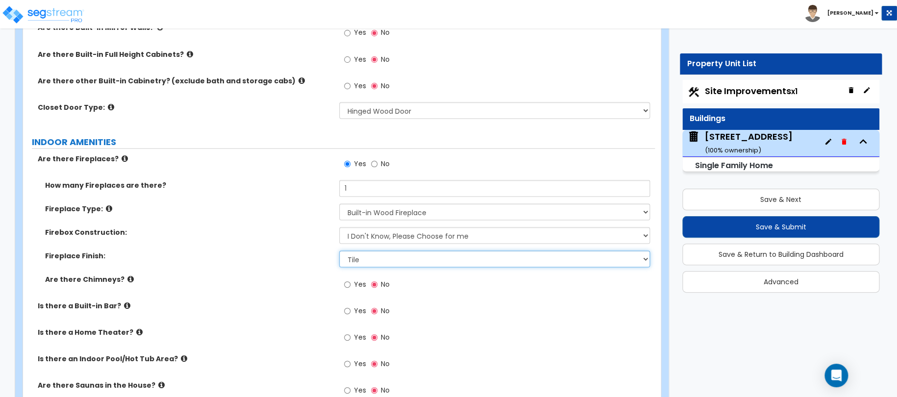
scroll to position [2818, 0]
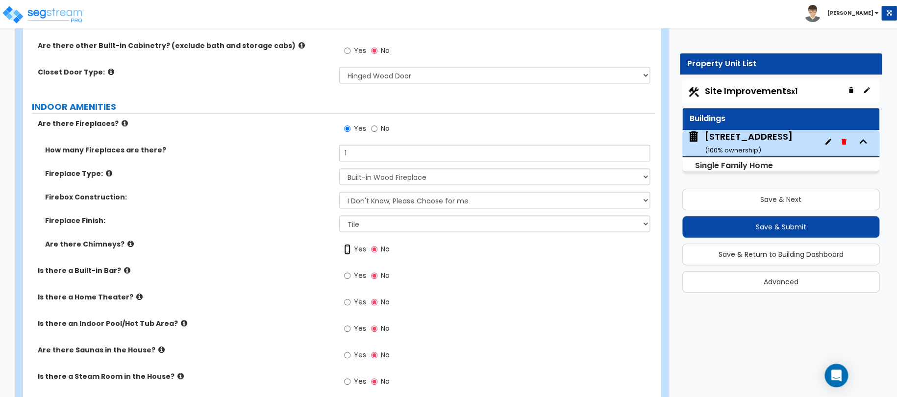
click at [348, 244] on input "Yes" at bounding box center [347, 249] width 6 height 11
radio input "true"
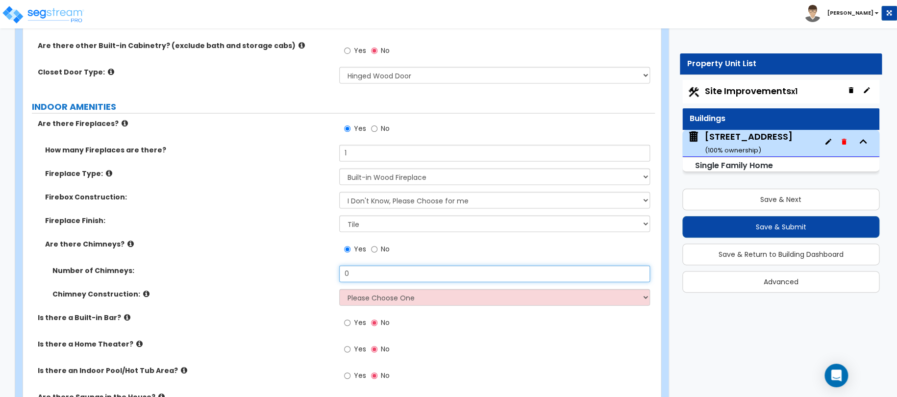
drag, startPoint x: 367, startPoint y: 264, endPoint x: 313, endPoint y: 257, distance: 54.4
click at [326, 265] on div "Number of Chimneys: 0" at bounding box center [339, 277] width 632 height 24
type input "1"
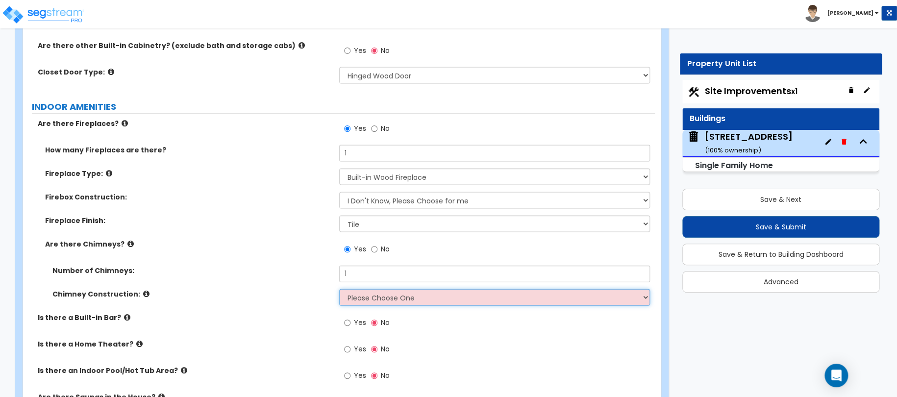
click at [362, 289] on select "Please Choose One Brick Construction Cinder Block Construction Stone Constructi…" at bounding box center [494, 297] width 311 height 17
select select "2"
click at [339, 289] on select "Please Choose One Brick Construction Cinder Block Construction Stone Constructi…" at bounding box center [494, 297] width 311 height 17
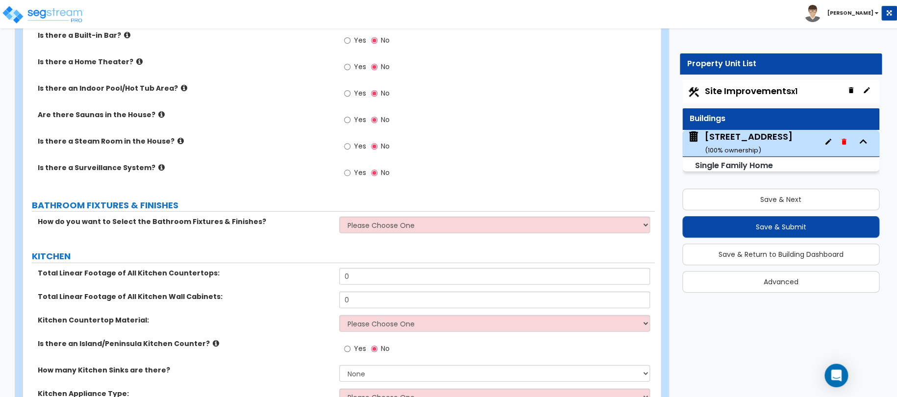
scroll to position [3112, 0]
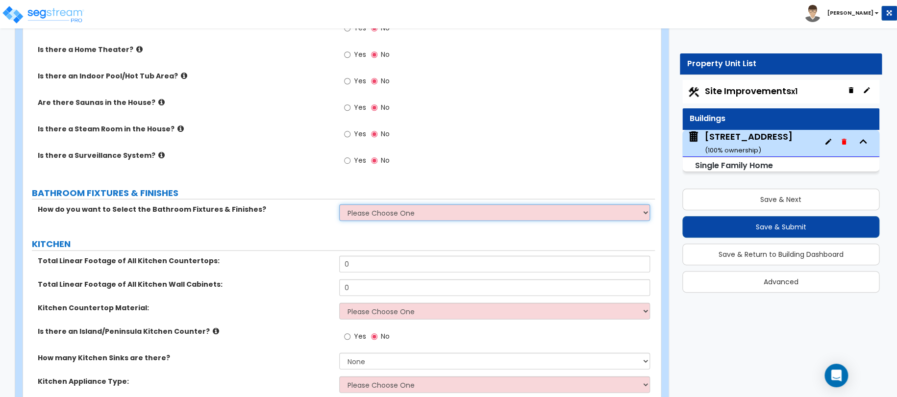
click at [362, 204] on select "Please Choose One I want to Select Fixtures and Finishes only for one Bath and …" at bounding box center [494, 212] width 311 height 17
click at [339, 204] on select "Please Choose One I want to Select Fixtures and Finishes only for one Bath and …" at bounding box center [494, 212] width 311 height 17
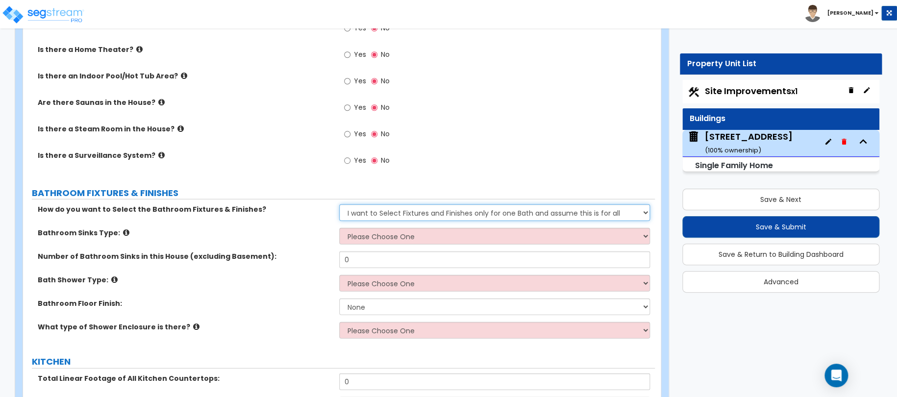
click at [451, 204] on select "Please Choose One I want to Select Fixtures and Finishes only for one Bath and …" at bounding box center [494, 212] width 311 height 17
click at [339, 204] on select "Please Choose One I want to Select Fixtures and Finishes only for one Bath and …" at bounding box center [494, 212] width 311 height 17
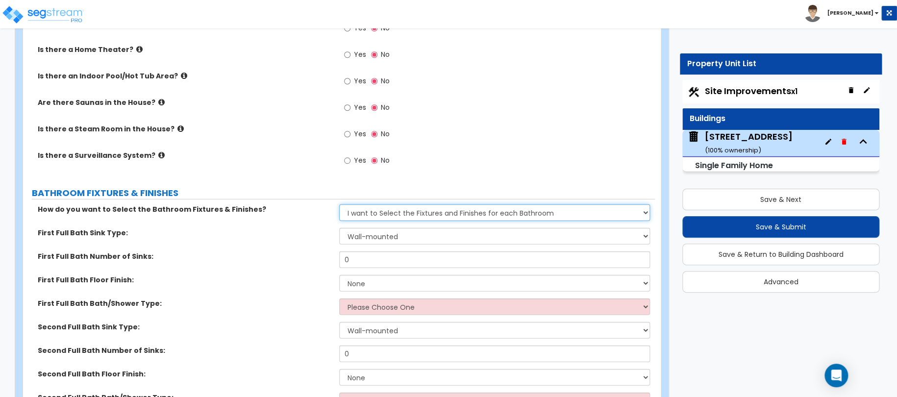
click at [398, 204] on select "Please Choose One I want to Select Fixtures and Finishes only for one Bath and …" at bounding box center [494, 212] width 311 height 17
select select "1"
click at [339, 204] on select "Please Choose One I want to Select Fixtures and Finishes only for one Bath and …" at bounding box center [494, 212] width 311 height 17
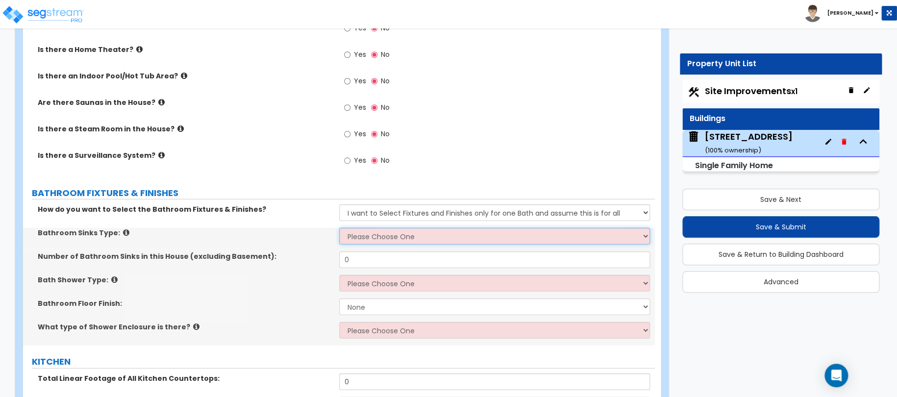
click at [393, 228] on select "Please Choose One Wall-mounted Pedestal-mounted Vanity-mounted" at bounding box center [494, 236] width 311 height 17
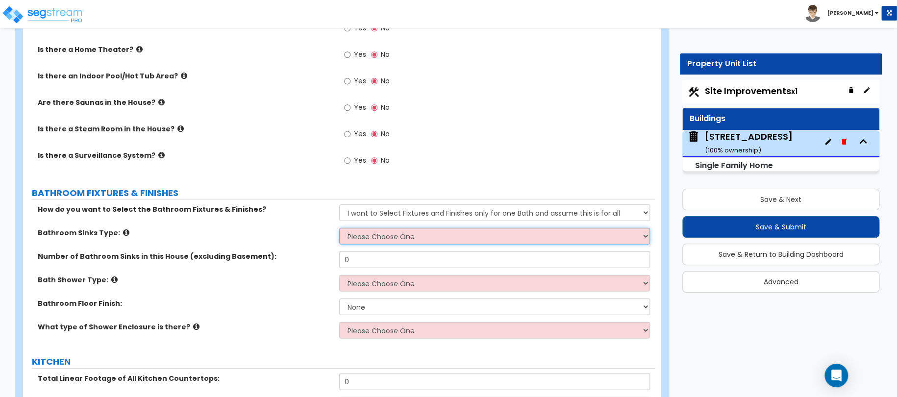
select select "3"
click at [339, 228] on select "Please Choose One Wall-mounted Pedestal-mounted Vanity-mounted" at bounding box center [494, 236] width 311 height 17
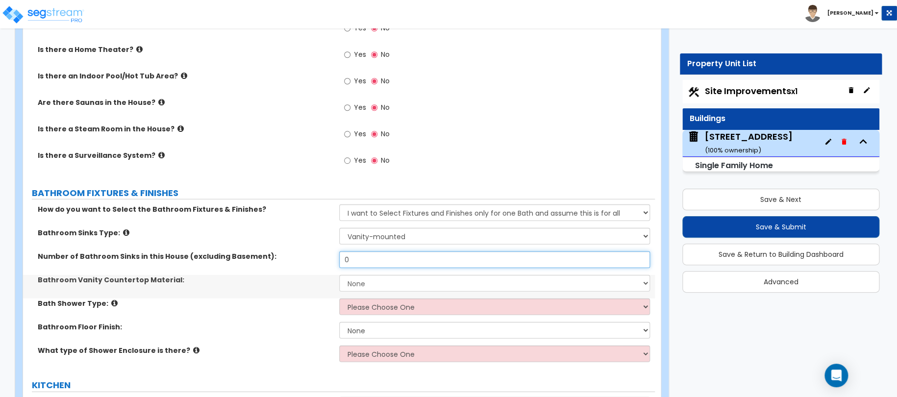
drag, startPoint x: 369, startPoint y: 251, endPoint x: 311, endPoint y: 240, distance: 58.8
click at [335, 251] on div "Number of Bathroom Sinks in this House (excluding Basement): 0" at bounding box center [339, 263] width 632 height 24
type input "1"
click at [370, 275] on select "None Plastic Laminate Solid Surface Stone Quartz Marble Tile Wood Stainless Ste…" at bounding box center [494, 283] width 311 height 17
select select "1"
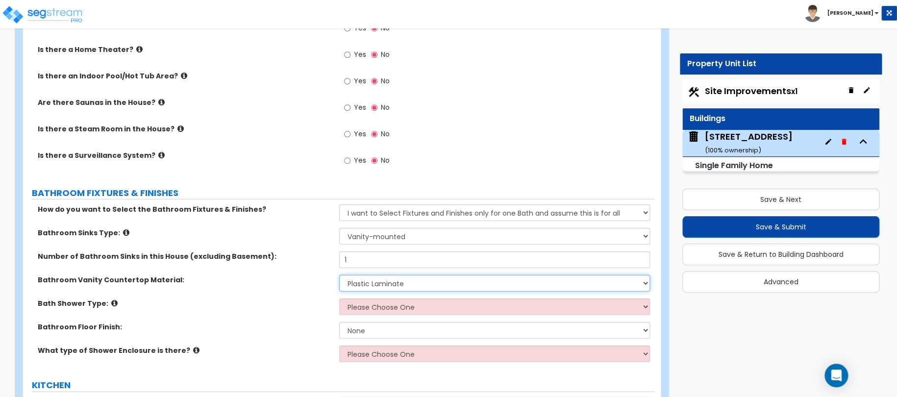
click at [339, 275] on select "None Plastic Laminate Solid Surface Stone Quartz Marble Tile Wood Stainless Ste…" at bounding box center [494, 283] width 311 height 17
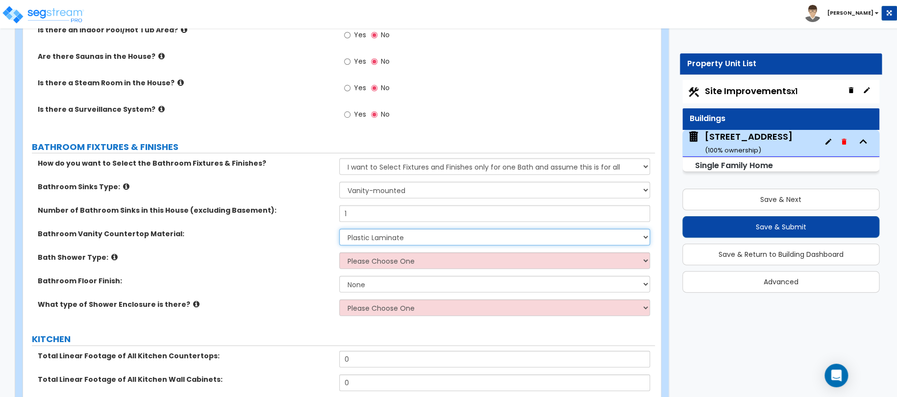
scroll to position [3161, 0]
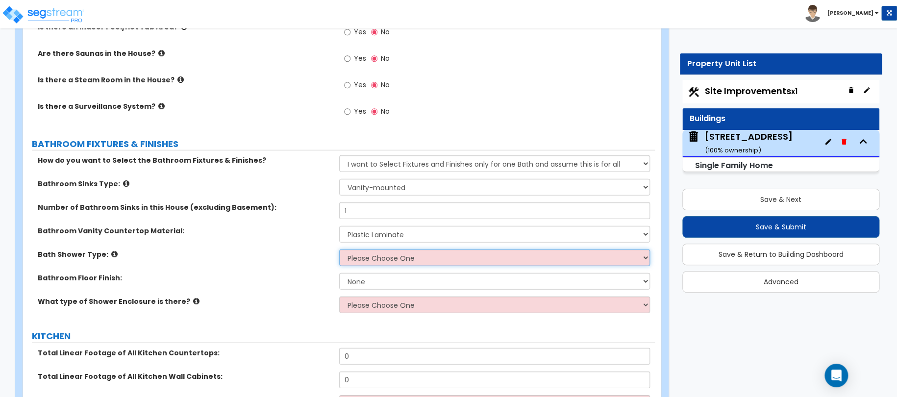
click at [367, 249] on select "Please Choose One Standalone Shower Bathtub - Shower Combination" at bounding box center [494, 257] width 311 height 17
select select "1"
click at [339, 249] on select "Please Choose One Standalone Shower Bathtub - Shower Combination" at bounding box center [494, 257] width 311 height 17
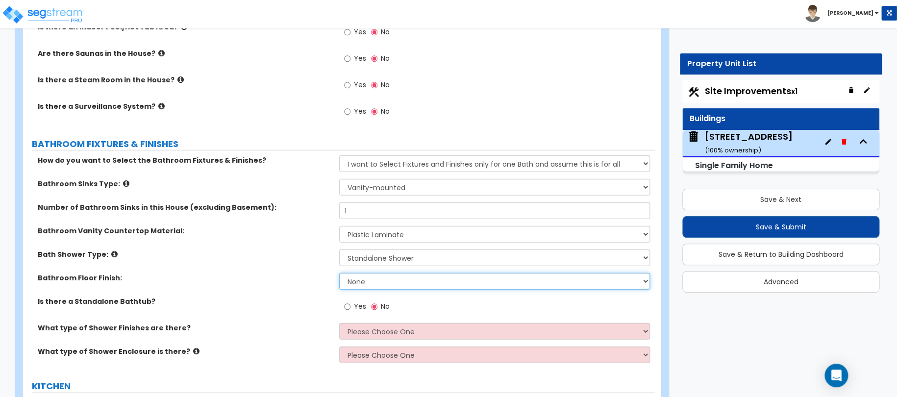
click at [368, 273] on select "None Tile Flooring Hardwood Flooring Resilient Laminate Flooring VCT Flooring S…" at bounding box center [494, 281] width 311 height 17
select select "1"
click at [339, 273] on select "None Tile Flooring Hardwood Flooring Resilient Laminate Flooring VCT Flooring S…" at bounding box center [494, 281] width 311 height 17
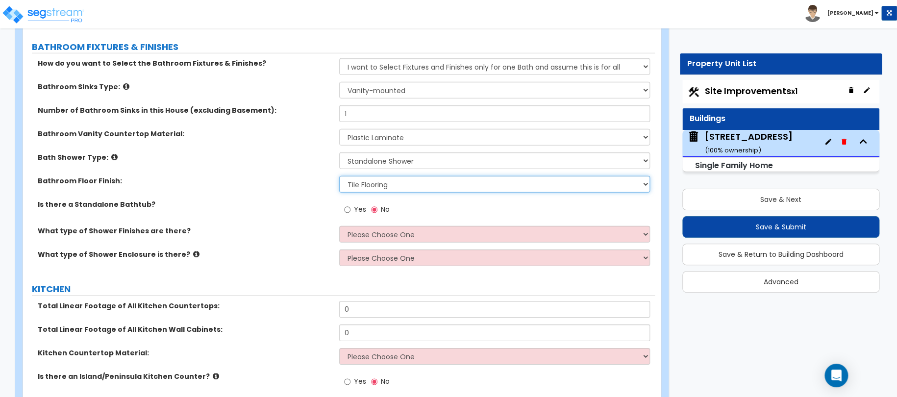
scroll to position [3259, 0]
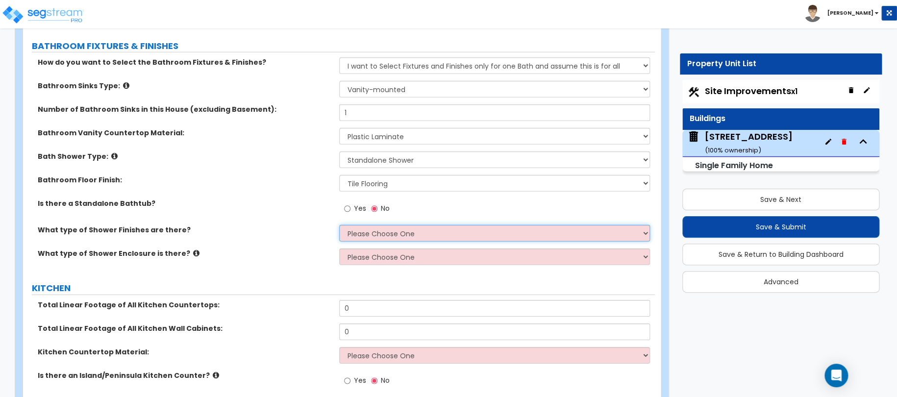
click at [366, 225] on select "Please Choose One Plastic Tile Stone" at bounding box center [494, 233] width 311 height 17
select select "2"
click at [339, 225] on select "Please Choose One Plastic Tile Stone" at bounding box center [494, 233] width 311 height 17
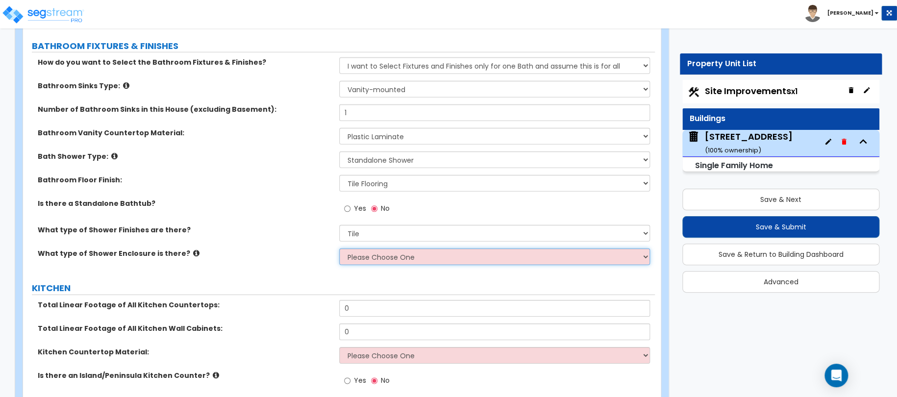
click at [364, 248] on select "Please Choose One Curtain & [PERSON_NAME] Sliding Doors Glass Hinged Doors" at bounding box center [494, 256] width 311 height 17
select select "1"
click at [339, 248] on select "Please Choose One Curtain & [PERSON_NAME] Sliding Doors Glass Hinged Doors" at bounding box center [494, 256] width 311 height 17
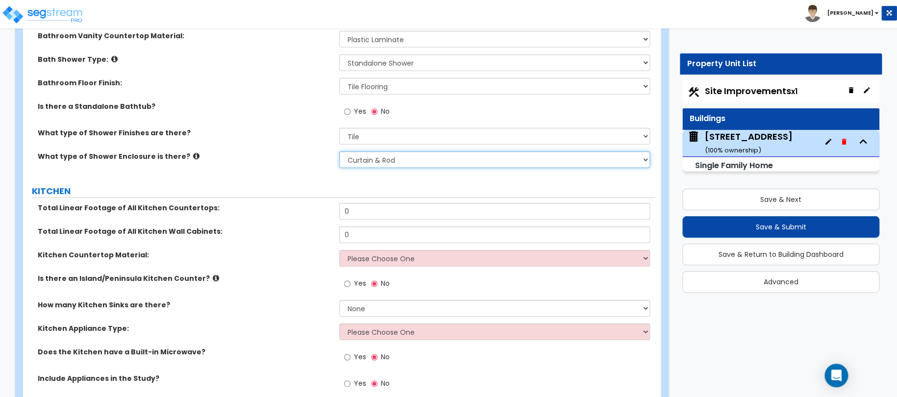
scroll to position [3357, 0]
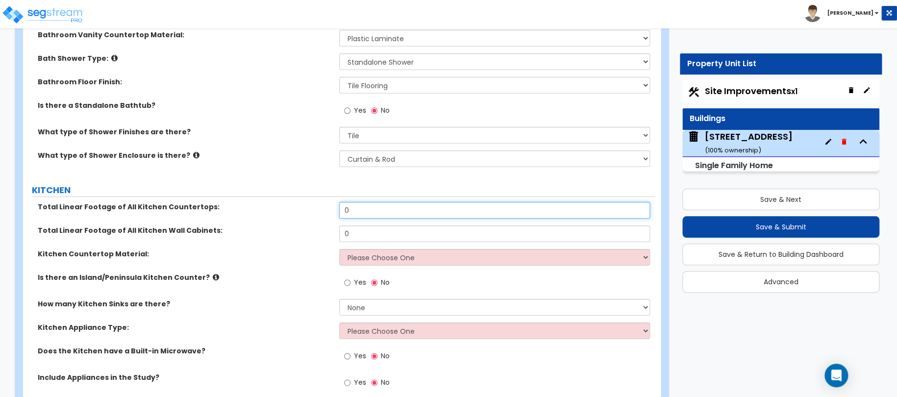
click at [380, 202] on input "0" at bounding box center [494, 210] width 311 height 17
drag, startPoint x: 363, startPoint y: 201, endPoint x: 312, endPoint y: 201, distance: 50.5
click at [324, 202] on div "Total Linear Footage of All Kitchen Countertops: 0" at bounding box center [339, 214] width 632 height 24
type input "17"
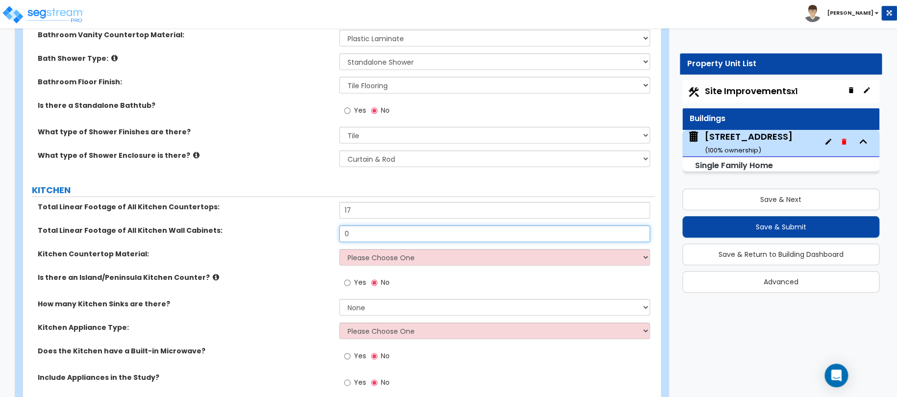
drag, startPoint x: 360, startPoint y: 226, endPoint x: 298, endPoint y: 229, distance: 62.3
click at [324, 228] on div "Total Linear Footage of All Kitchen Wall Cabinets: 0" at bounding box center [339, 237] width 632 height 24
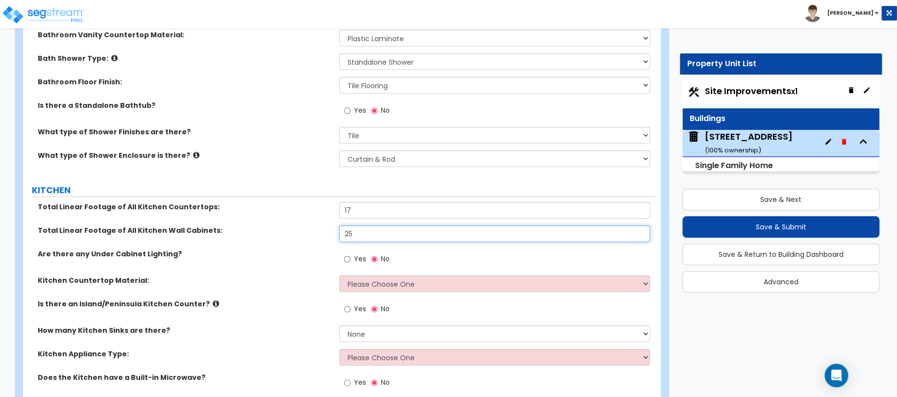
type input "25"
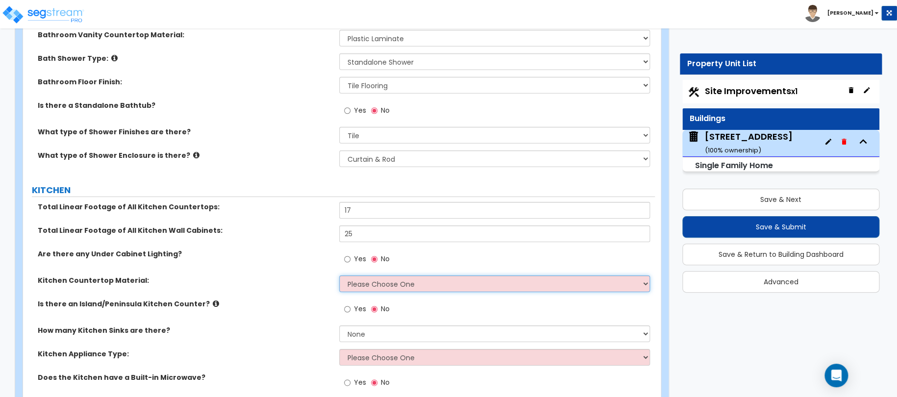
click at [374, 275] on select "Please Choose One Plastic Laminate Solid Surface Stone Quartz Marble Tile Wood …" at bounding box center [494, 283] width 311 height 17
select select "4"
click at [339, 275] on select "Please Choose One Plastic Laminate Solid Surface Stone Quartz Marble Tile Wood …" at bounding box center [494, 283] width 311 height 17
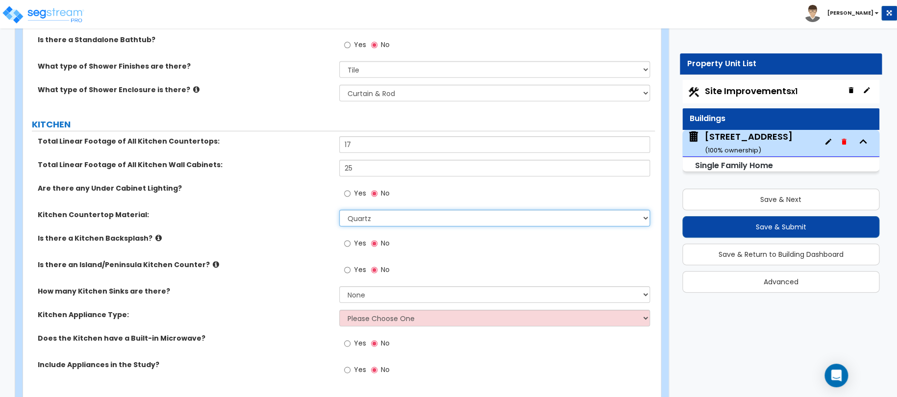
scroll to position [3455, 0]
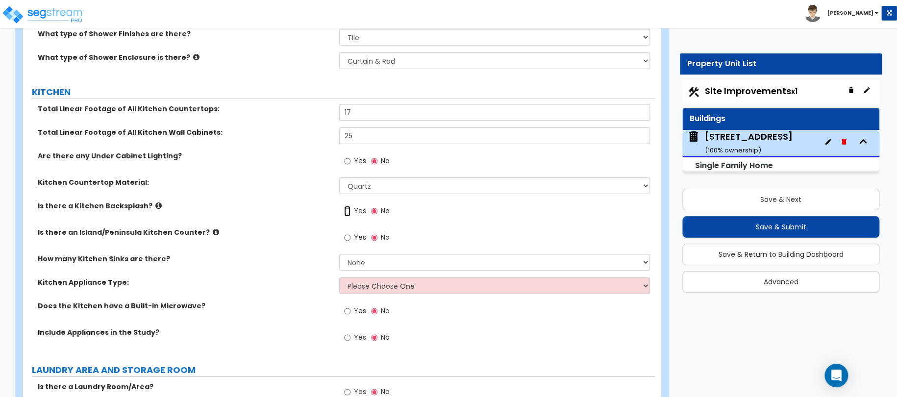
click at [349, 206] on input "Yes" at bounding box center [347, 211] width 6 height 11
radio input "true"
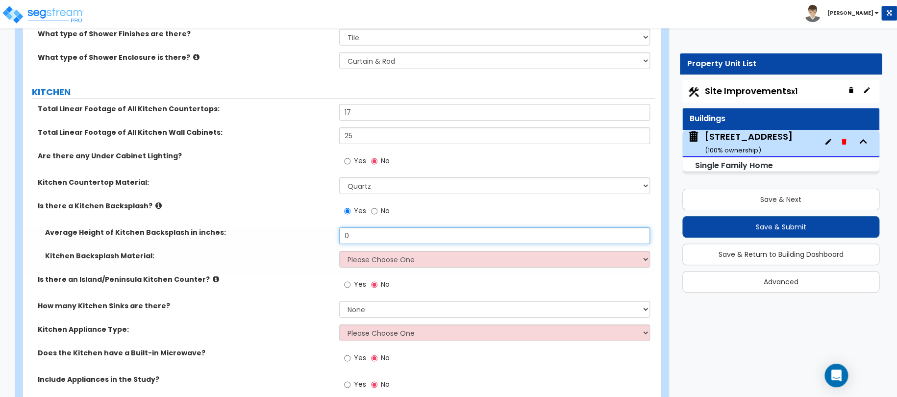
drag, startPoint x: 361, startPoint y: 226, endPoint x: 322, endPoint y: 225, distance: 39.7
click at [322, 227] on div "Average Height of Kitchen Backsplash in inches: 0" at bounding box center [339, 239] width 632 height 24
type input "25"
click at [367, 256] on div "Kitchen Backsplash Material: Please Choose One Plastic Laminate Solid Surface S…" at bounding box center [339, 263] width 632 height 24
click at [367, 252] on select "Please Choose One Plastic Laminate Solid Surface Stone Quartz Tile Stainless St…" at bounding box center [494, 259] width 311 height 17
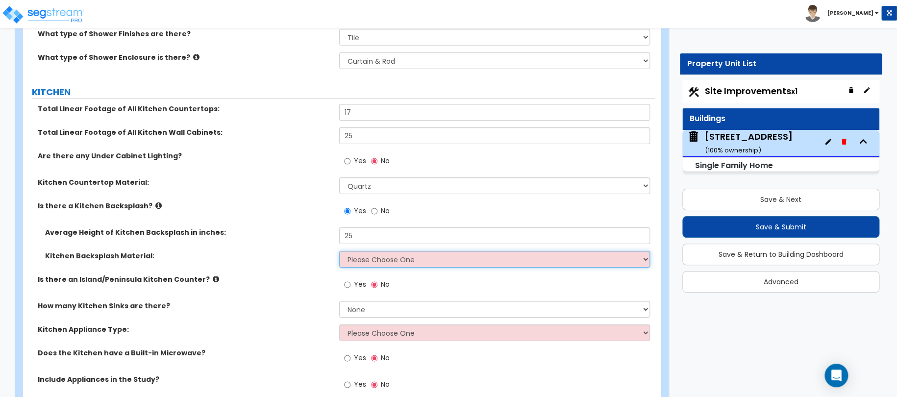
select select "6"
click at [339, 251] on select "Please Choose One Plastic Laminate Solid Surface Stone Quartz Tile Stainless St…" at bounding box center [494, 259] width 311 height 17
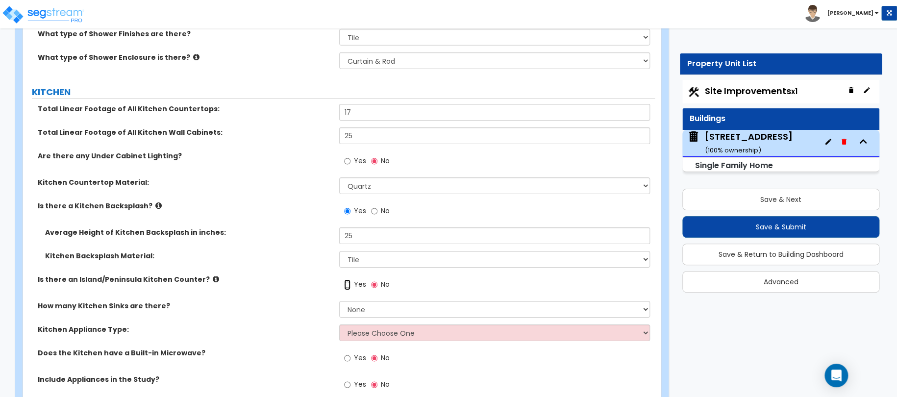
click at [344, 279] on input "Yes" at bounding box center [347, 284] width 6 height 11
radio input "true"
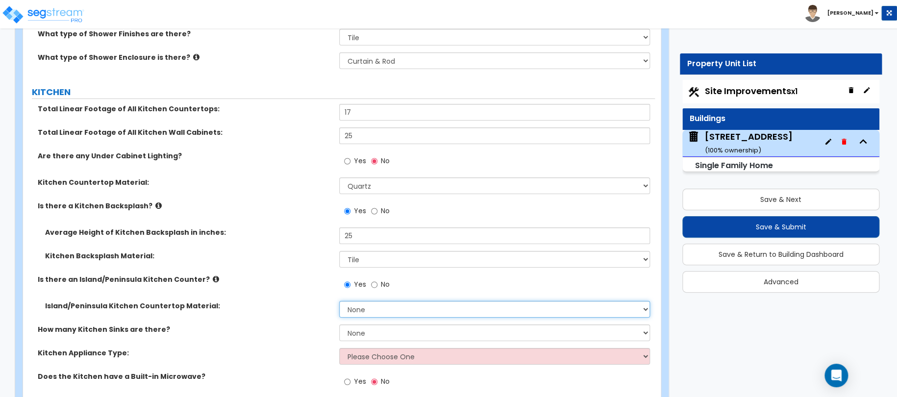
click at [362, 301] on select "None Plastic Laminate Solid Surface Stone Quartz Marble Tile Wood Stainless Ste…" at bounding box center [494, 309] width 311 height 17
select select "4"
click at [339, 301] on select "None Plastic Laminate Solid Surface Stone Quartz Marble Tile Wood Stainless Ste…" at bounding box center [494, 309] width 311 height 17
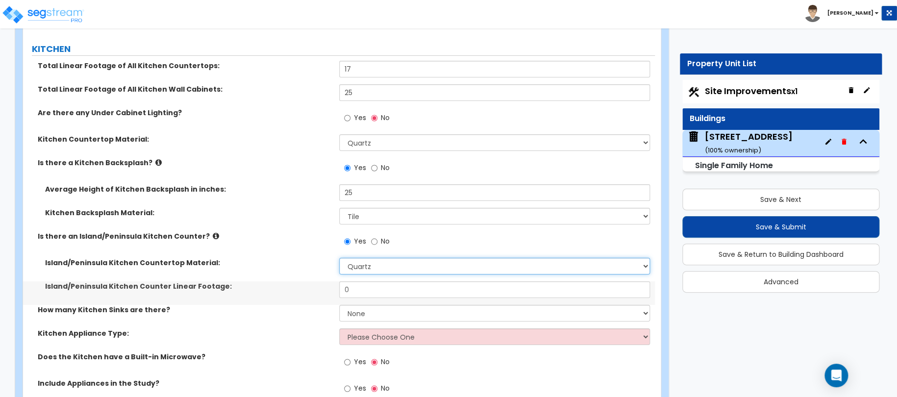
scroll to position [3504, 0]
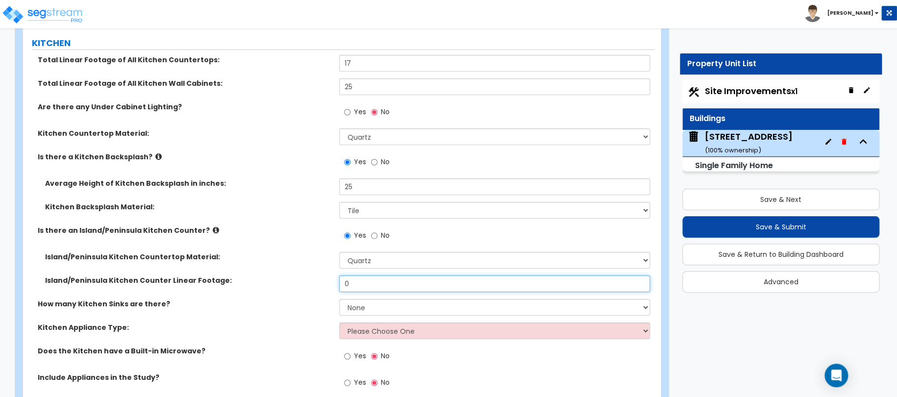
drag, startPoint x: 344, startPoint y: 267, endPoint x: 309, endPoint y: 264, distance: 34.4
click at [330, 275] on div "Island/Peninsula Kitchen Counter Linear Footage: 0" at bounding box center [339, 287] width 632 height 24
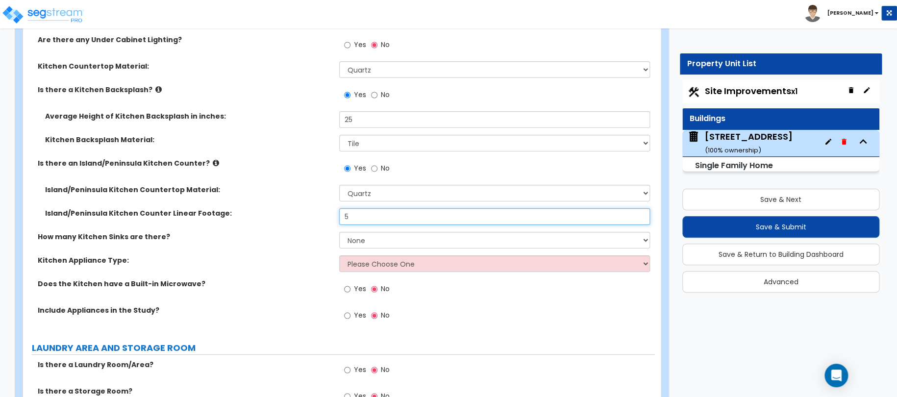
scroll to position [3602, 0]
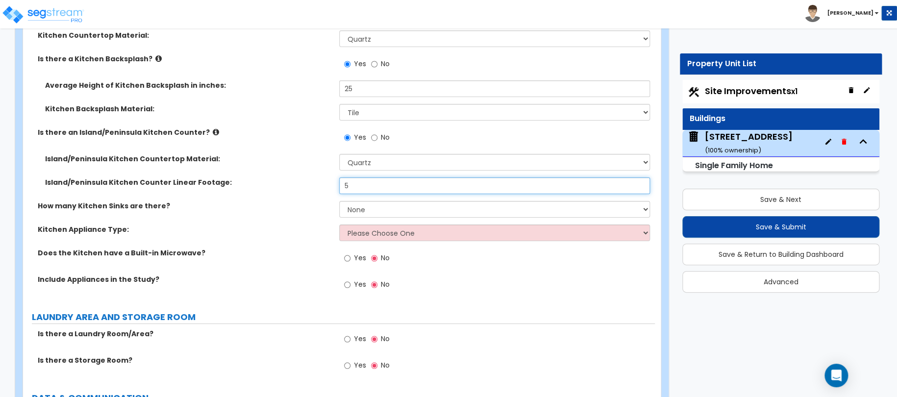
type input "5"
click at [357, 202] on select "None 1 2 3" at bounding box center [494, 209] width 311 height 17
select select "1"
click at [339, 201] on select "None 1 2 3" at bounding box center [494, 209] width 311 height 17
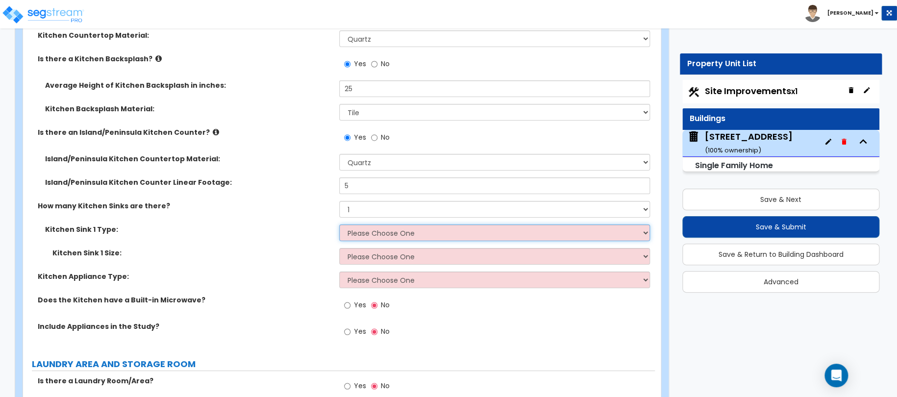
click at [378, 224] on select "Please Choose One Stainless Steel Porcelain Enamel Cast Iron Granite Composite" at bounding box center [494, 232] width 311 height 17
select select "1"
click at [339, 224] on select "Please Choose One Stainless Steel Porcelain Enamel Cast Iron Granite Composite" at bounding box center [494, 232] width 311 height 17
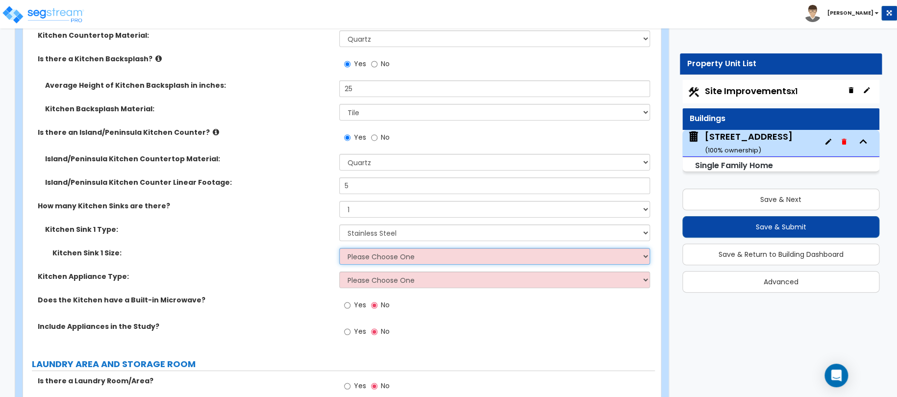
click at [376, 248] on select "Please Choose One Single Sink Double Sink" at bounding box center [494, 256] width 311 height 17
select select "2"
click at [339, 248] on select "Please Choose One Single Sink Double Sink" at bounding box center [494, 256] width 311 height 17
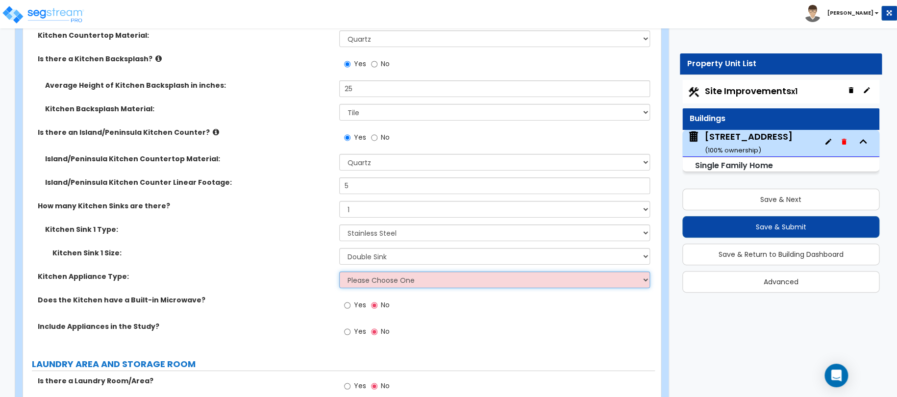
click at [370, 272] on select "Please Choose One Gas Electric" at bounding box center [494, 280] width 311 height 17
select select "1"
click at [339, 272] on select "Please Choose One Gas Electric" at bounding box center [494, 280] width 311 height 17
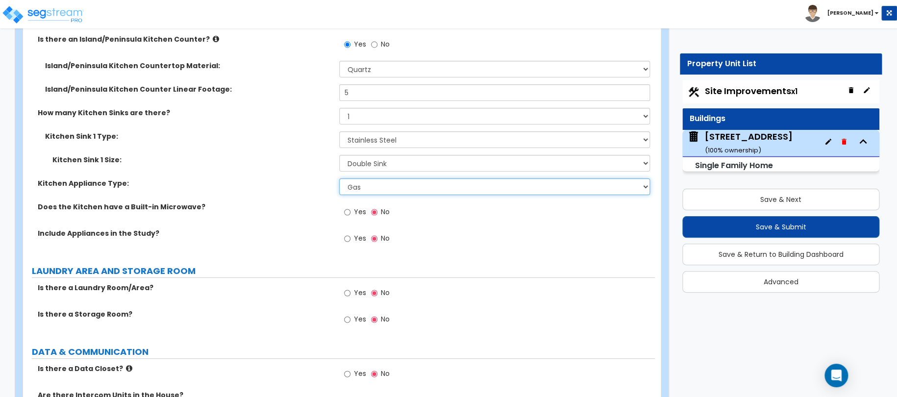
scroll to position [3700, 0]
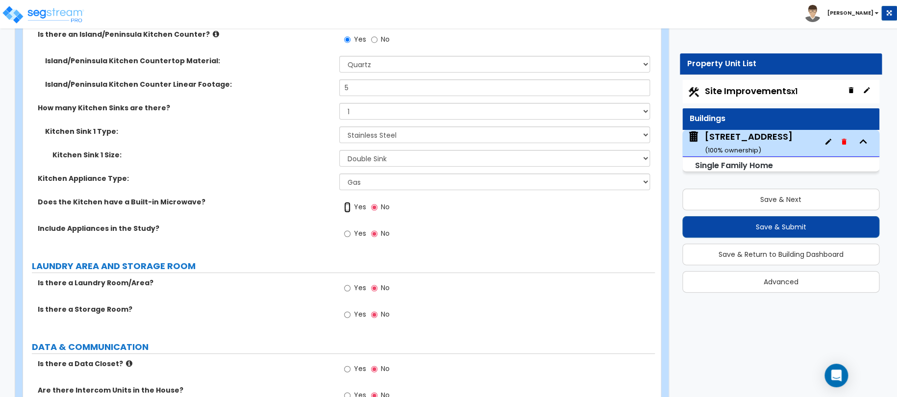
click at [348, 202] on input "Yes" at bounding box center [347, 207] width 6 height 11
radio input "true"
click at [344, 228] on input "Yes" at bounding box center [347, 233] width 6 height 11
radio input "true"
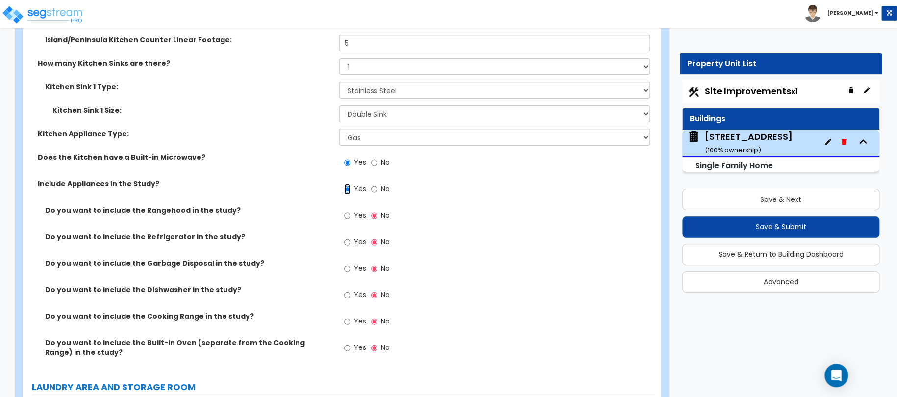
scroll to position [3749, 0]
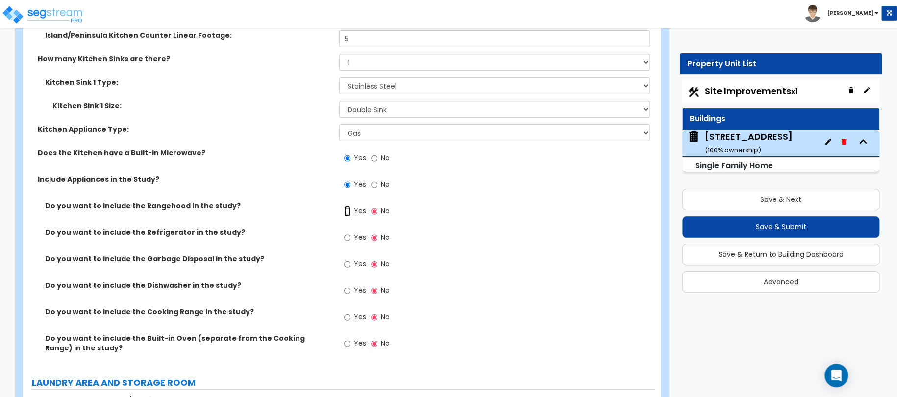
click at [349, 206] on input "Yes" at bounding box center [347, 211] width 6 height 11
radio input "true"
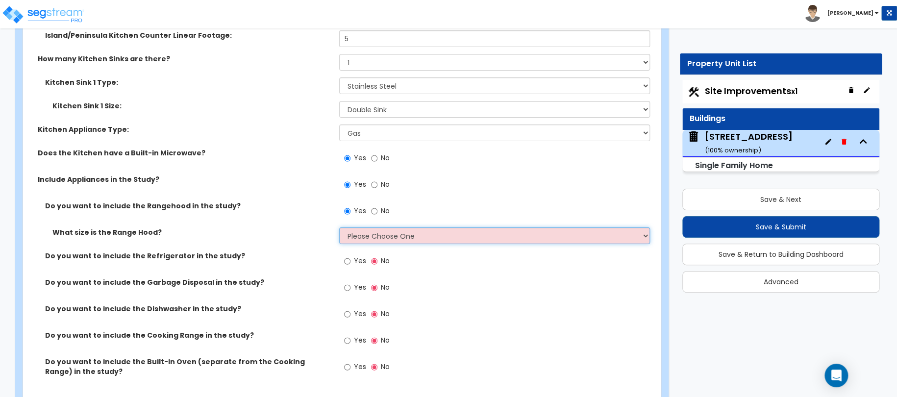
click at [354, 227] on select "Please Choose One Normal - 30" Wide - 42"" at bounding box center [494, 235] width 311 height 17
select select "2"
click at [339, 227] on select "Please Choose One Normal - 30" Wide - 42"" at bounding box center [494, 235] width 311 height 17
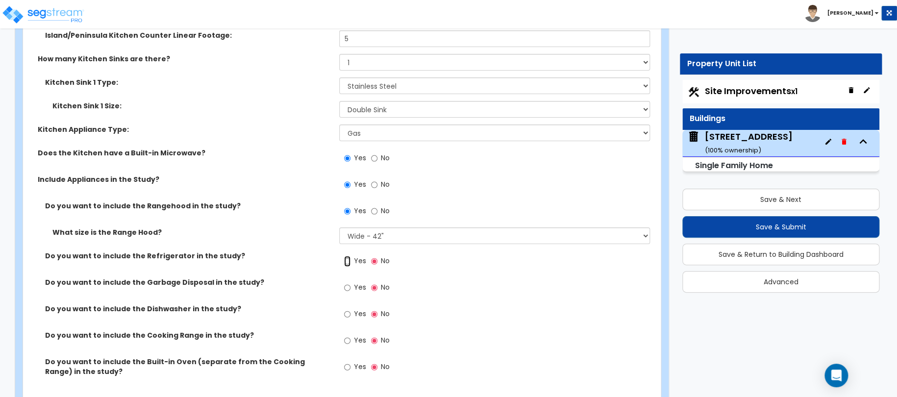
click at [348, 256] on input "Yes" at bounding box center [347, 261] width 6 height 11
radio input "true"
click at [349, 282] on input "Yes" at bounding box center [347, 287] width 6 height 11
radio input "true"
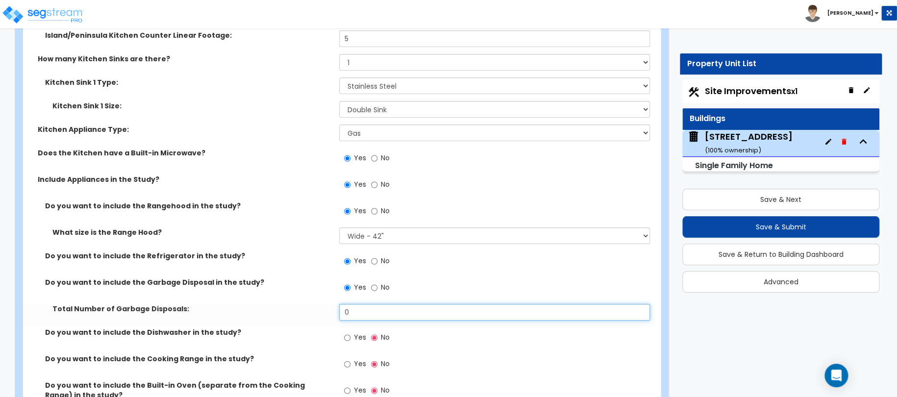
drag, startPoint x: 353, startPoint y: 300, endPoint x: 294, endPoint y: 293, distance: 60.3
click at [331, 292] on div "Do you want to include the Rangehood in the study? Yes No What size is the Rang…" at bounding box center [338, 307] width 617 height 213
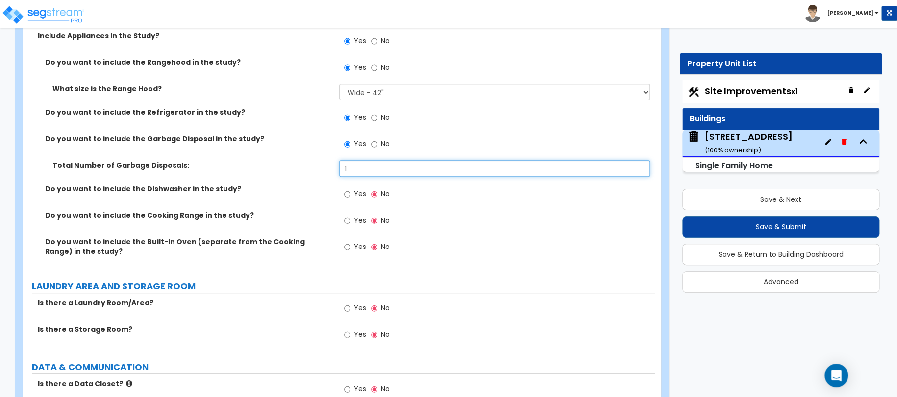
scroll to position [3896, 0]
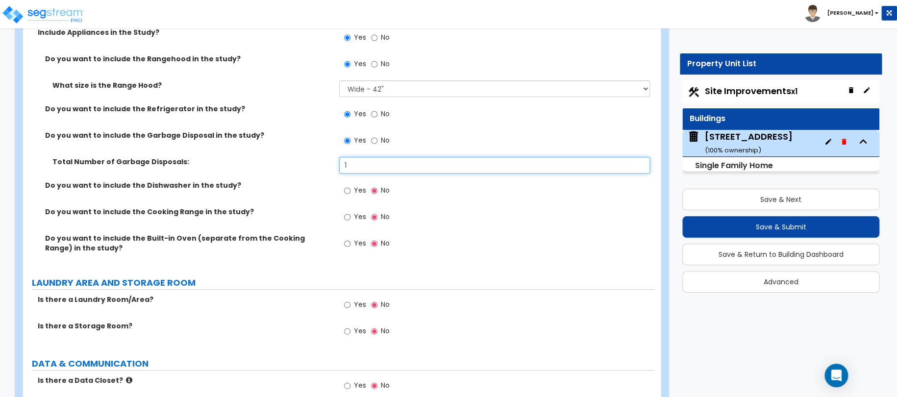
type input "1"
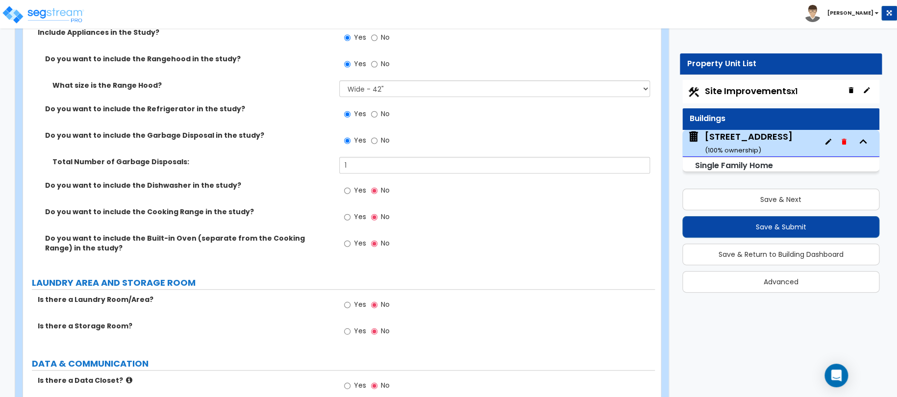
click at [354, 185] on span "Yes" at bounding box center [360, 190] width 12 height 10
click at [350, 185] on input "Yes" at bounding box center [347, 190] width 6 height 11
click at [379, 183] on label "No" at bounding box center [380, 191] width 19 height 17
click at [377, 185] on input "No" at bounding box center [374, 190] width 6 height 11
radio input "false"
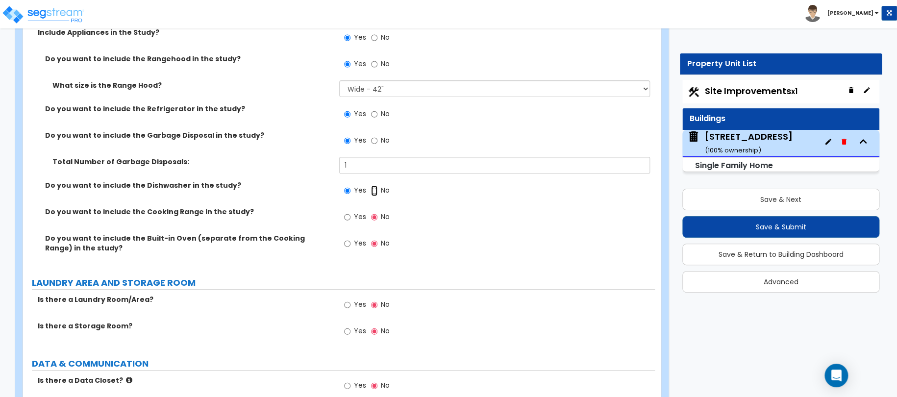
radio input "true"
click at [347, 212] on input "Yes" at bounding box center [347, 217] width 6 height 11
radio input "true"
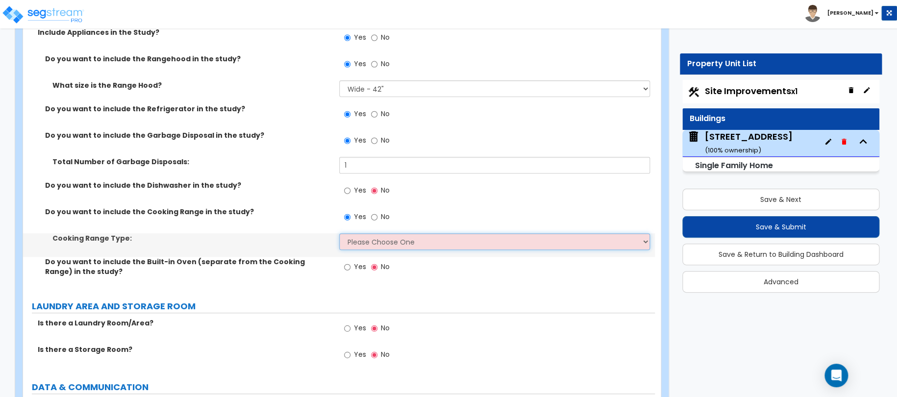
click at [358, 233] on select "Please Choose One Cook Top Only Range with Oven" at bounding box center [494, 241] width 311 height 17
select select "1"
click at [339, 233] on select "Please Choose One Cook Top Only Range with Oven" at bounding box center [494, 241] width 311 height 17
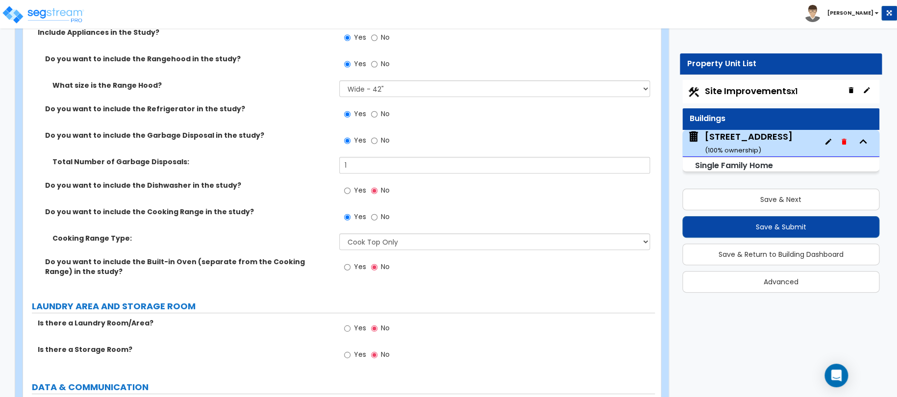
click at [359, 262] on span "Yes" at bounding box center [360, 267] width 12 height 10
click at [350, 262] on input "Yes" at bounding box center [347, 267] width 6 height 11
radio input "true"
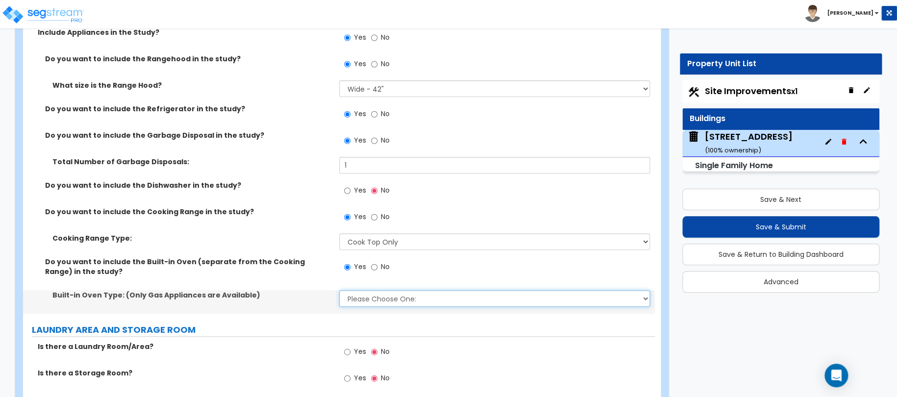
click at [363, 290] on select "Please Choose One: Single Double" at bounding box center [494, 298] width 311 height 17
select select "1"
click at [339, 290] on select "Please Choose One: Single Double" at bounding box center [494, 298] width 311 height 17
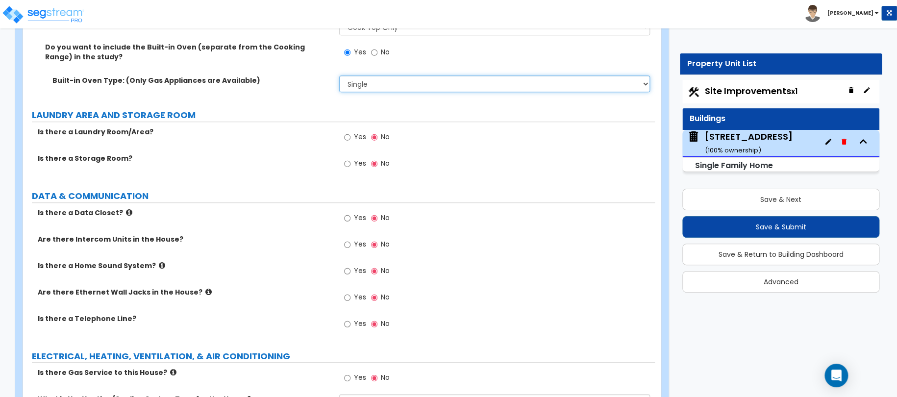
scroll to position [4142, 0]
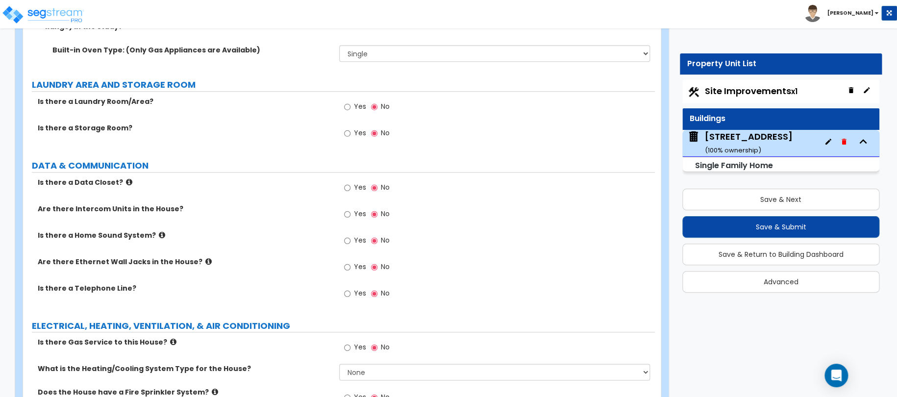
click at [352, 260] on label "Yes" at bounding box center [355, 268] width 22 height 17
click at [350, 262] on input "Yes" at bounding box center [347, 267] width 6 height 11
radio input "true"
click at [351, 286] on label "Yes" at bounding box center [355, 294] width 22 height 17
click at [350, 288] on input "Yes" at bounding box center [347, 293] width 6 height 11
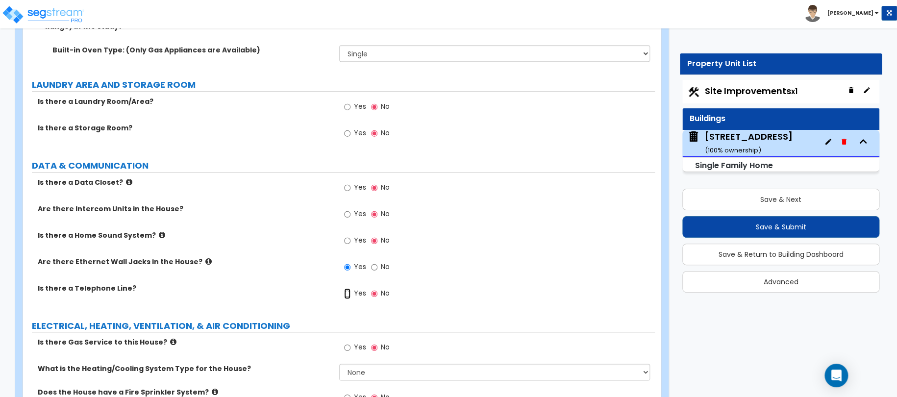
radio input "true"
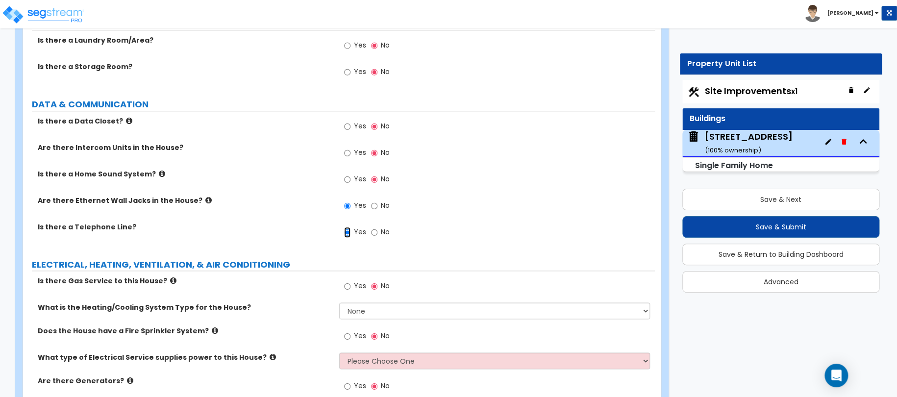
scroll to position [4242, 0]
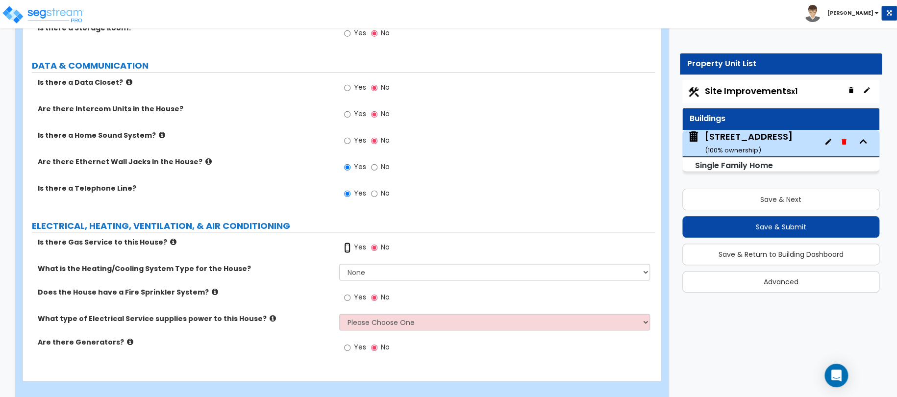
click at [350, 242] on input "Yes" at bounding box center [347, 247] width 6 height 11
radio input "true"
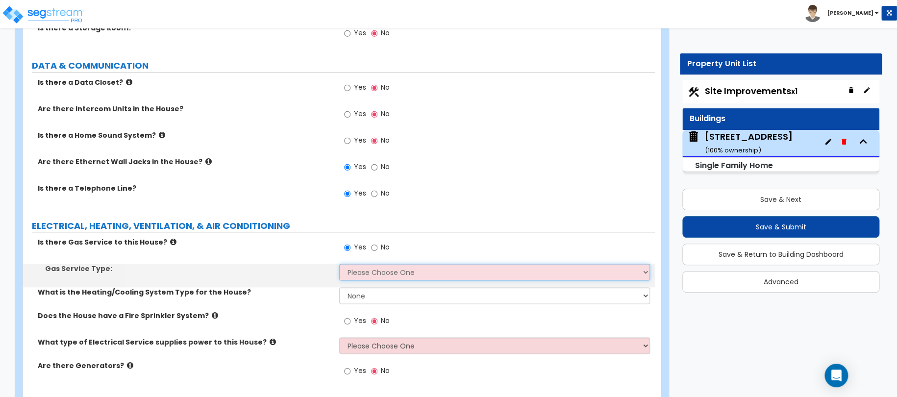
click at [363, 265] on select "Please Choose One Natural Gas Service Propane Tank On-site" at bounding box center [494, 272] width 311 height 17
select select "1"
click at [339, 264] on select "Please Choose One Natural Gas Service Propane Tank On-site" at bounding box center [494, 272] width 311 height 17
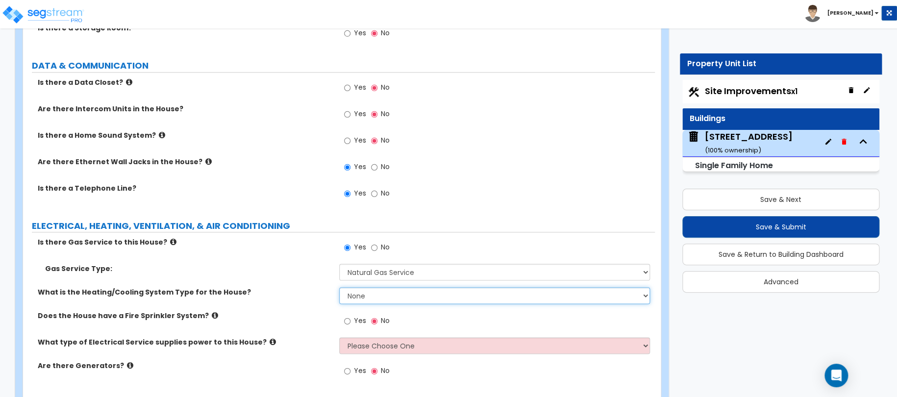
click at [355, 288] on select "None Heat Only Centralized Heating & Cooling Thru Wall Air Conditioners Mini Sp…" at bounding box center [494, 295] width 311 height 17
select select "2"
click at [339, 287] on select "None Heat Only Centralized Heating & Cooling Thru Wall Air Conditioners Mini Sp…" at bounding box center [494, 295] width 311 height 17
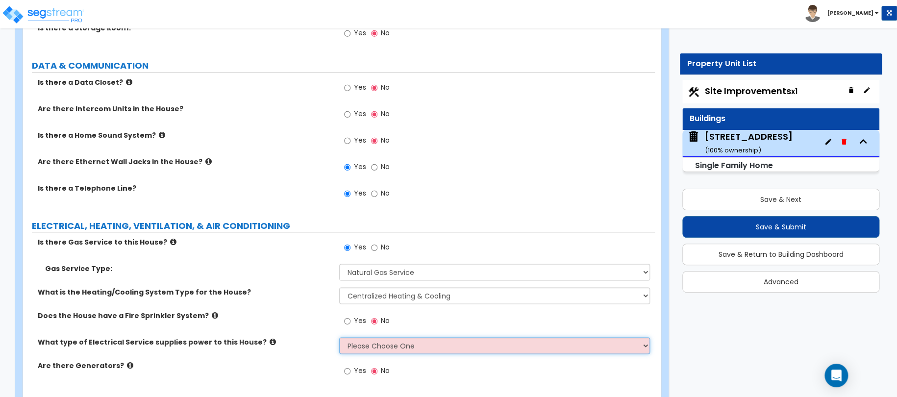
click at [358, 337] on select "Please Choose One Overhead Underground" at bounding box center [494, 345] width 311 height 17
select select "1"
click at [339, 337] on select "Please Choose One Overhead Underground" at bounding box center [494, 345] width 311 height 17
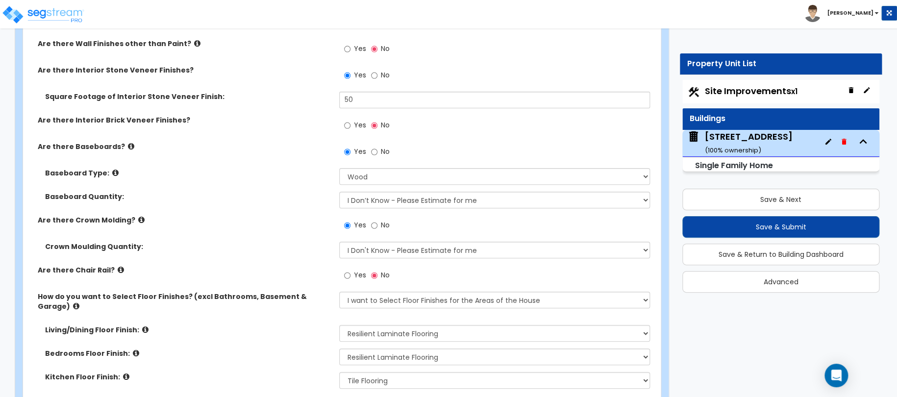
scroll to position [1912, 0]
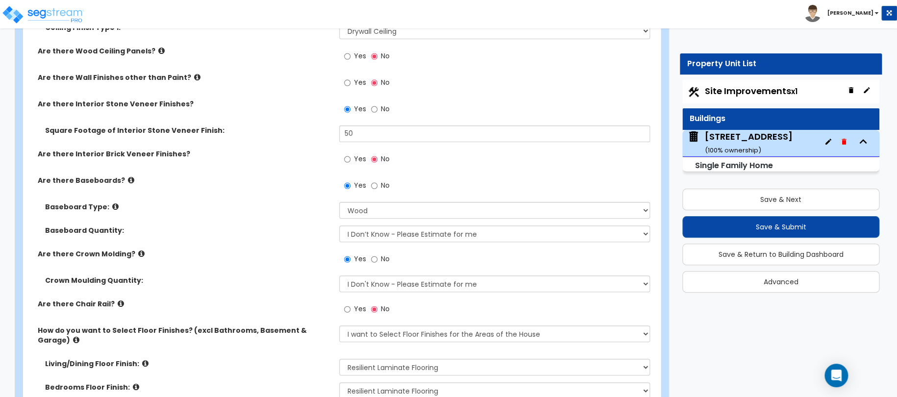
drag, startPoint x: 727, startPoint y: 92, endPoint x: 717, endPoint y: 95, distance: 10.7
click at [727, 91] on span "Site Improvements x1" at bounding box center [751, 91] width 93 height 12
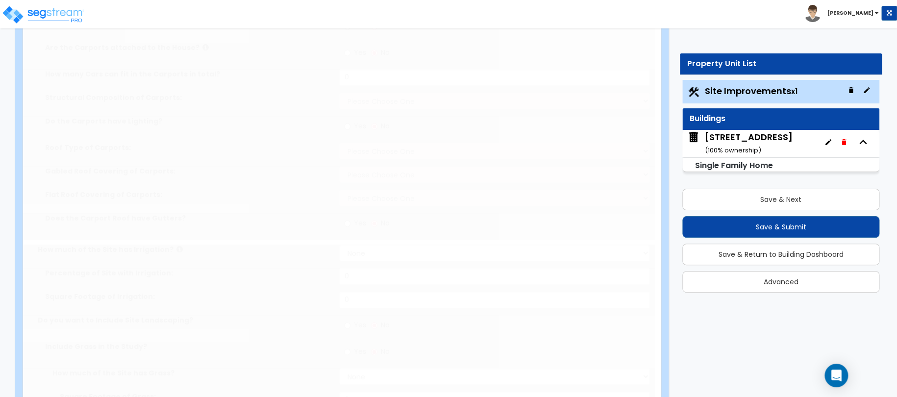
select select "2"
type input "3750"
select select "2"
type input "650"
radio input "true"
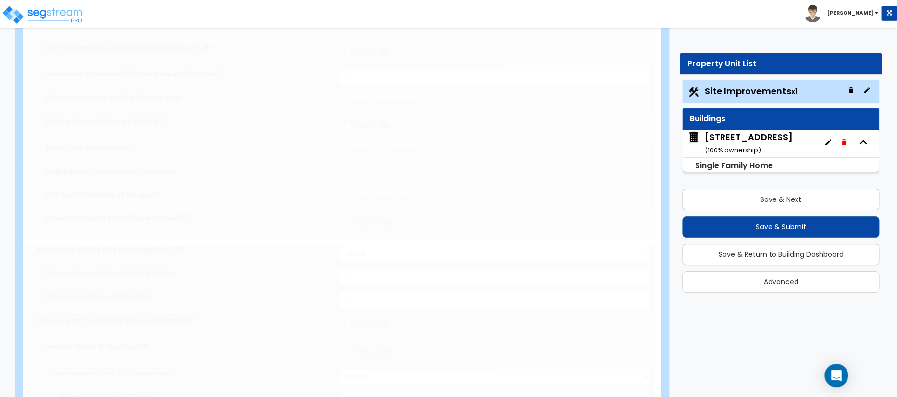
select select "4"
type input "300"
radio input "true"
select select "2"
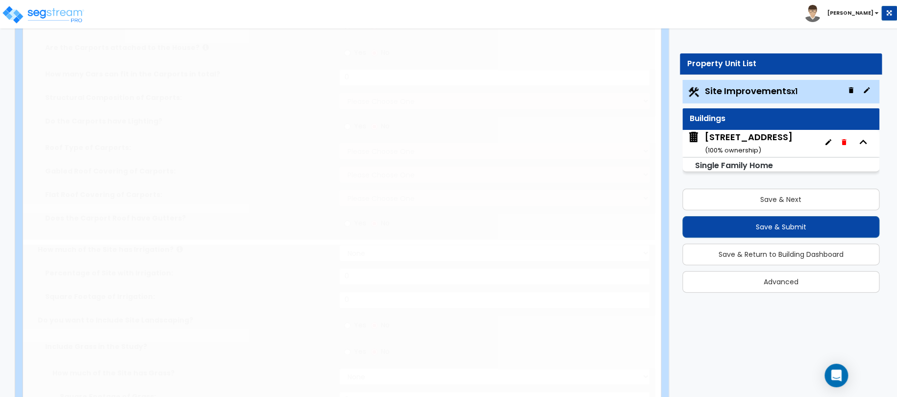
type input "300"
radio input "true"
select select "1"
select select "3"
type input "12"
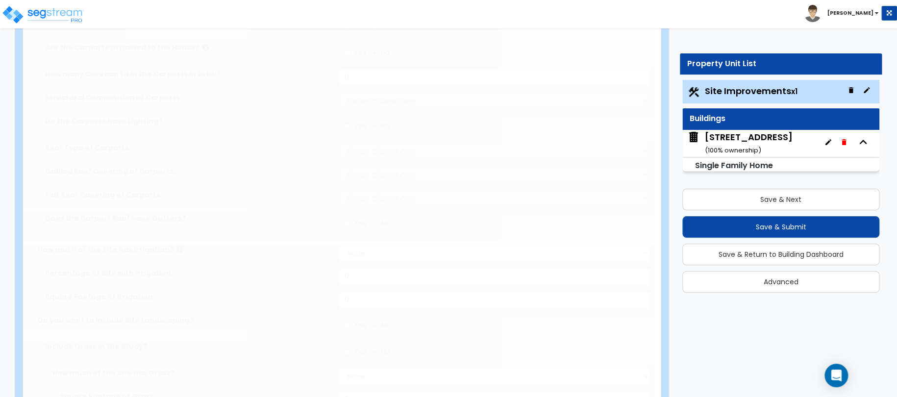
radio input "true"
type input "140"
radio input "true"
select select "1"
type input "170"
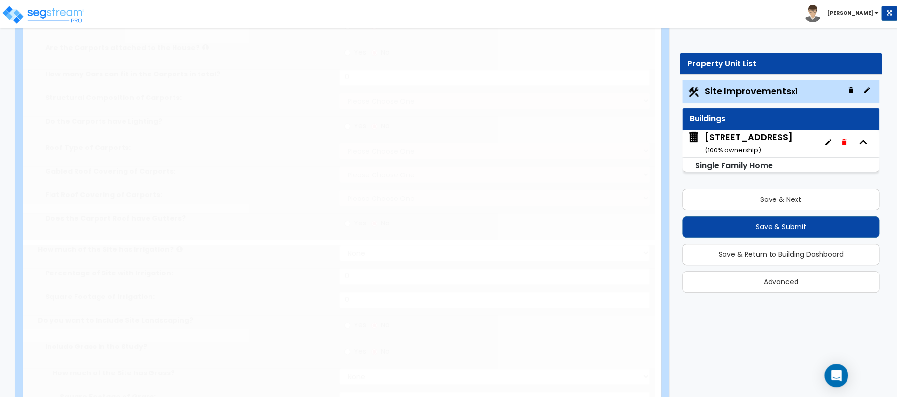
select select "2"
select select "1"
radio input "true"
select select "2"
select select "6"
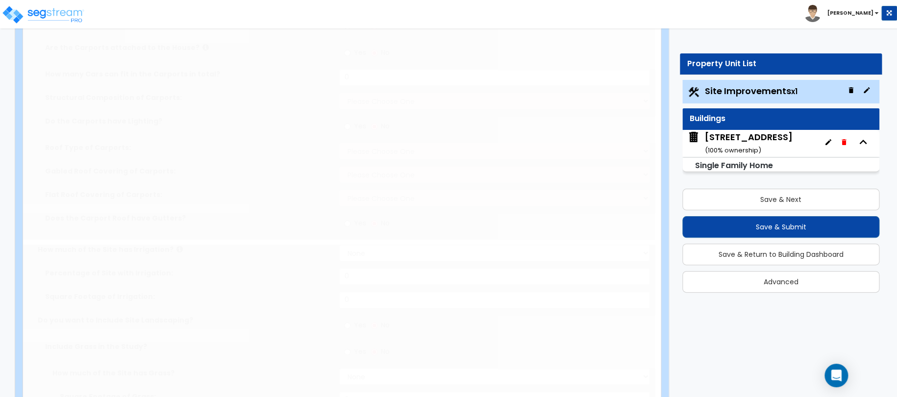
type input "1"
select select "6"
type input "1"
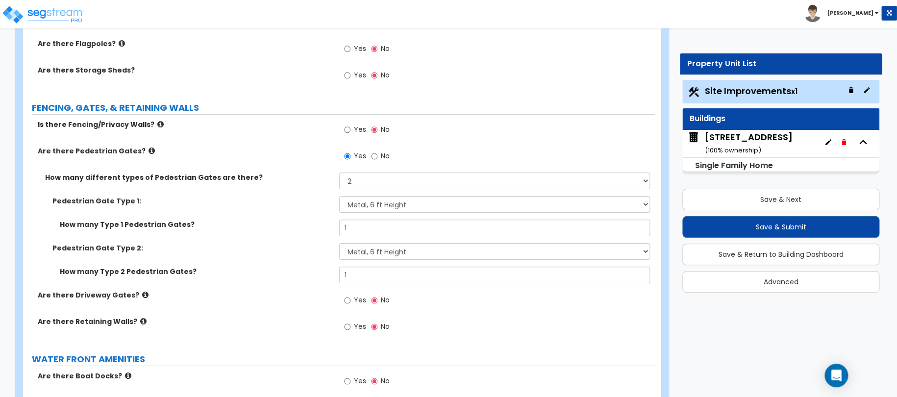
scroll to position [1480, 0]
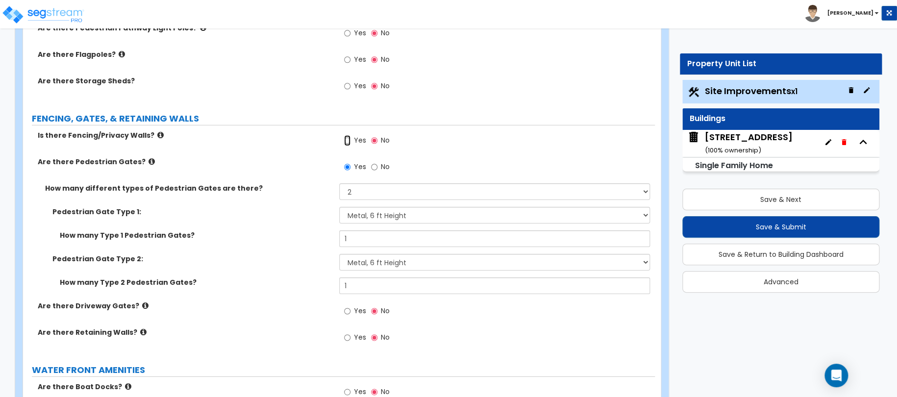
click at [344, 138] on input "Yes" at bounding box center [347, 140] width 6 height 11
radio input "true"
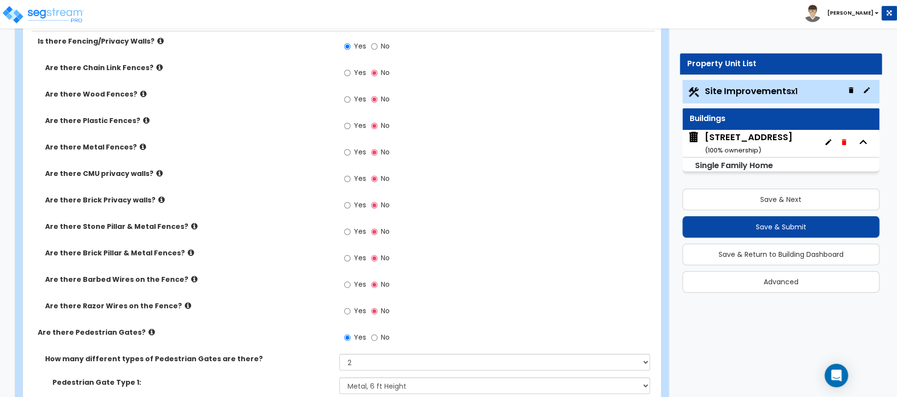
scroll to position [1578, 0]
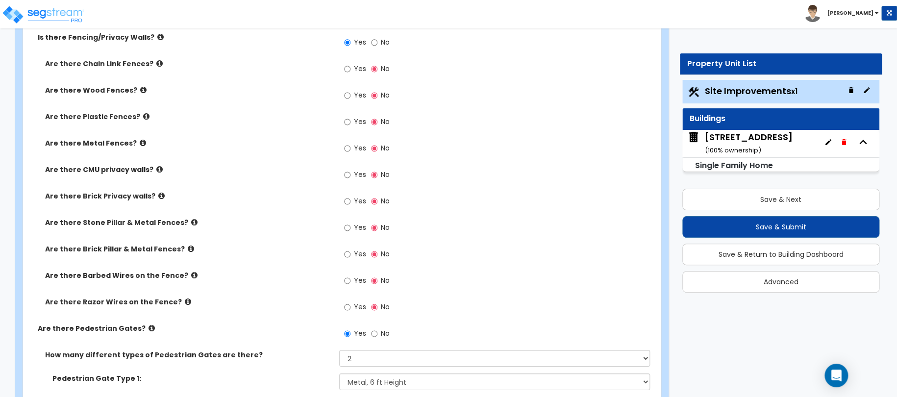
click at [351, 174] on label "Yes" at bounding box center [355, 176] width 22 height 17
click at [350, 174] on input "Yes" at bounding box center [347, 175] width 6 height 11
radio input "true"
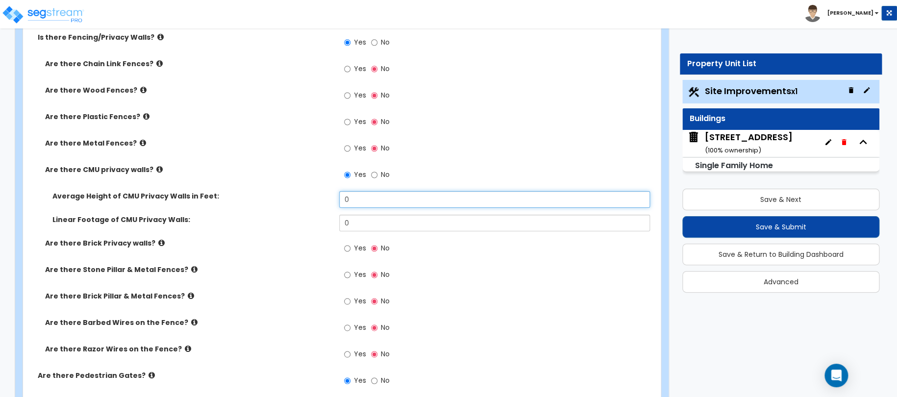
drag, startPoint x: 365, startPoint y: 194, endPoint x: 280, endPoint y: 201, distance: 84.6
click at [316, 198] on div "Average Height of CMU Privacy Walls in Feet: 0" at bounding box center [339, 203] width 632 height 24
type input "6"
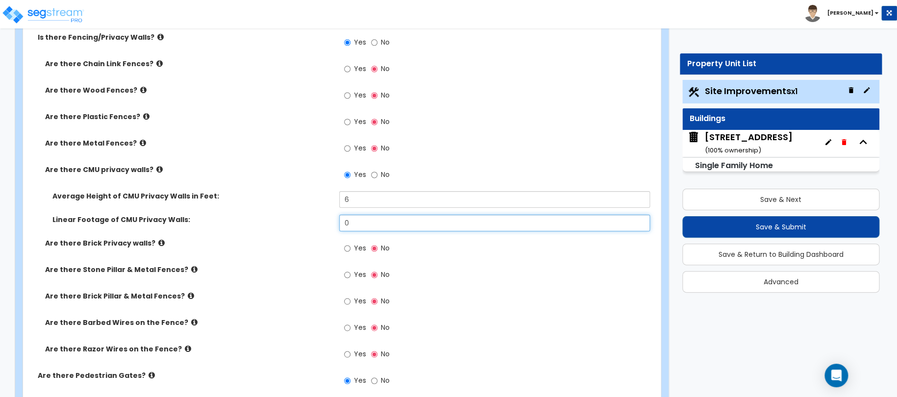
drag, startPoint x: 363, startPoint y: 217, endPoint x: 240, endPoint y: 215, distance: 122.6
click at [251, 216] on div "Linear Footage of CMU Privacy Walls: 0" at bounding box center [339, 227] width 632 height 24
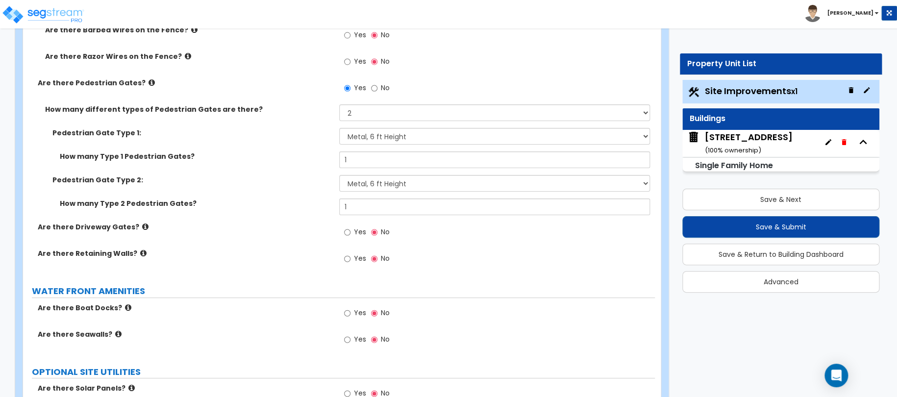
scroll to position [1872, 0]
type input "285"
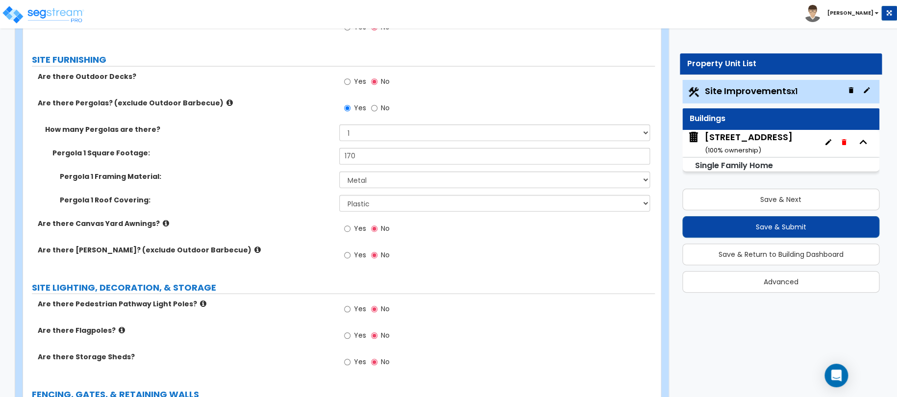
scroll to position [1204, 0]
click at [730, 140] on div "[STREET_ADDRESS] ( 100 % ownership)" at bounding box center [749, 143] width 88 height 25
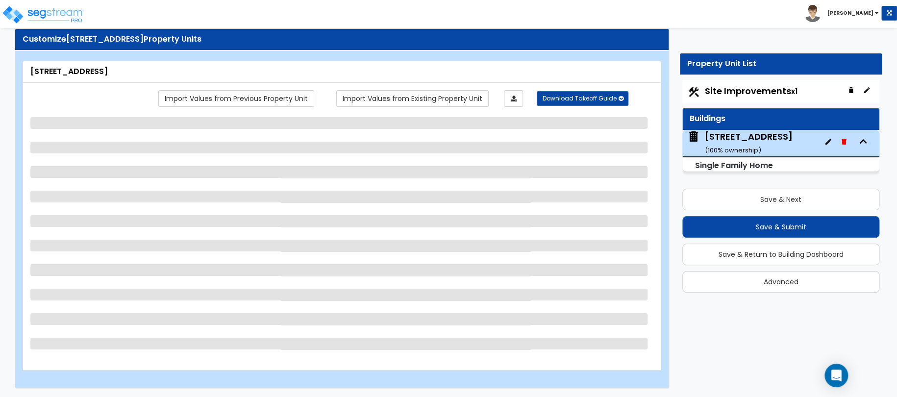
select select "1"
select select "7"
select select "3"
select select "2"
select select "1"
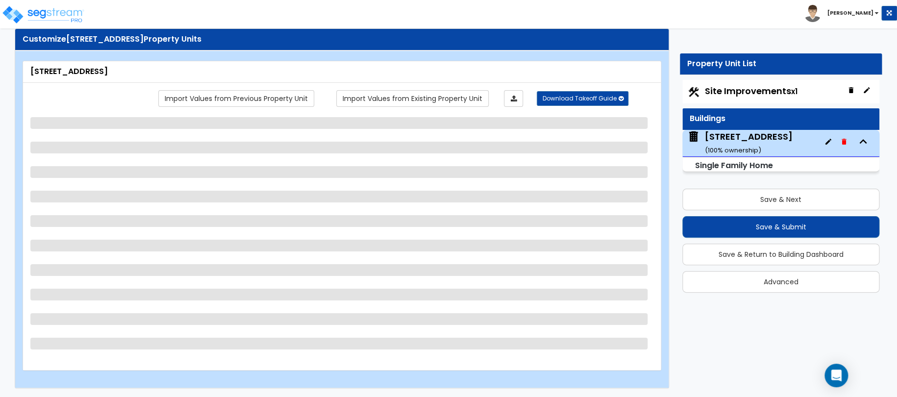
select select "7"
select select "1"
select select "4"
select select "2"
select select "1"
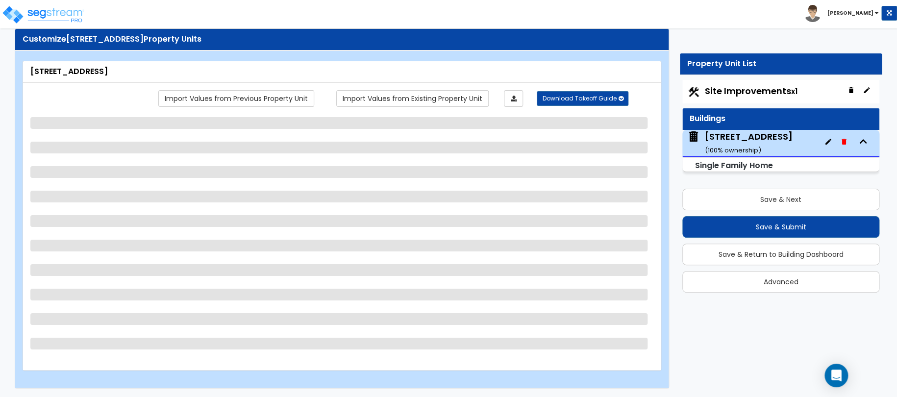
select select "1"
select select "2"
select select "1"
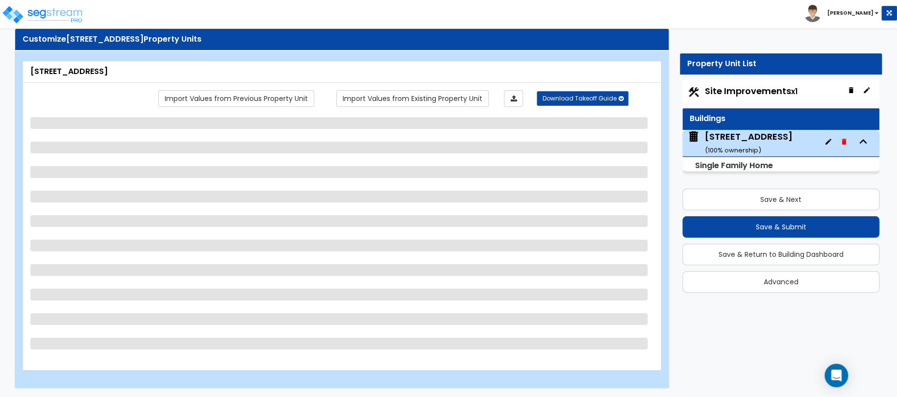
select select "1"
select select "3"
select select "1"
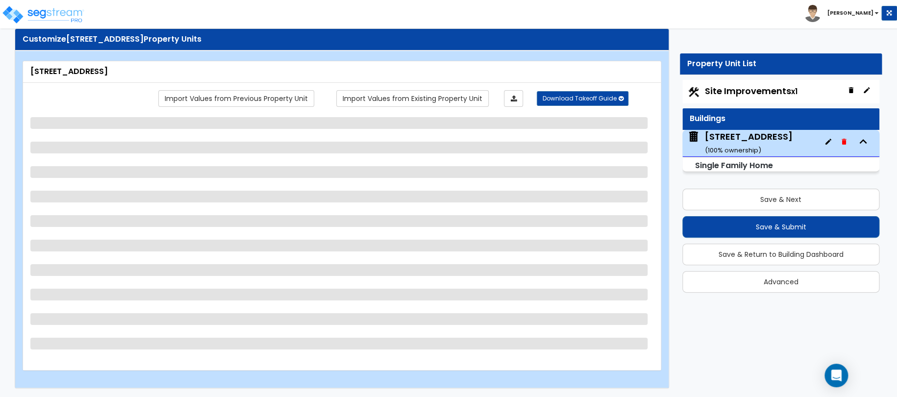
select select "4"
select select "3"
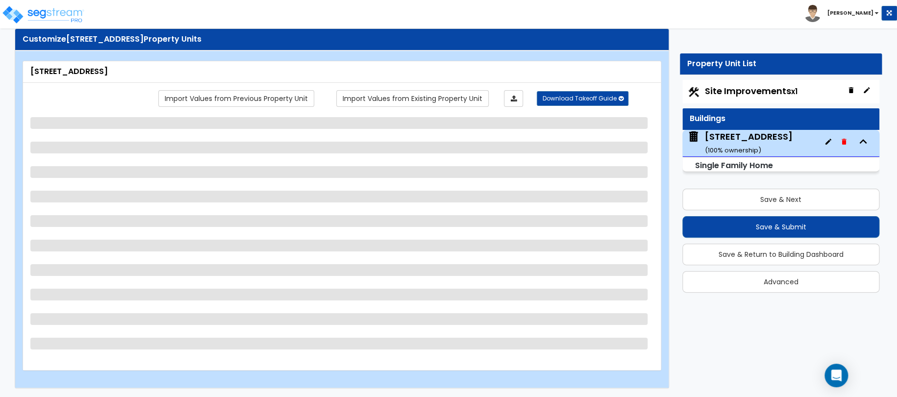
select select "2"
select select "1"
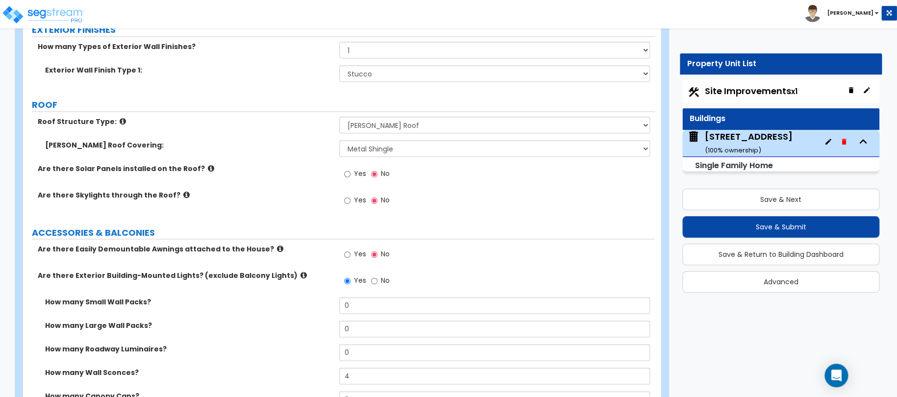
scroll to position [515, 0]
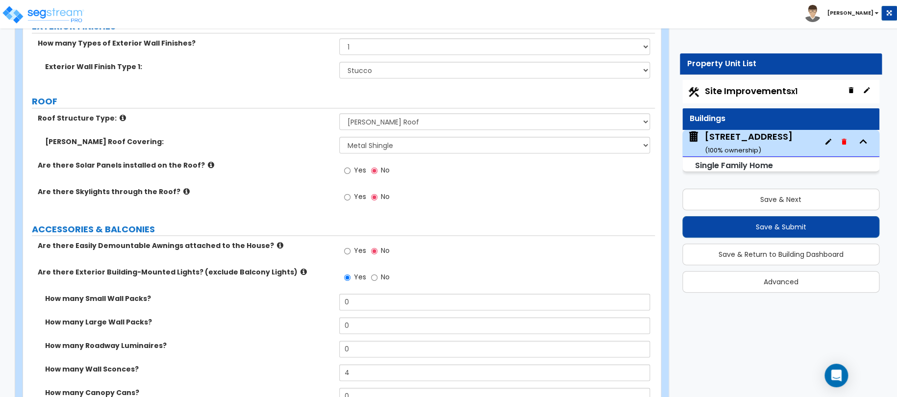
click at [350, 198] on label "Yes" at bounding box center [355, 198] width 22 height 17
click at [350, 198] on input "Yes" at bounding box center [347, 197] width 6 height 11
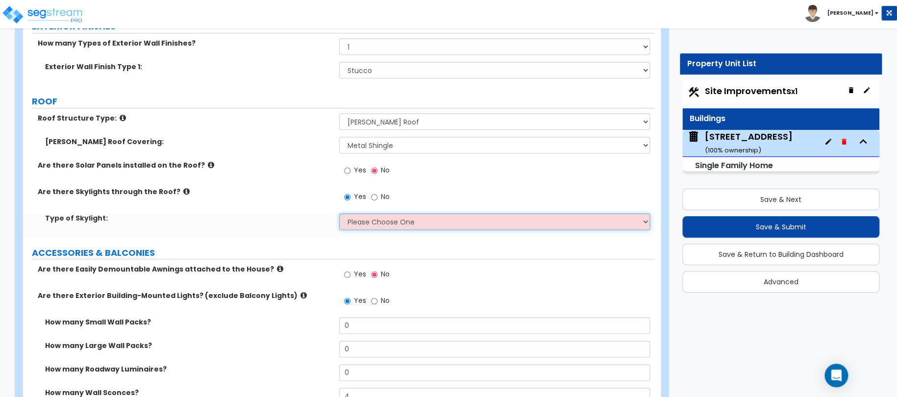
click at [373, 218] on select "Please Choose One Fixed Rectangular Glass Barrel Vault Dome Square Pyramid" at bounding box center [494, 221] width 311 height 17
click at [339, 213] on select "Please Choose One Fixed Rectangular Glass Barrel Vault Dome Square Pyramid" at bounding box center [494, 221] width 311 height 17
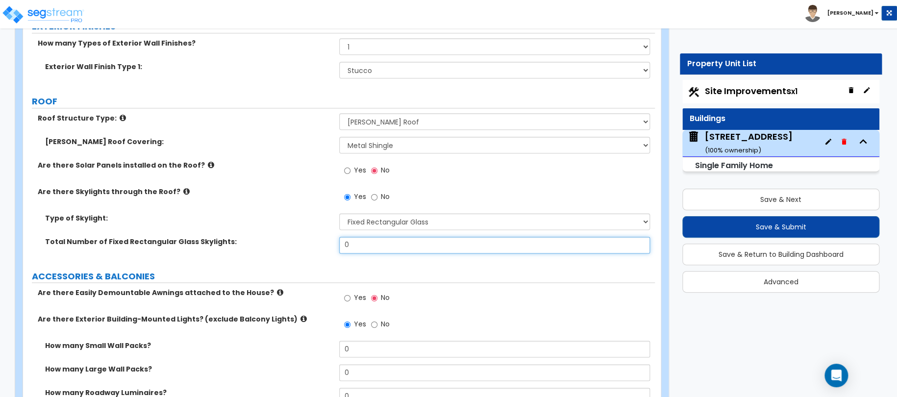
drag, startPoint x: 372, startPoint y: 243, endPoint x: 236, endPoint y: 234, distance: 136.6
click at [256, 234] on div "Type of Skylight: Please Choose One Fixed Rectangular Glass Barrel Vault Dome S…" at bounding box center [338, 236] width 617 height 47
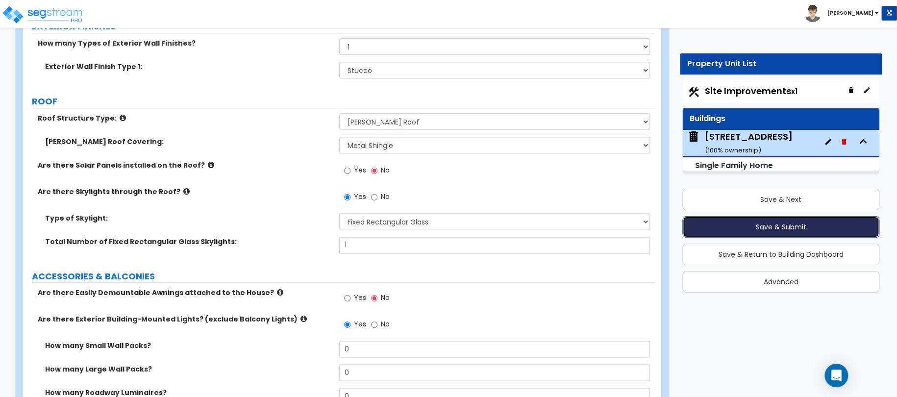
click at [751, 221] on button "Save & Submit" at bounding box center [781, 227] width 198 height 22
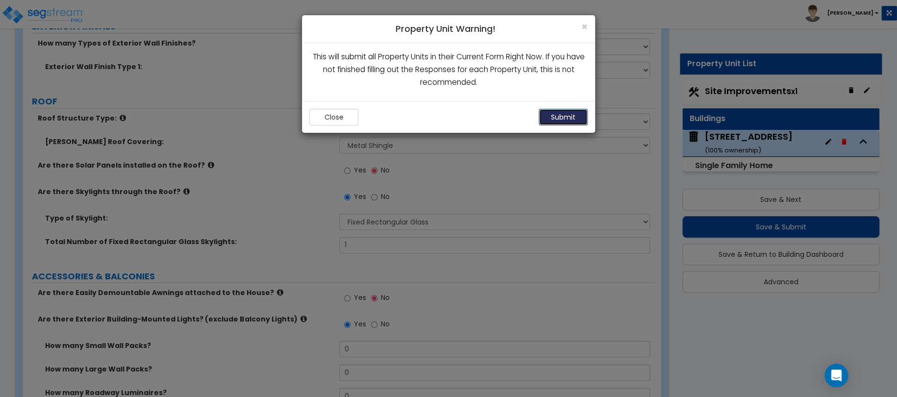
click at [580, 117] on button "Submit" at bounding box center [563, 117] width 49 height 17
